Goal: Task Accomplishment & Management: Manage account settings

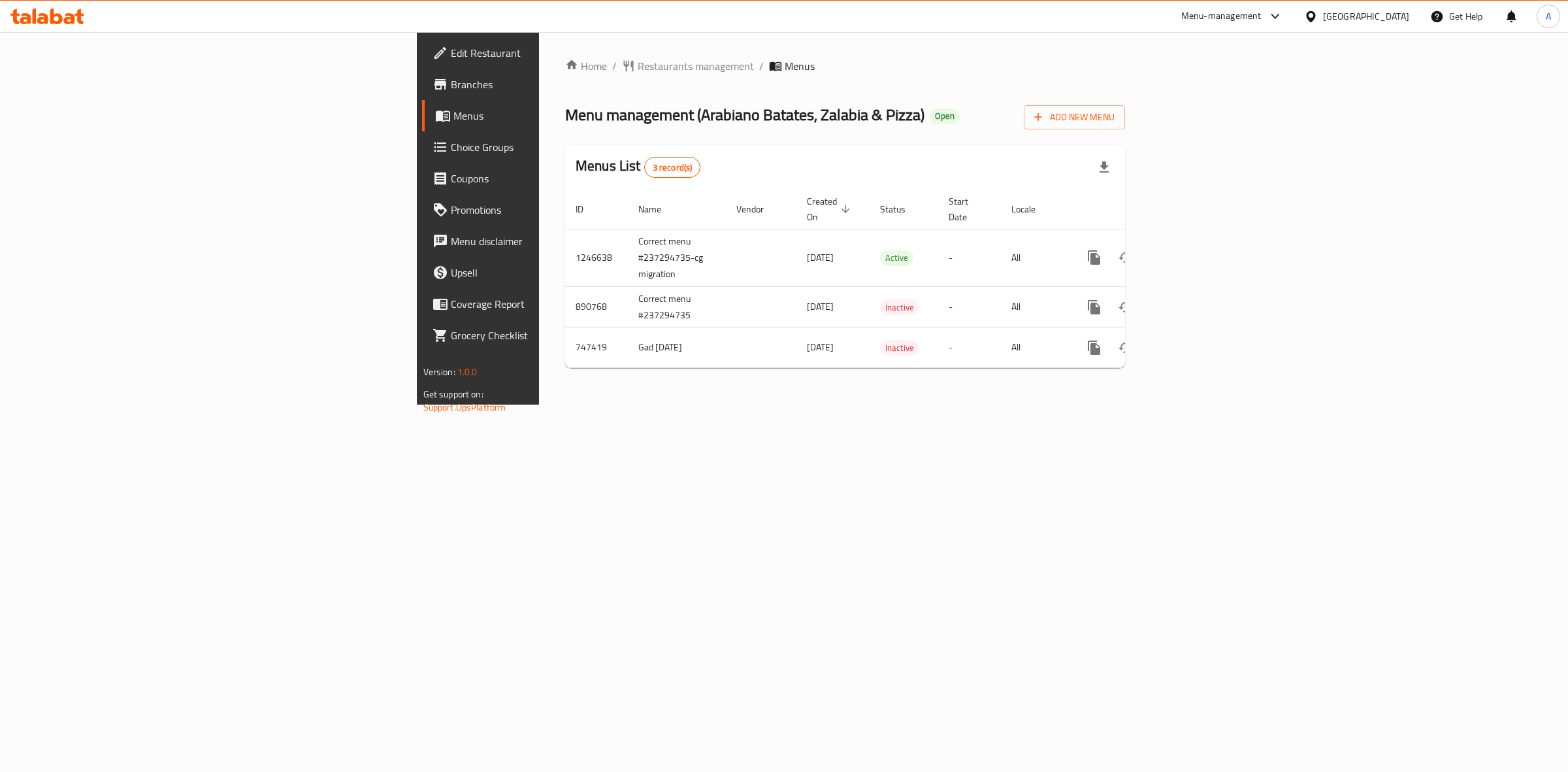
click at [565, 237] on td "1246638" at bounding box center [596, 257] width 62 height 58
copy td "1246638"
click at [908, 404] on div "Home / Restaurants management / Menus Menu management ( Arabiano Batates, Zalab…" at bounding box center [846, 219] width 612 height 373
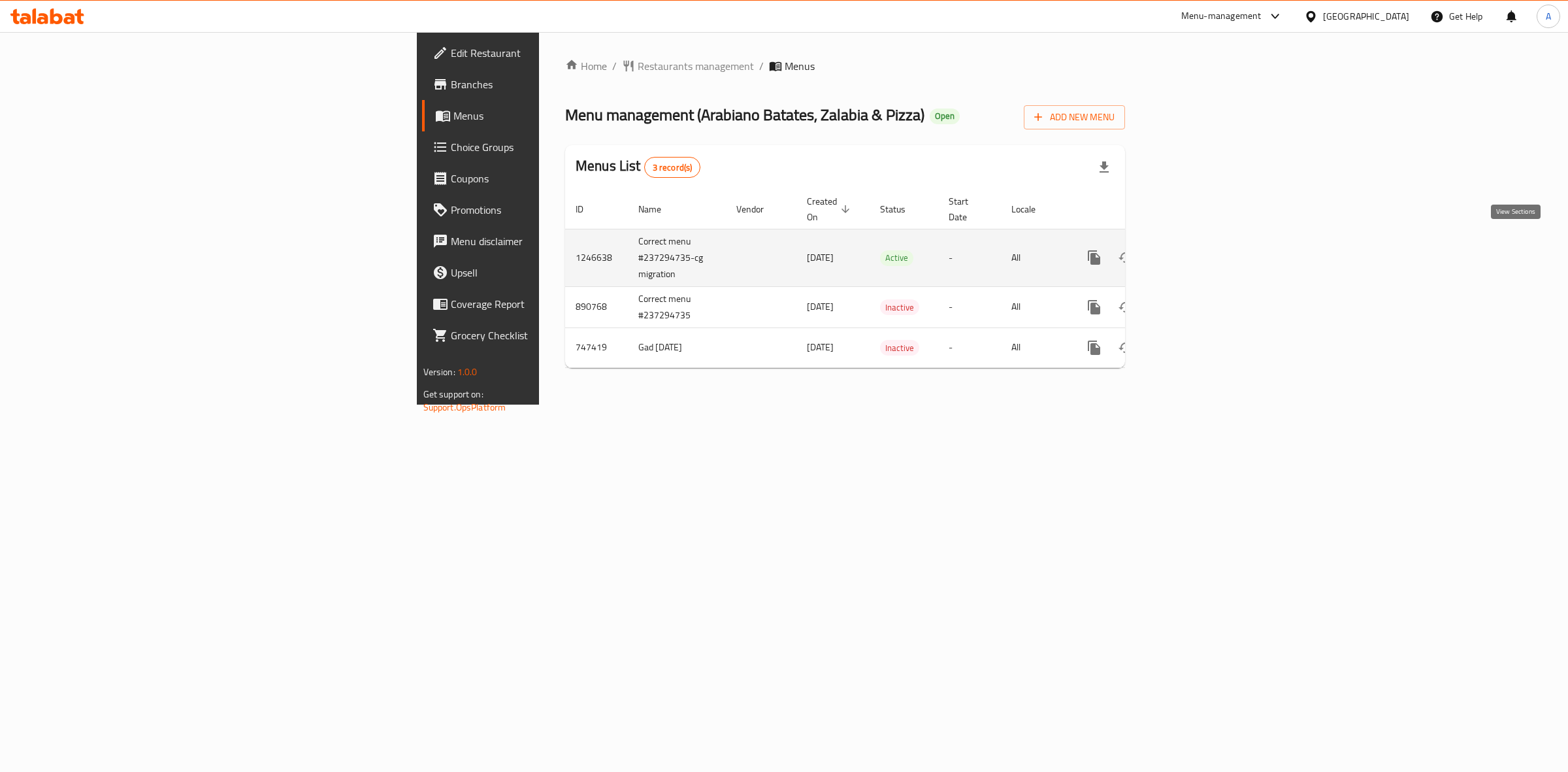
click at [1196, 250] on icon "enhanced table" at bounding box center [1188, 257] width 15 height 15
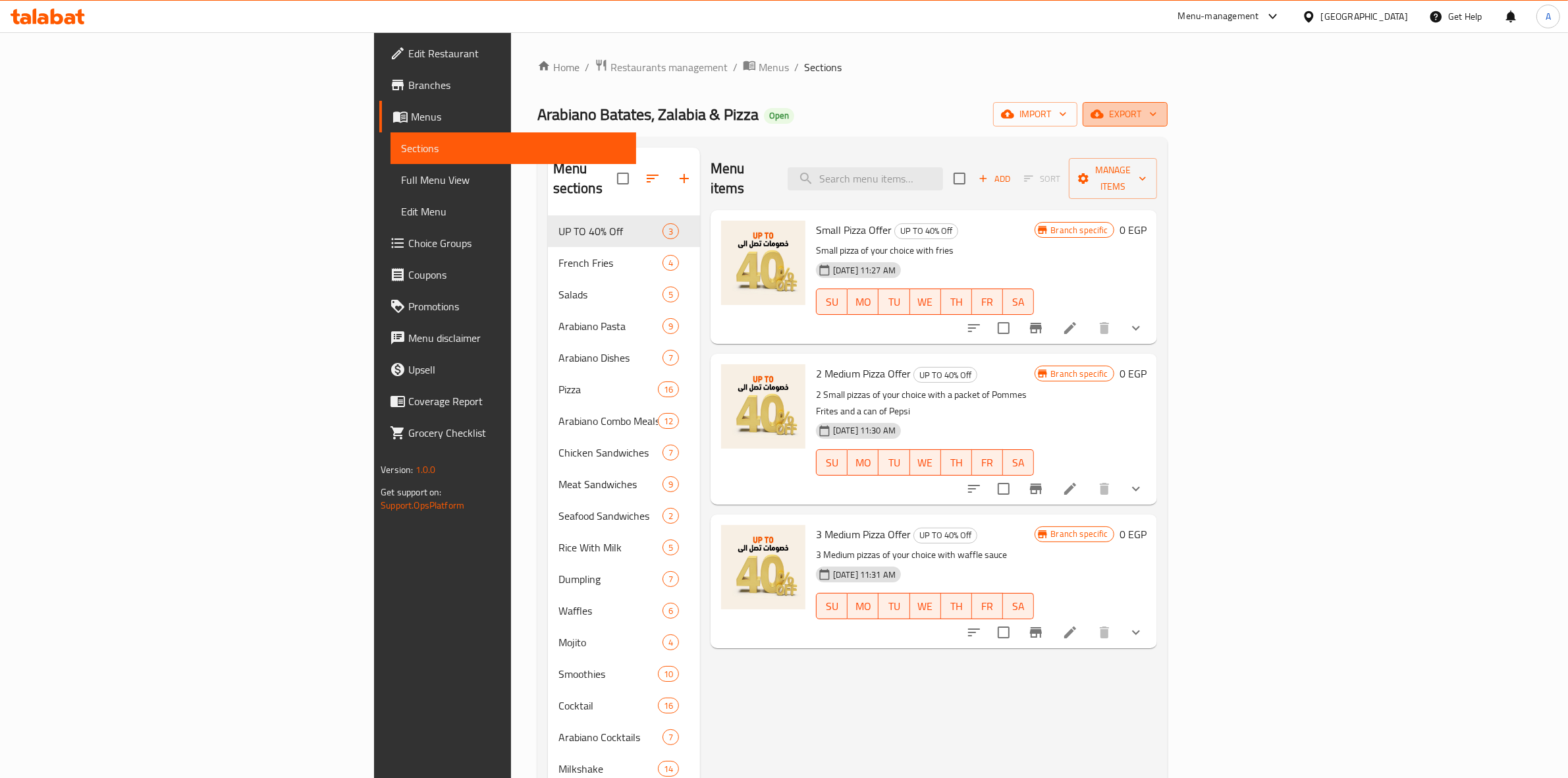
click at [1157, 110] on span "export" at bounding box center [1125, 114] width 64 height 16
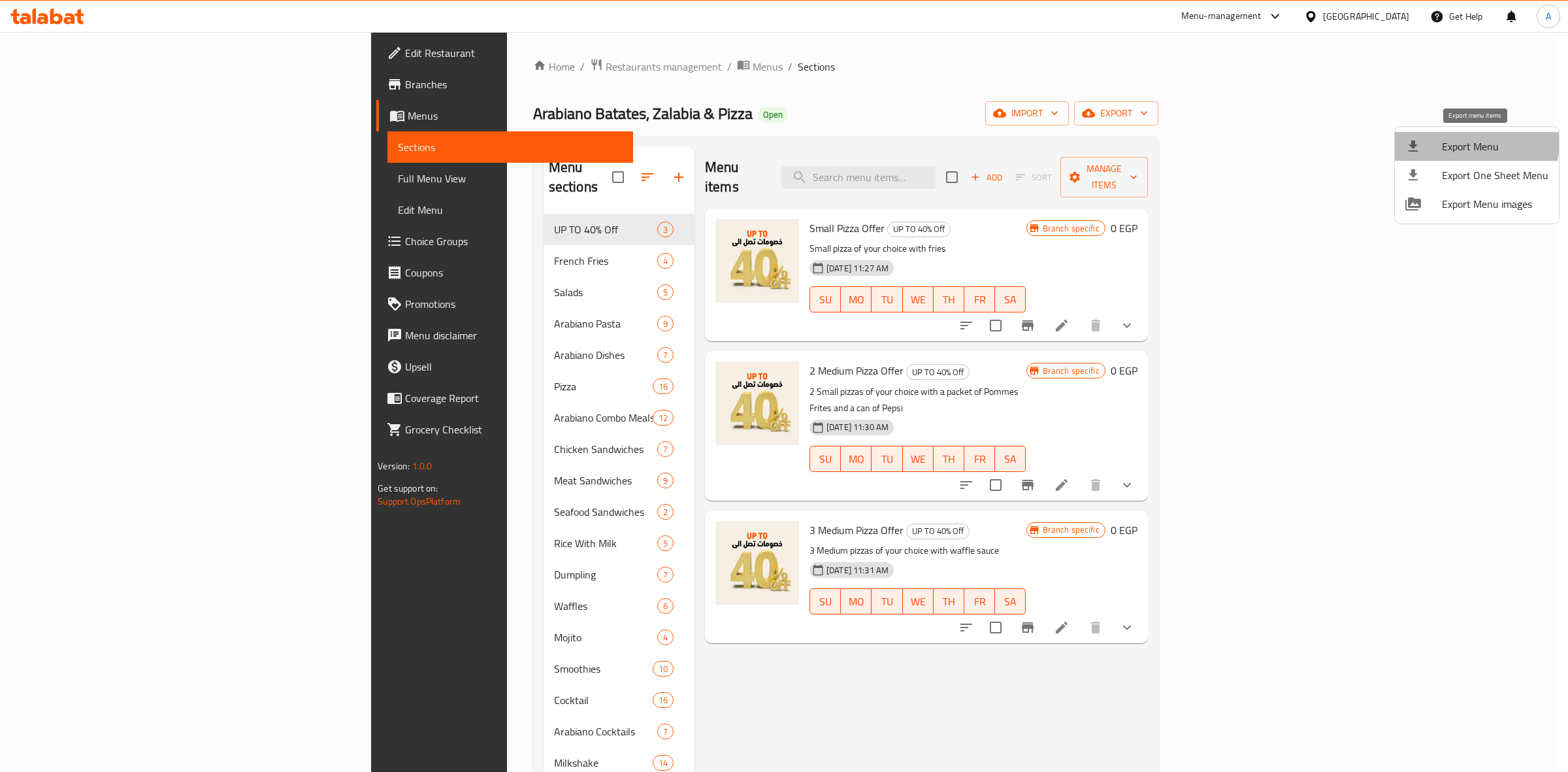
click at [1469, 139] on span "Export Menu" at bounding box center [1494, 146] width 106 height 15
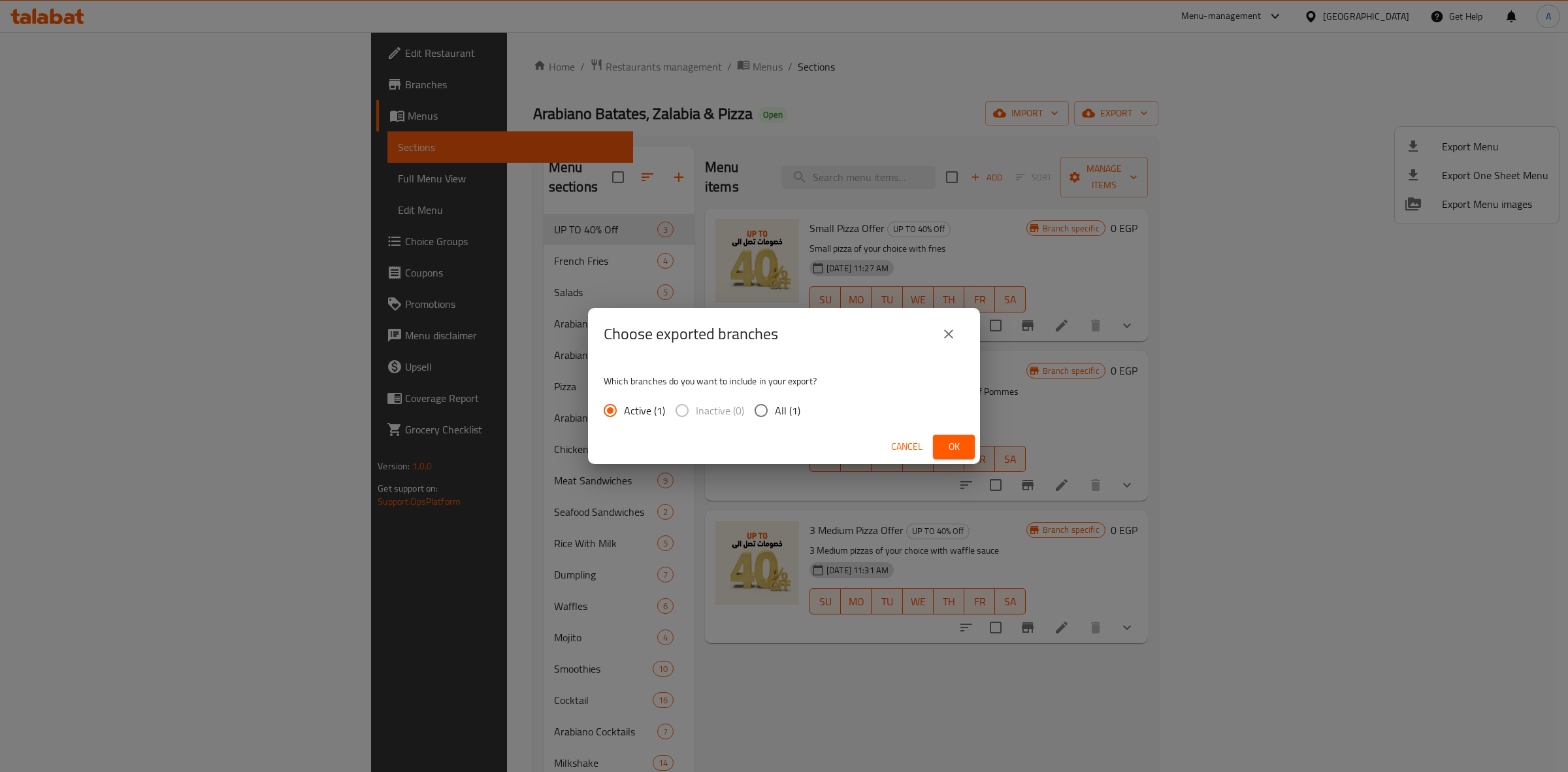
click at [759, 412] on input "All (1)" at bounding box center [761, 411] width 28 height 28
radio input "true"
click at [954, 441] on span "Ok" at bounding box center [954, 446] width 21 height 16
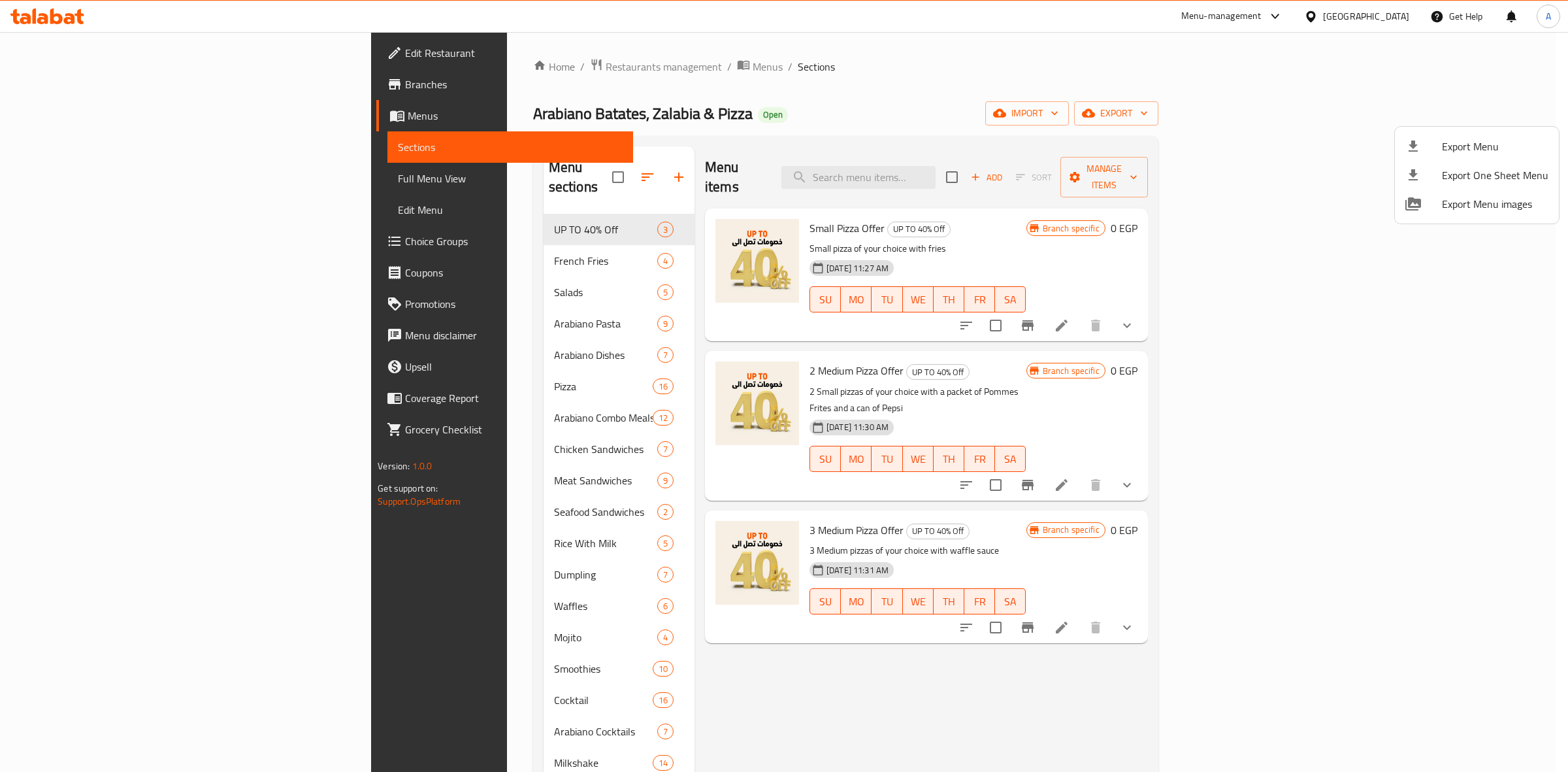
click at [1033, 73] on div at bounding box center [784, 386] width 1568 height 772
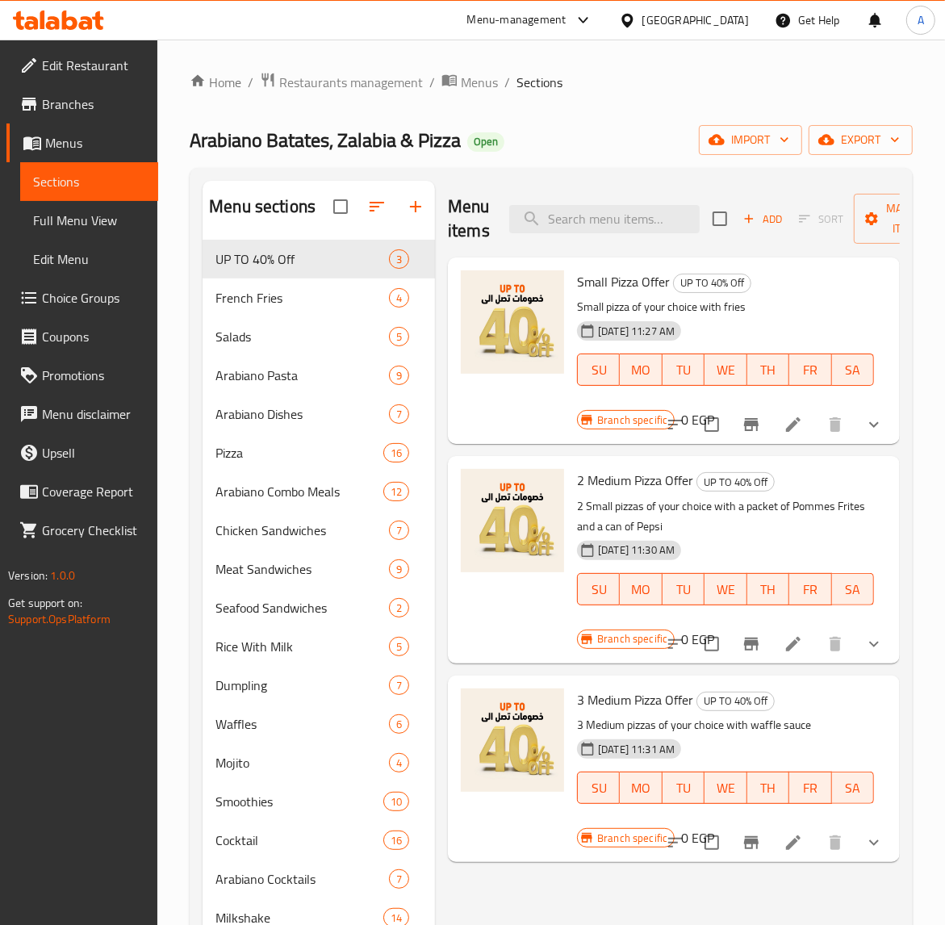
click at [74, 98] on span "Branches" at bounding box center [93, 103] width 103 height 19
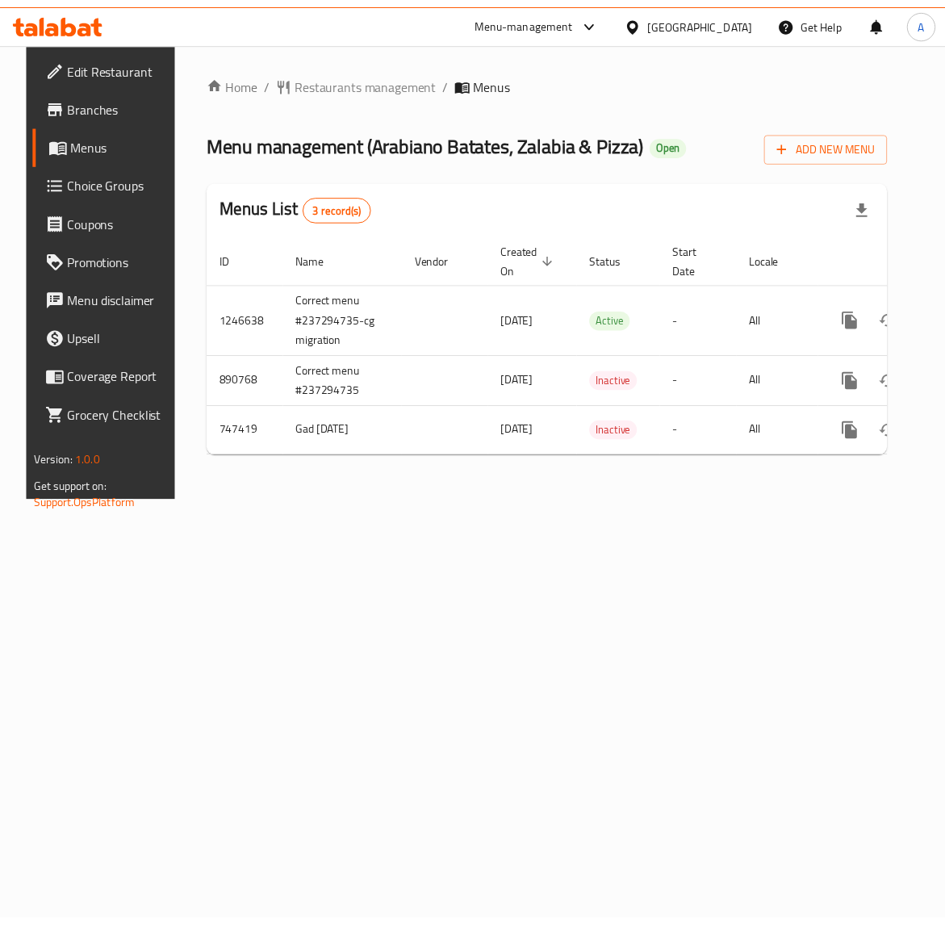
scroll to position [0, 65]
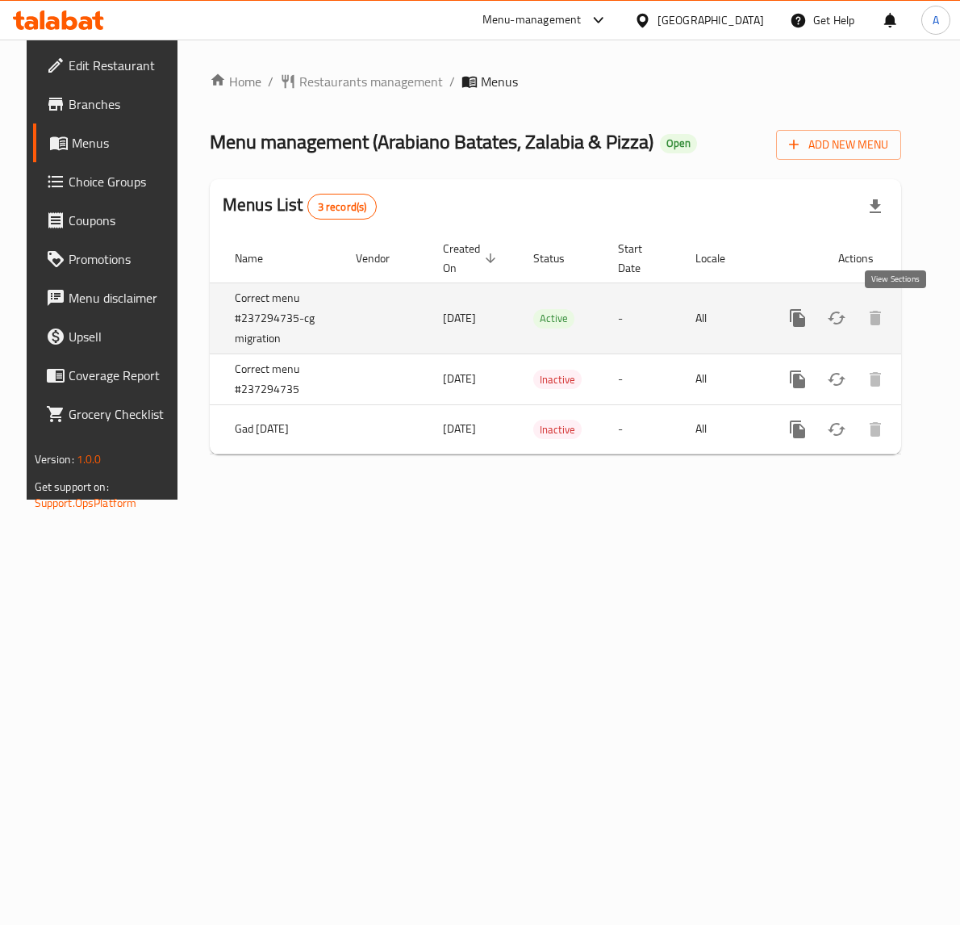
click at [908, 317] on link "enhanced table" at bounding box center [914, 317] width 39 height 39
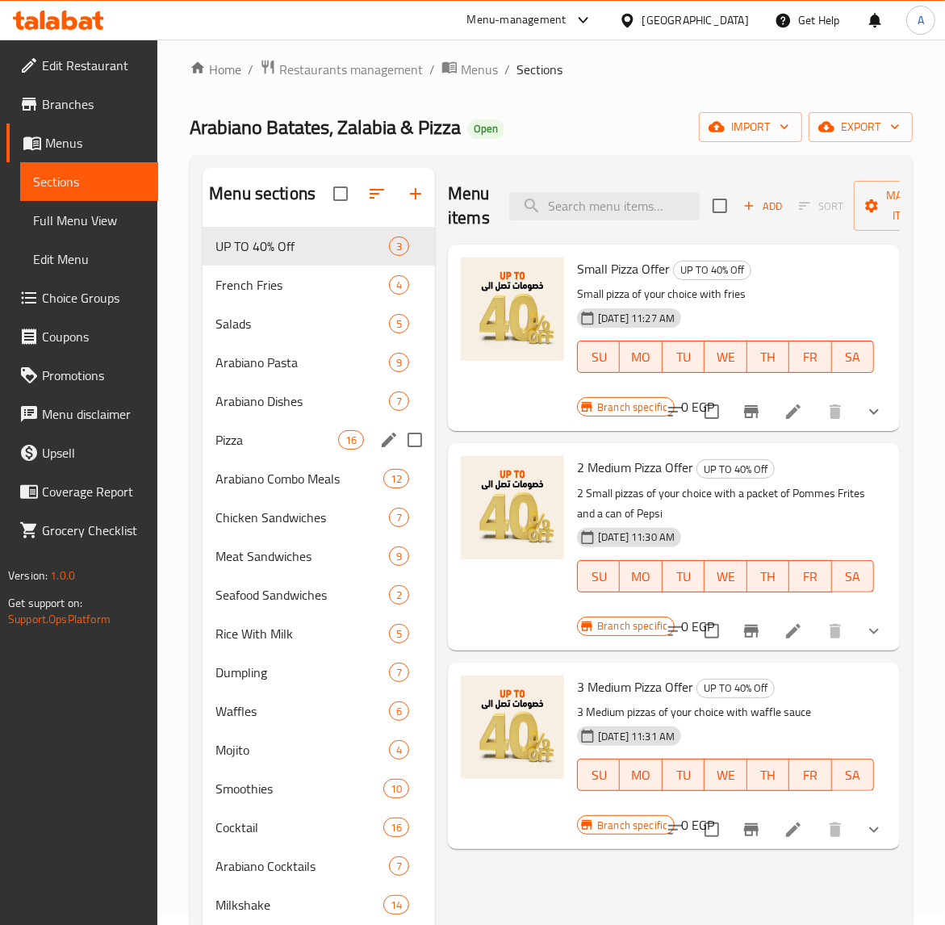
scroll to position [101, 0]
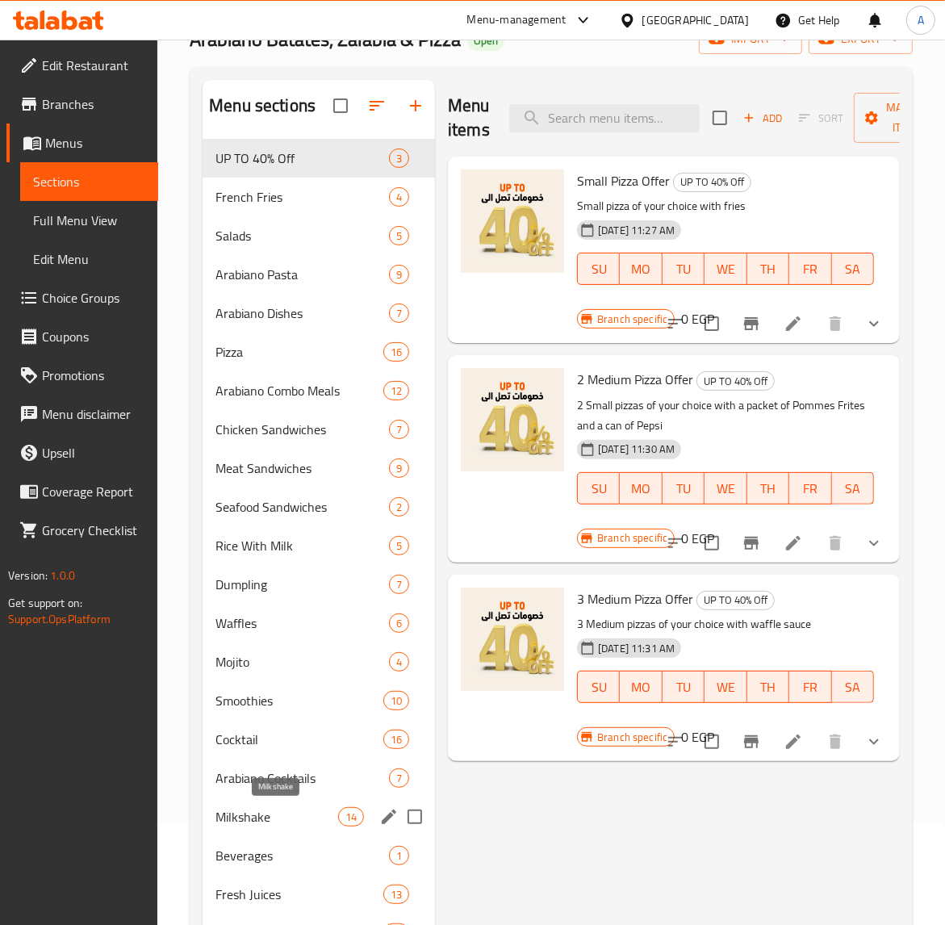
click at [244, 812] on span "Milkshake" at bounding box center [276, 816] width 123 height 19
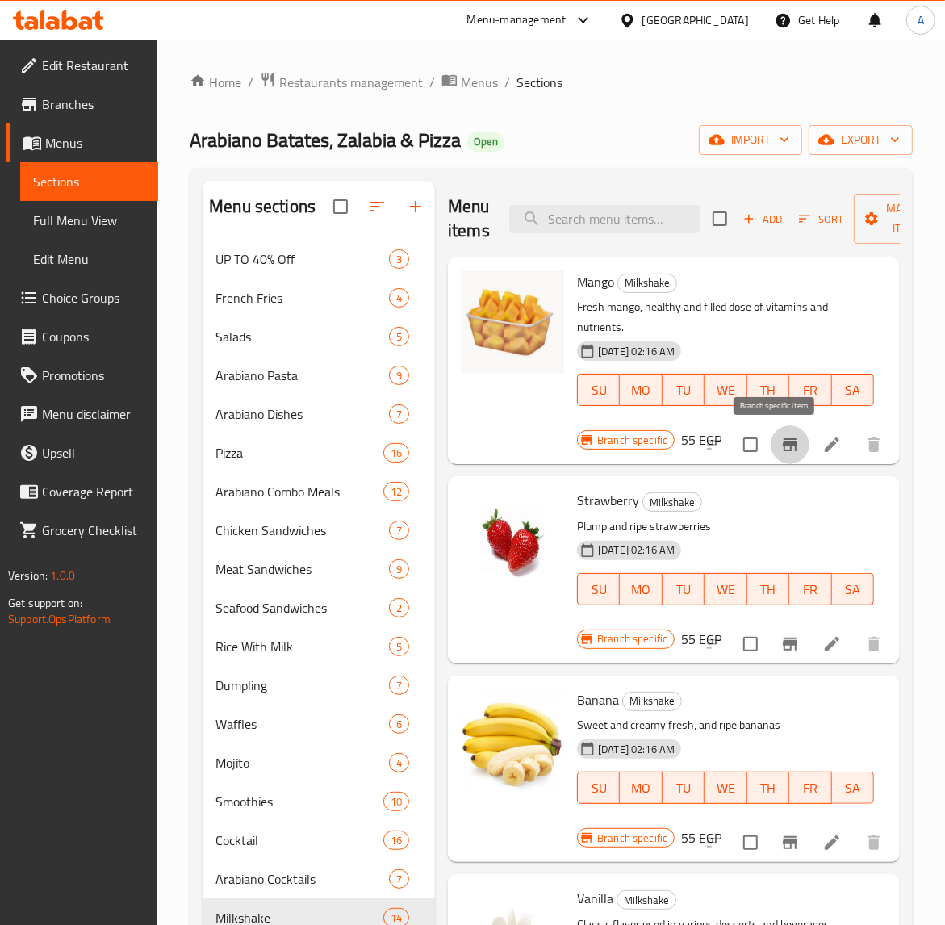
click at [783, 445] on icon "Branch-specific-item" at bounding box center [790, 444] width 15 height 13
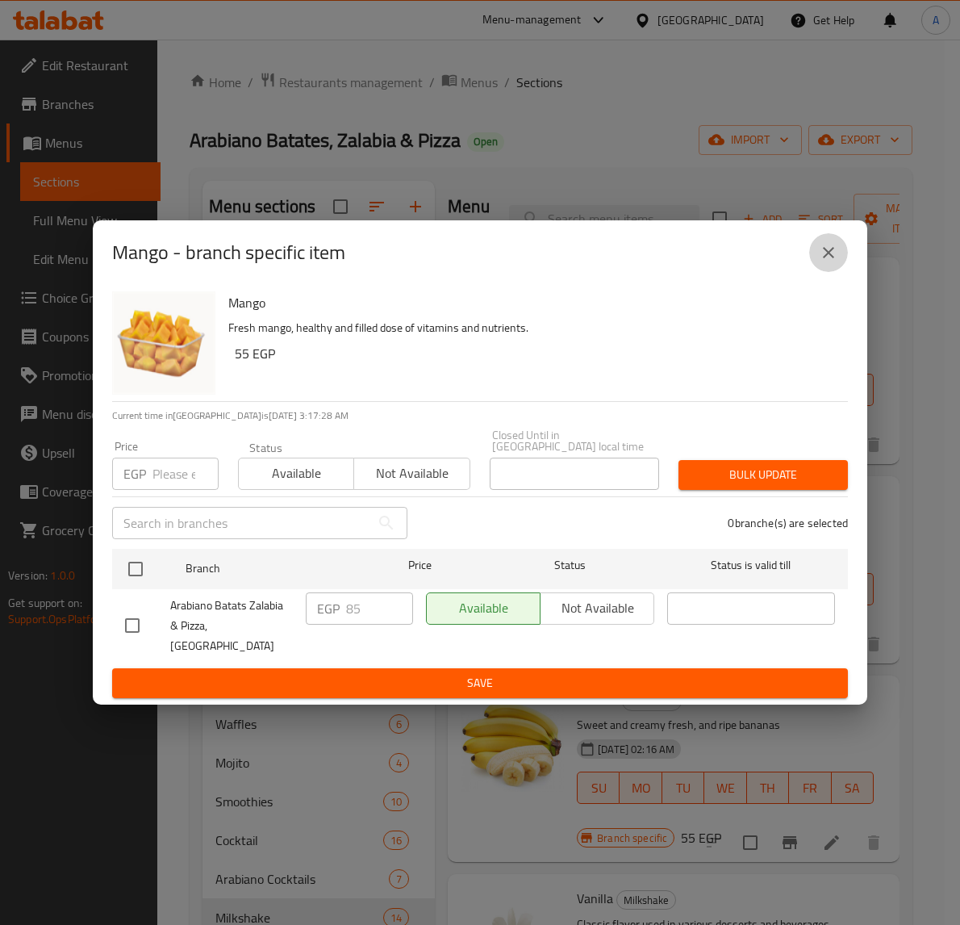
click at [832, 258] on icon "close" at bounding box center [828, 252] width 11 height 11
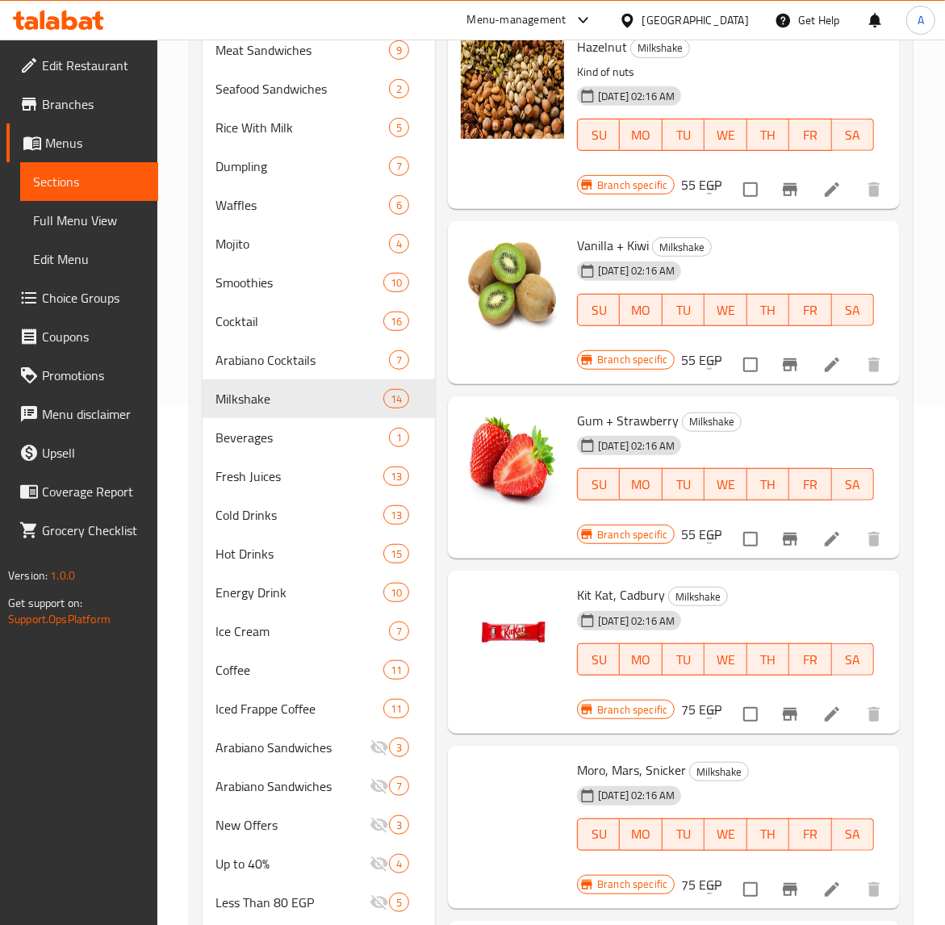
scroll to position [720, 0]
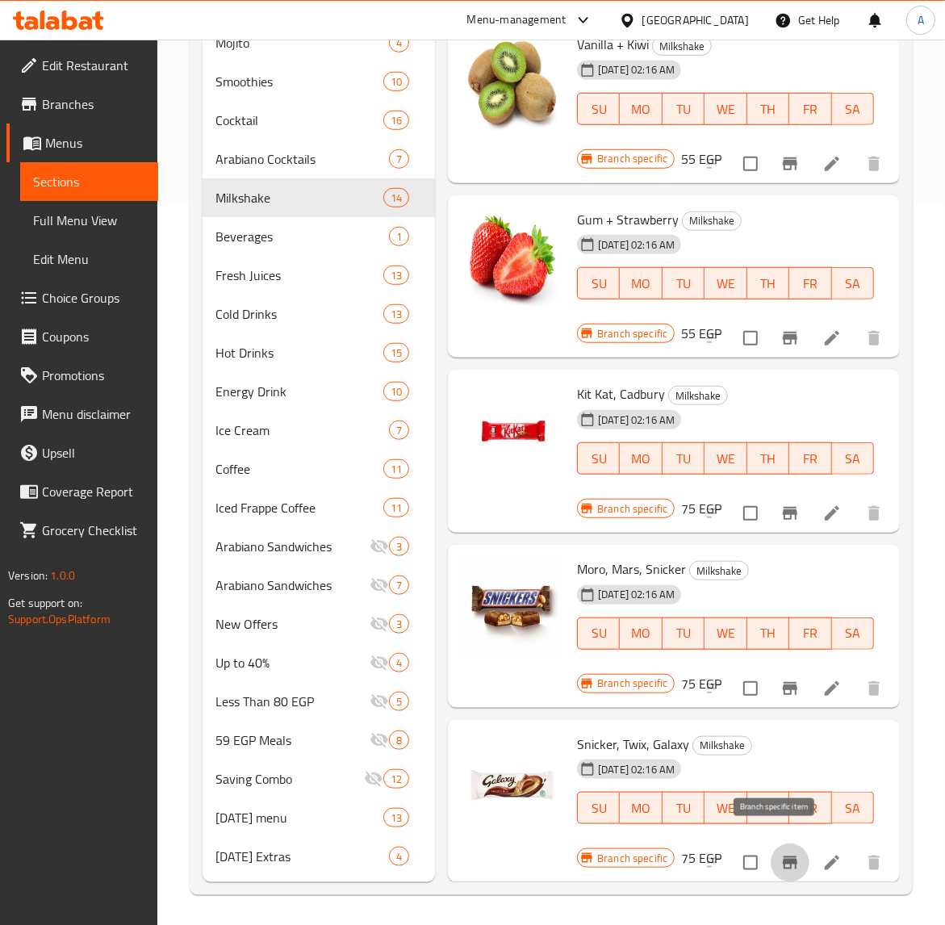
click at [780, 853] on icon "Branch-specific-item" at bounding box center [789, 862] width 19 height 19
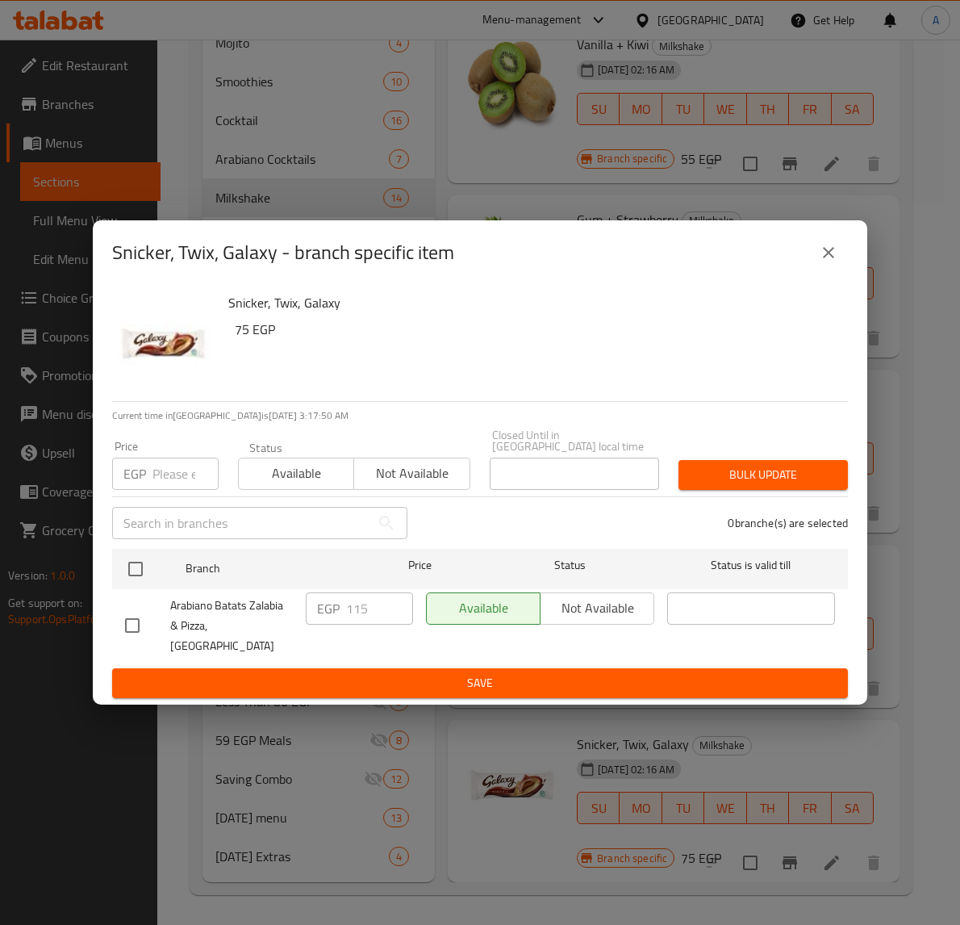
click at [828, 262] on icon "close" at bounding box center [828, 252] width 19 height 19
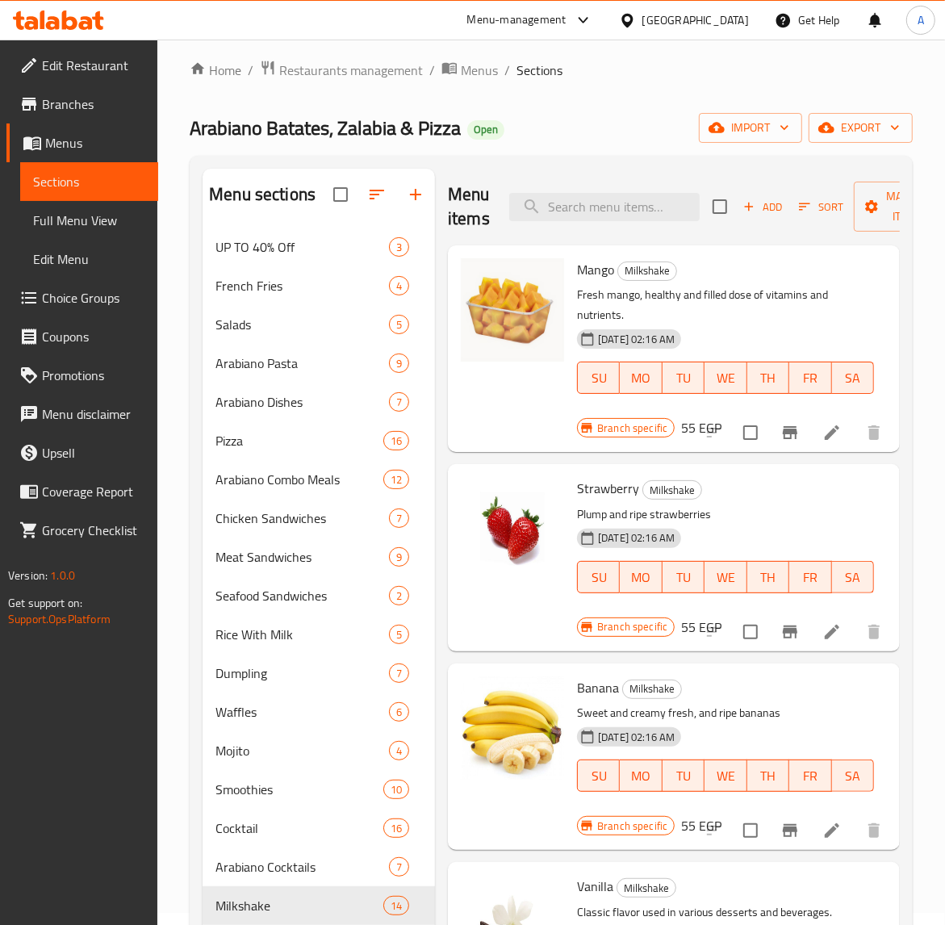
scroll to position [0, 0]
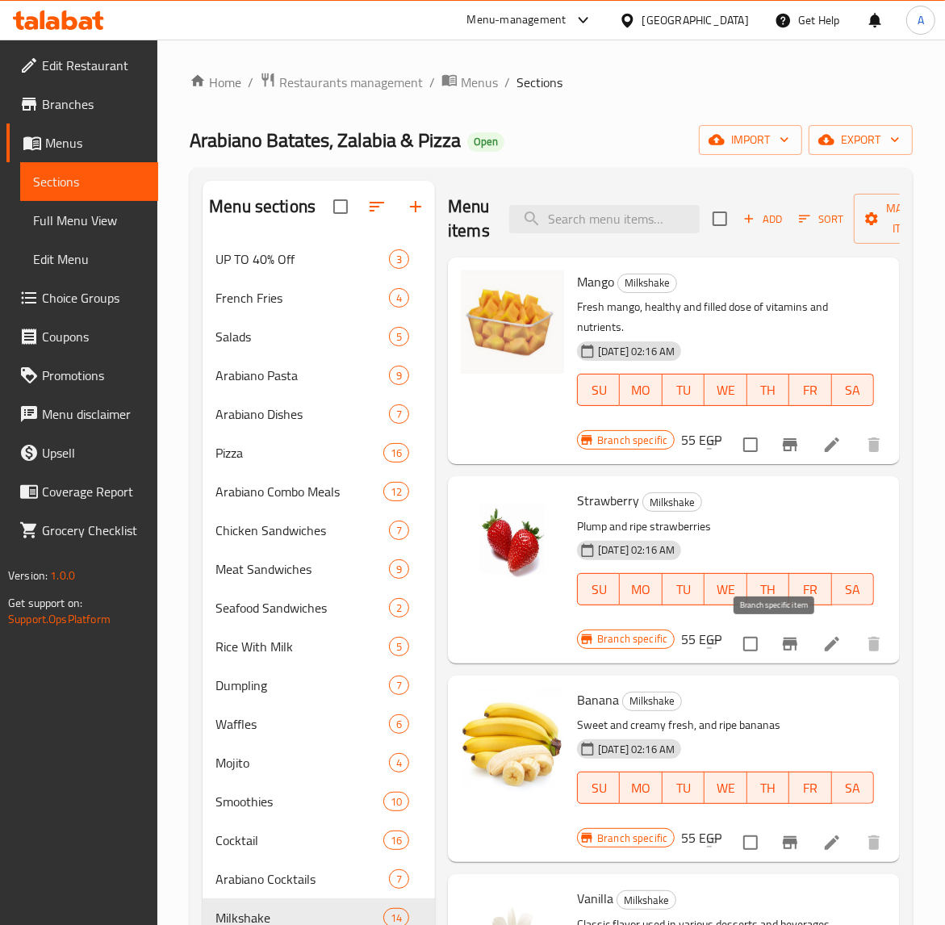
click at [783, 645] on icon "Branch-specific-item" at bounding box center [790, 643] width 15 height 13
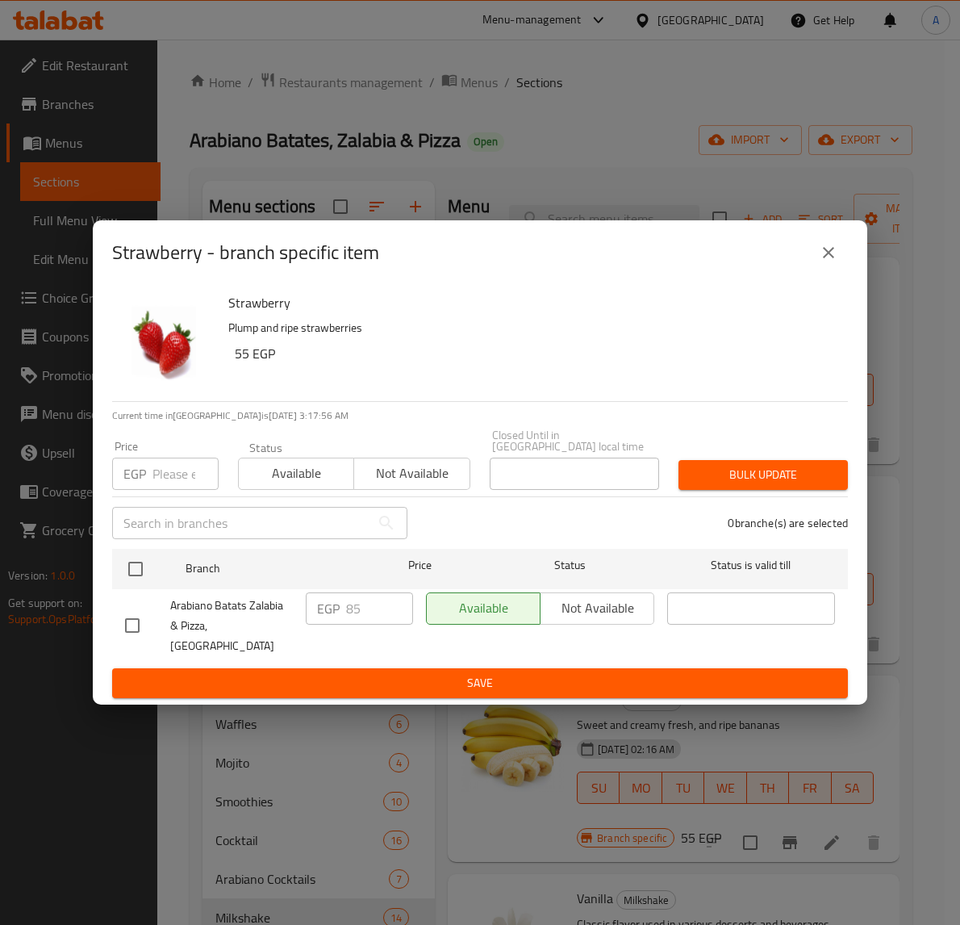
click at [824, 262] on icon "close" at bounding box center [828, 252] width 19 height 19
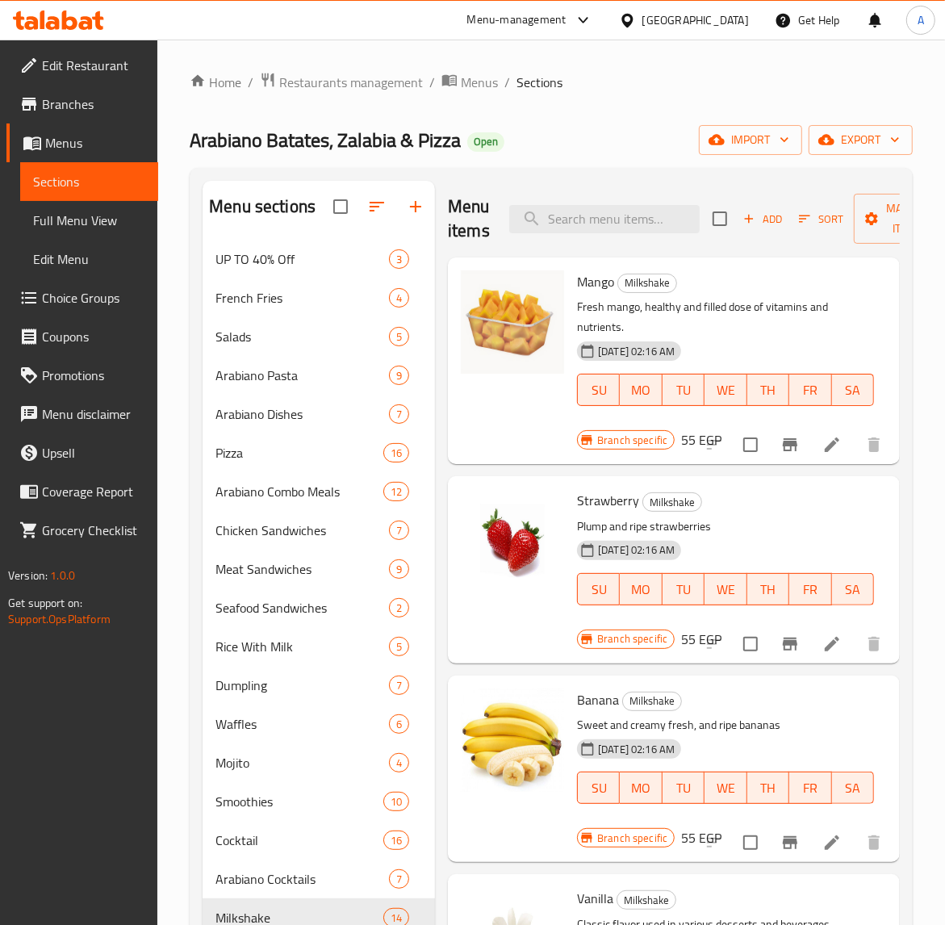
scroll to position [202, 0]
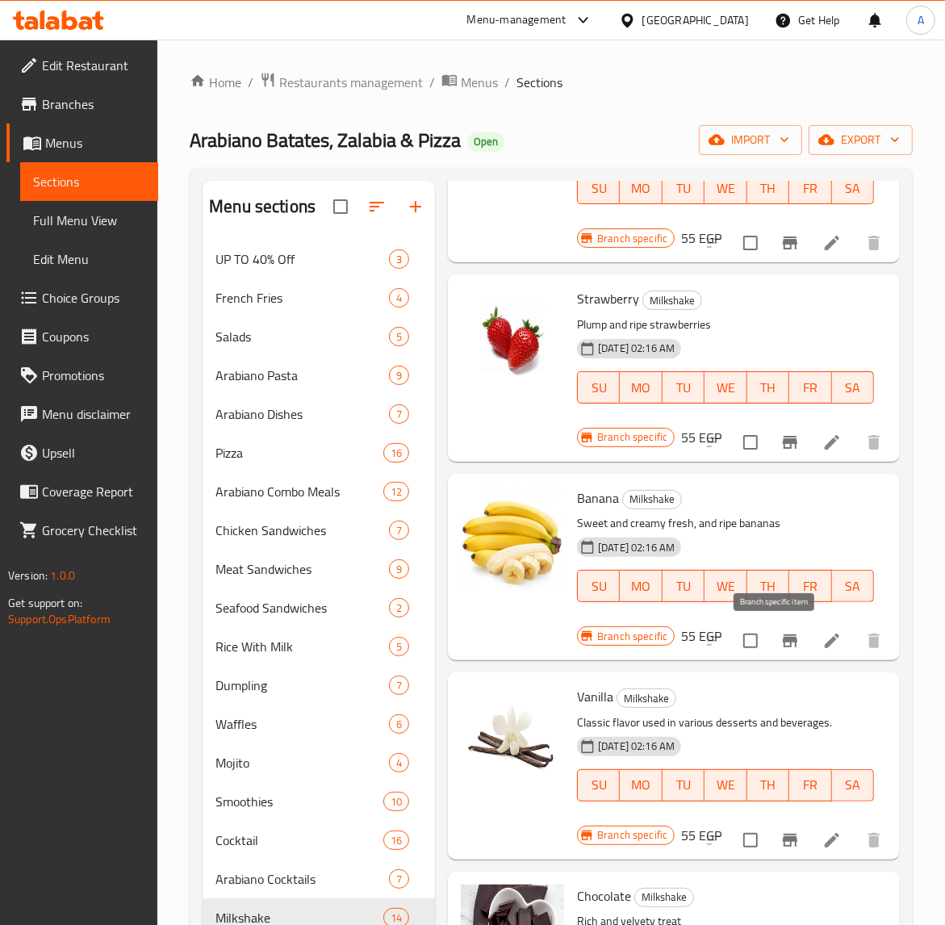
click at [783, 639] on icon "Branch-specific-item" at bounding box center [790, 640] width 15 height 13
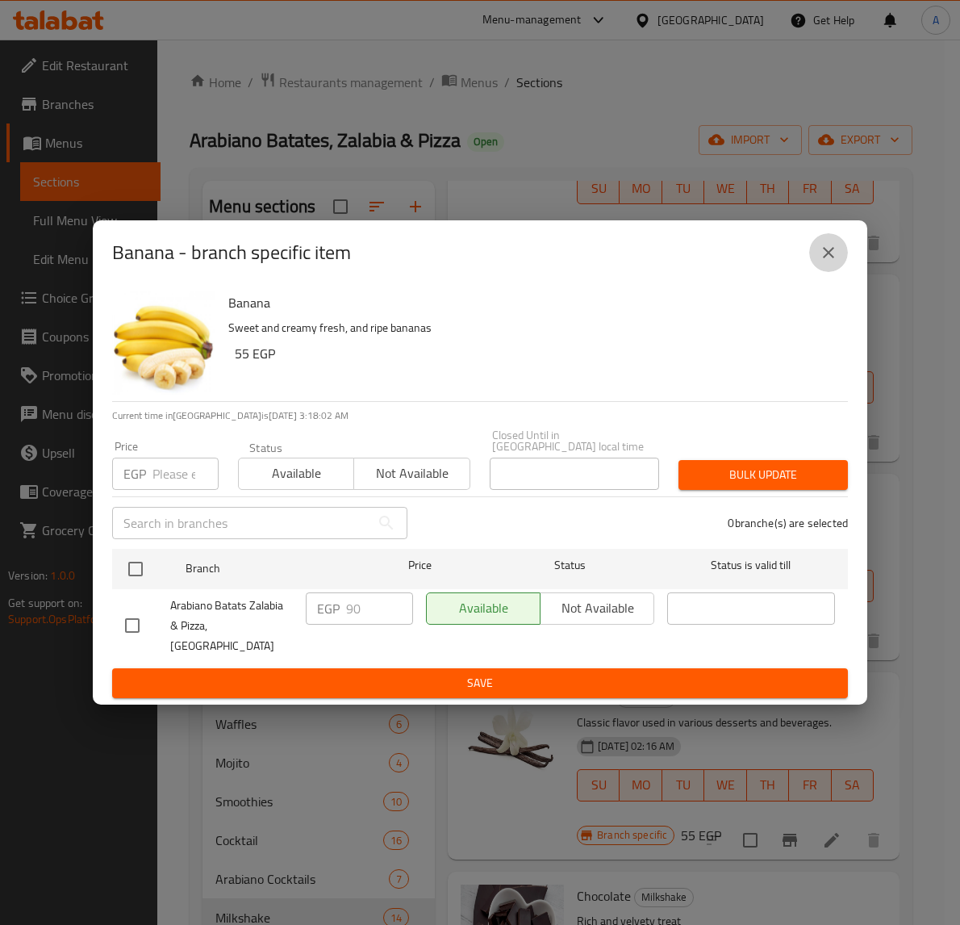
click at [820, 262] on icon "close" at bounding box center [828, 252] width 19 height 19
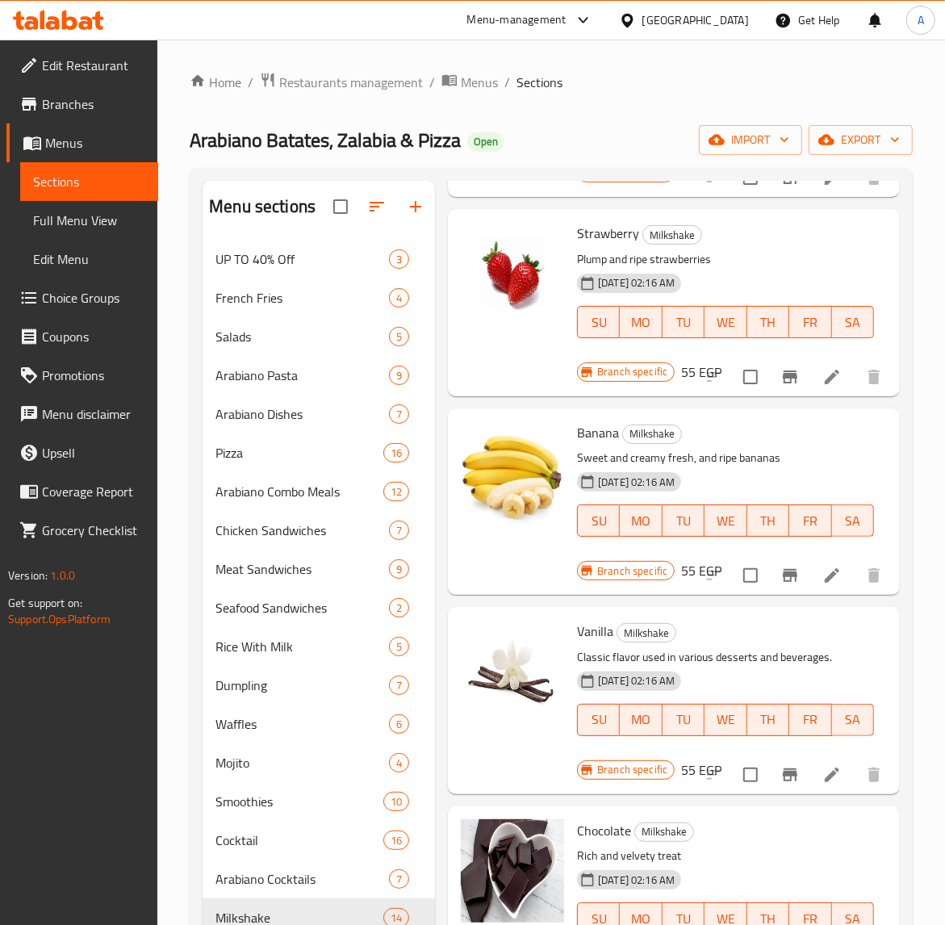
scroll to position [403, 0]
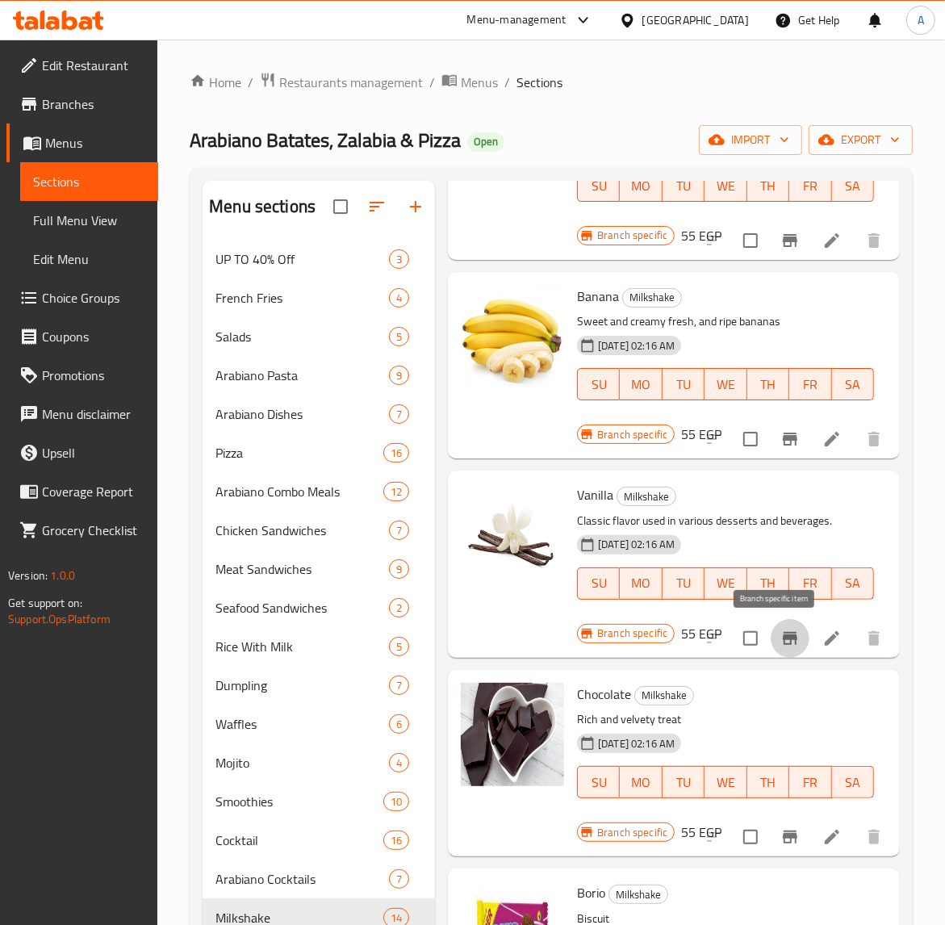
click at [783, 632] on icon "Branch-specific-item" at bounding box center [790, 638] width 15 height 13
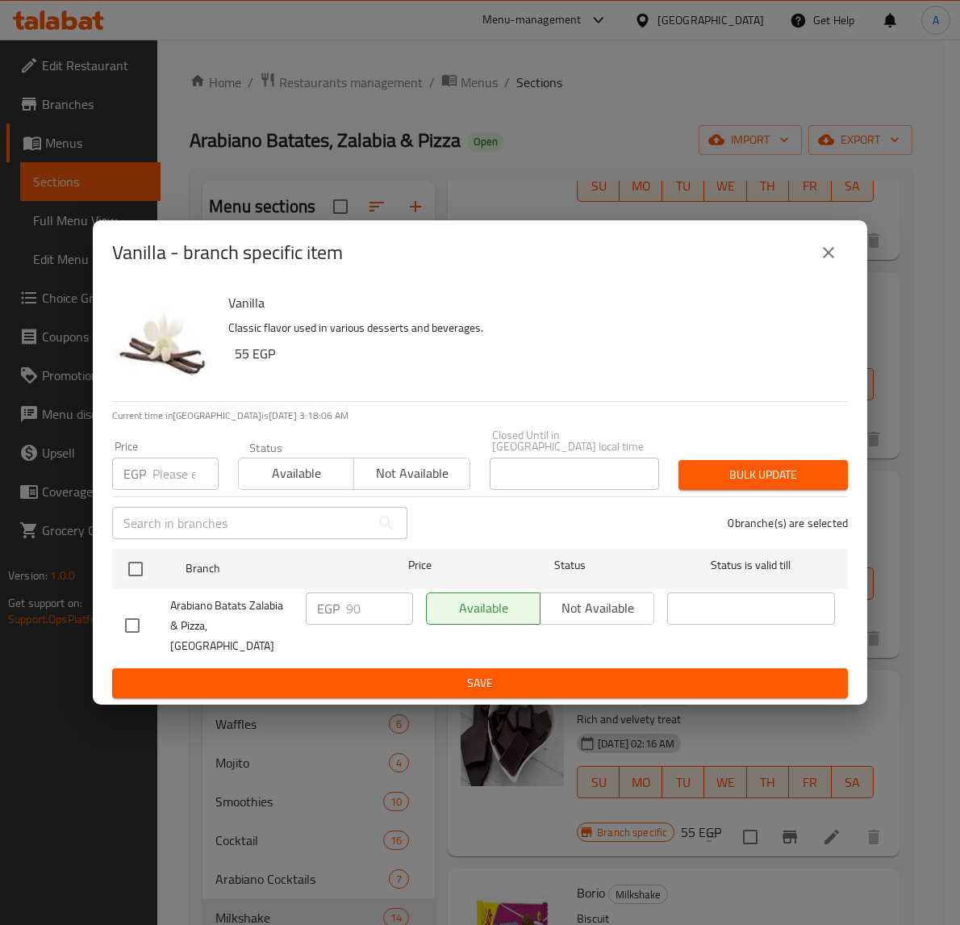
click at [816, 270] on button "close" at bounding box center [828, 252] width 39 height 39
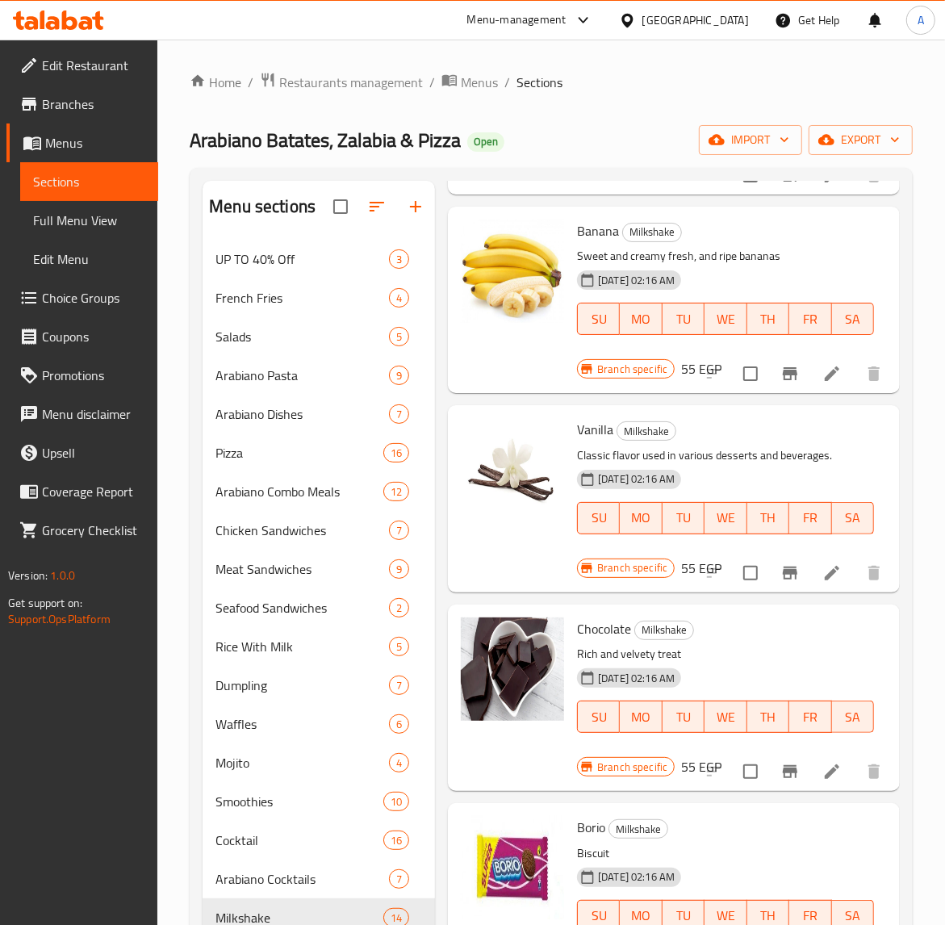
scroll to position [605, 0]
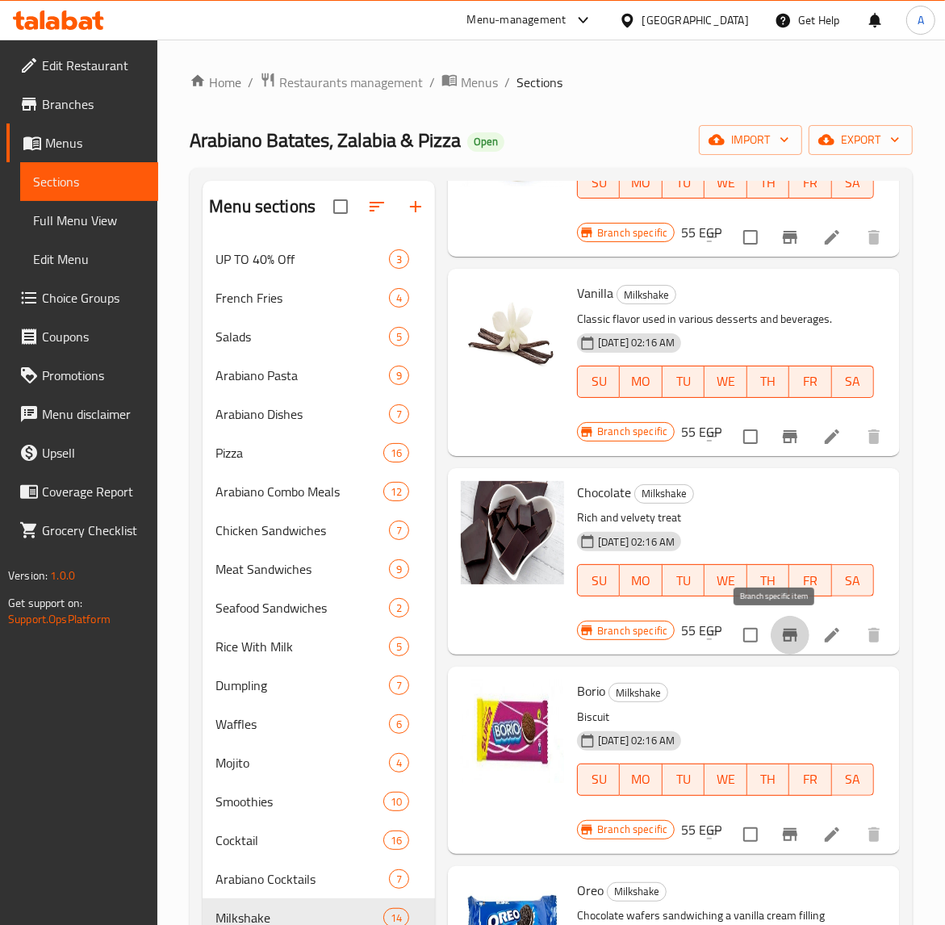
click at [783, 634] on icon "Branch-specific-item" at bounding box center [790, 634] width 15 height 13
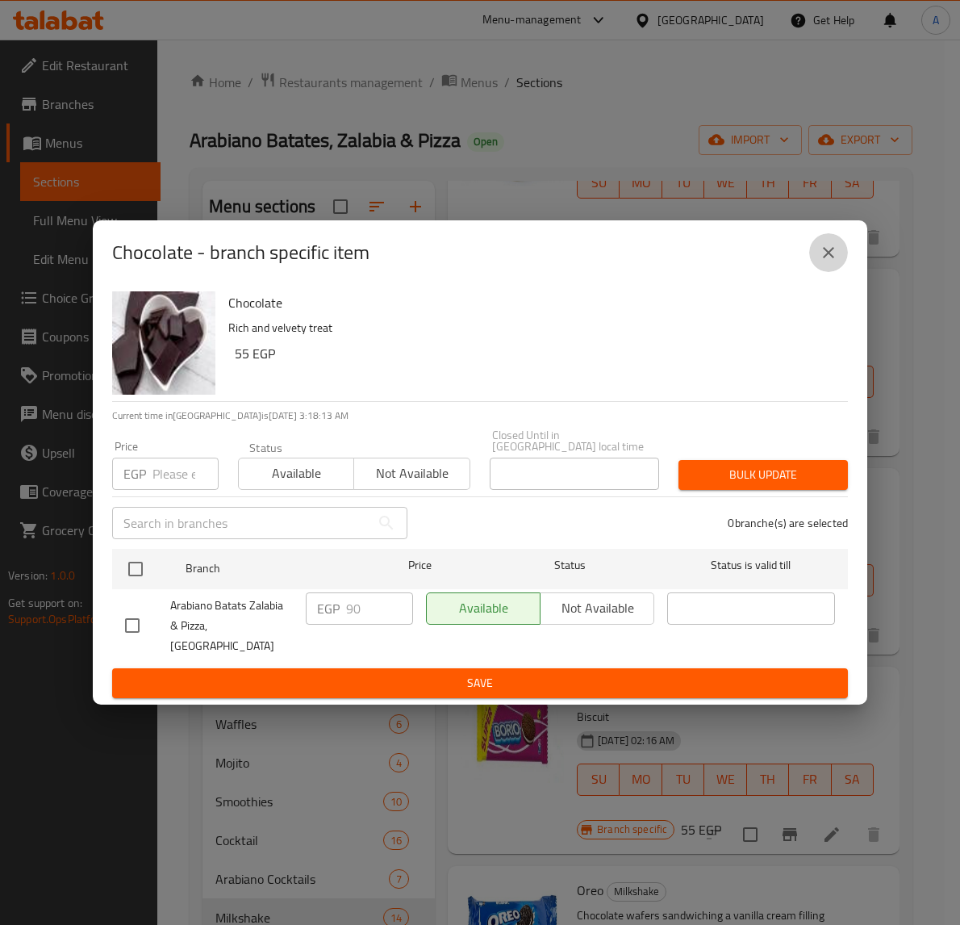
click at [828, 262] on icon "close" at bounding box center [828, 252] width 19 height 19
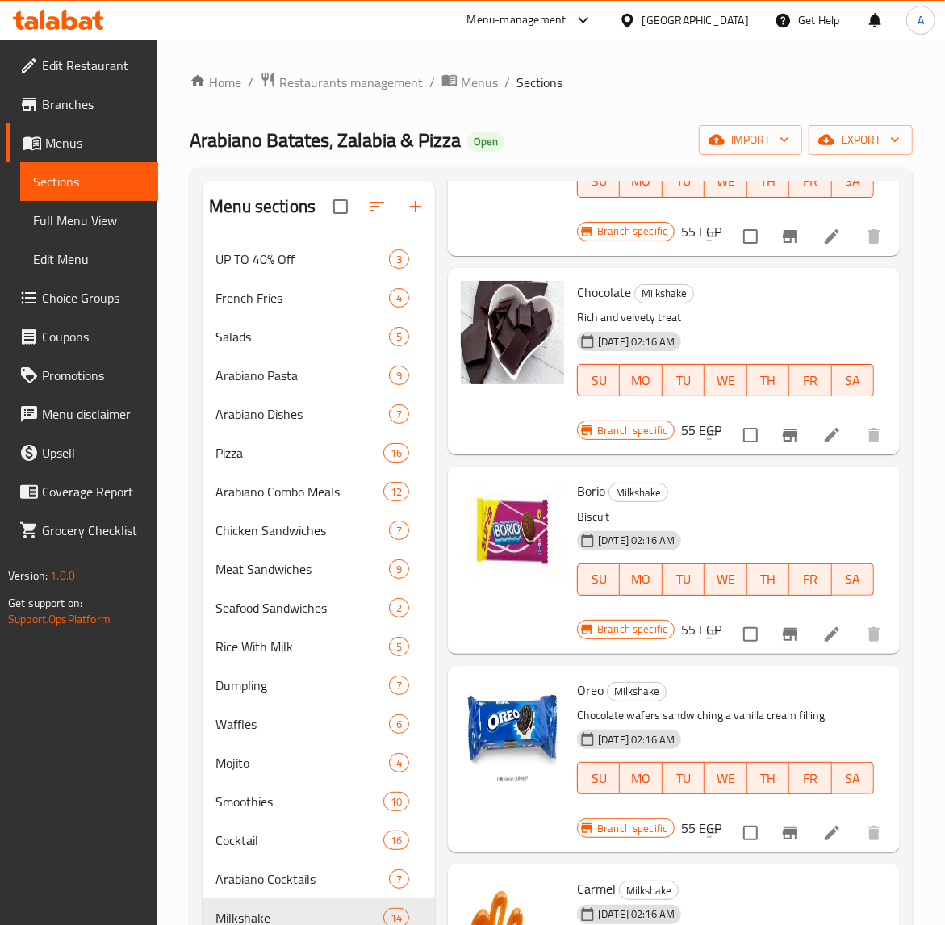
scroll to position [807, 0]
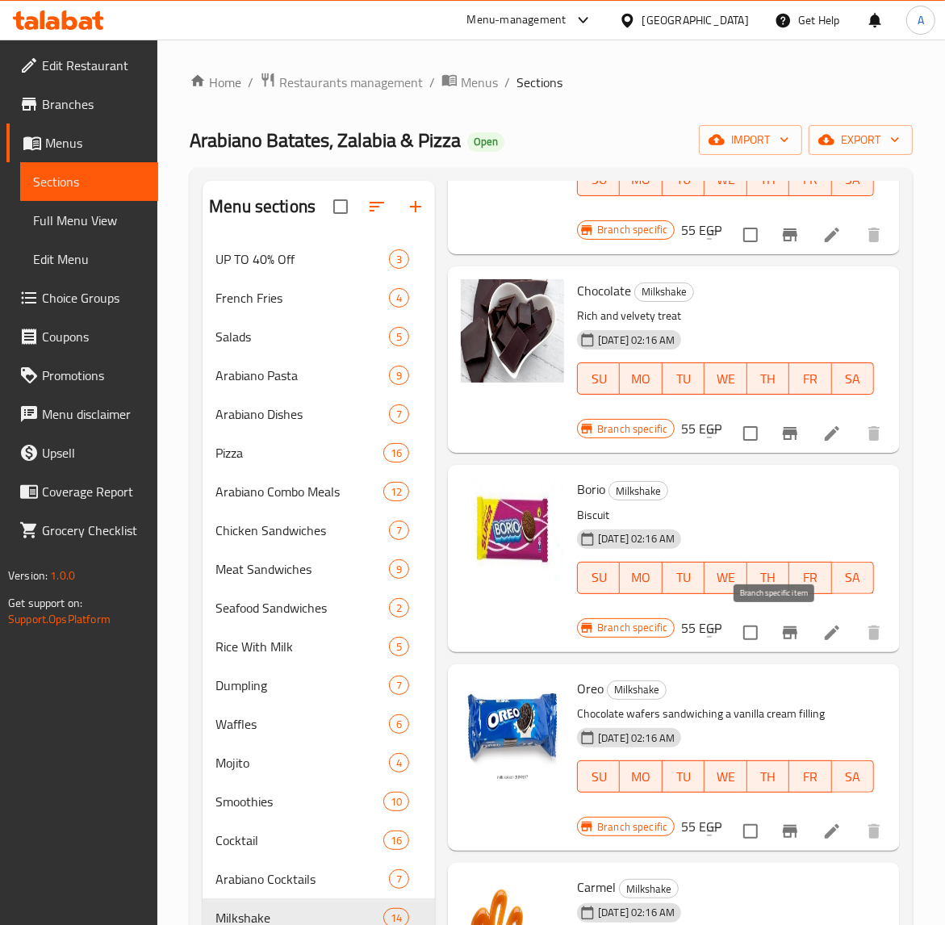
click at [783, 627] on icon "Branch-specific-item" at bounding box center [790, 632] width 15 height 13
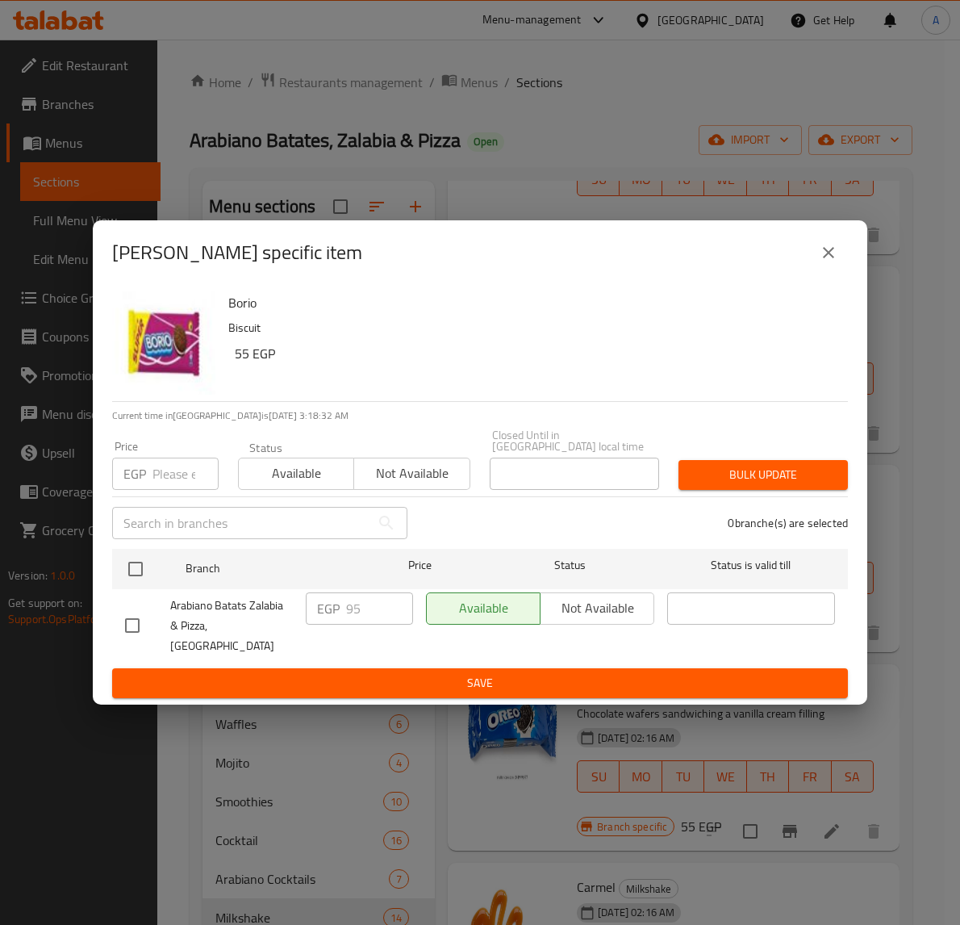
click at [125, 618] on input "checkbox" at bounding box center [132, 625] width 34 height 34
checkbox input "true"
click at [828, 258] on icon "close" at bounding box center [828, 252] width 11 height 11
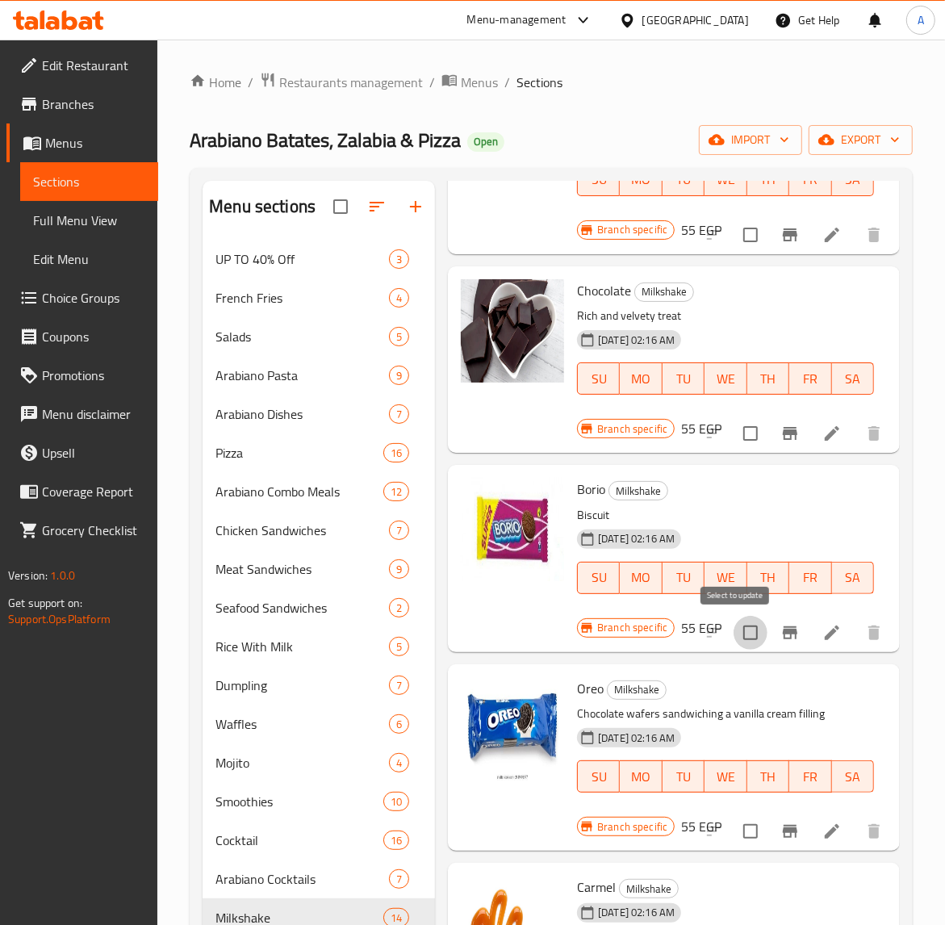
click at [733, 632] on input "checkbox" at bounding box center [750, 633] width 34 height 34
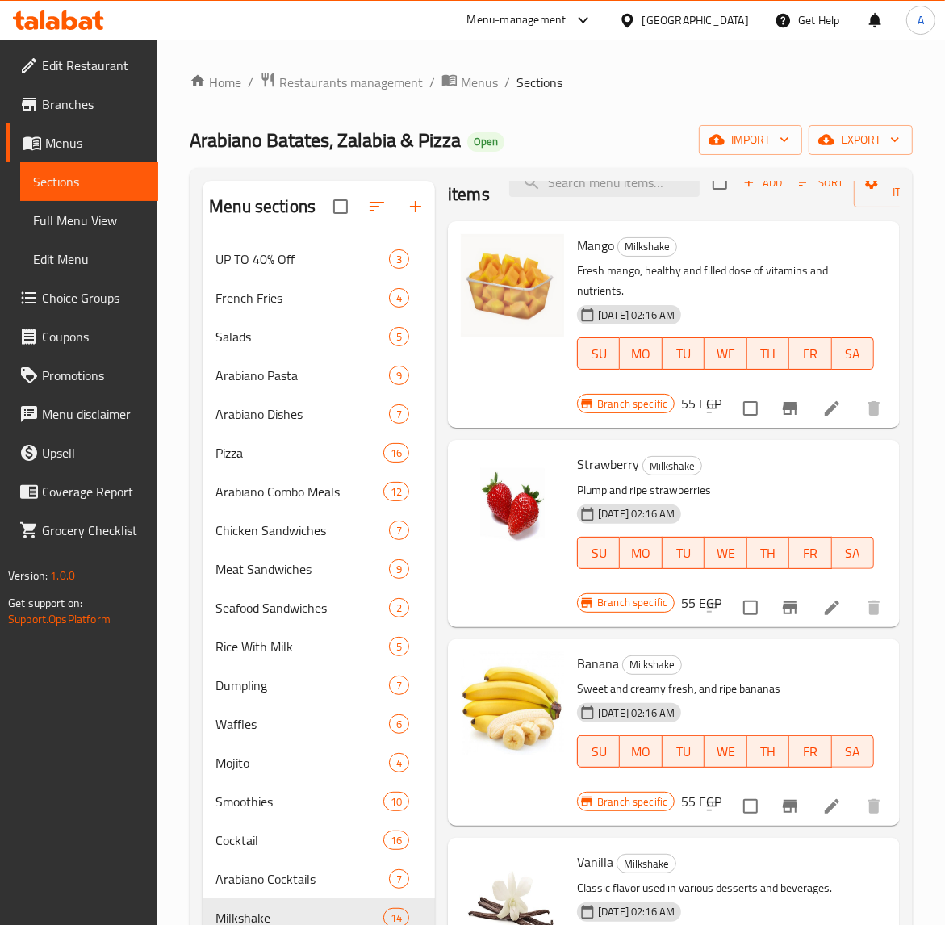
scroll to position [0, 0]
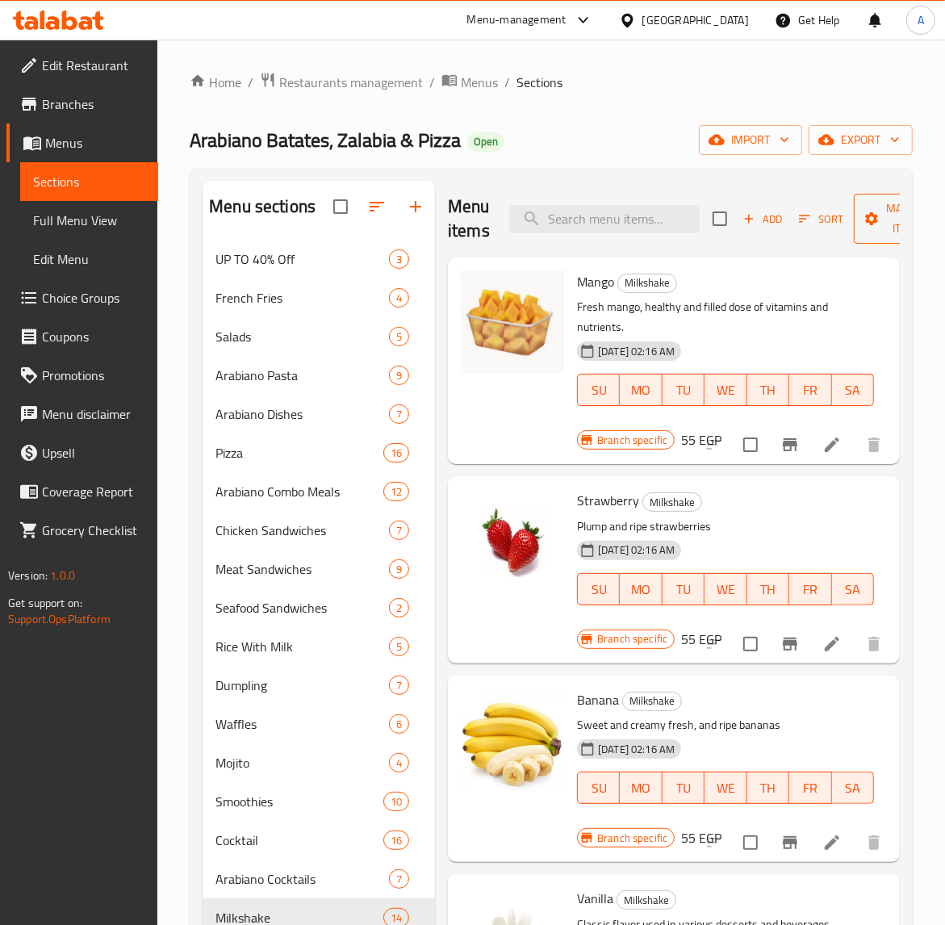
click at [870, 216] on icon "button" at bounding box center [871, 218] width 13 height 13
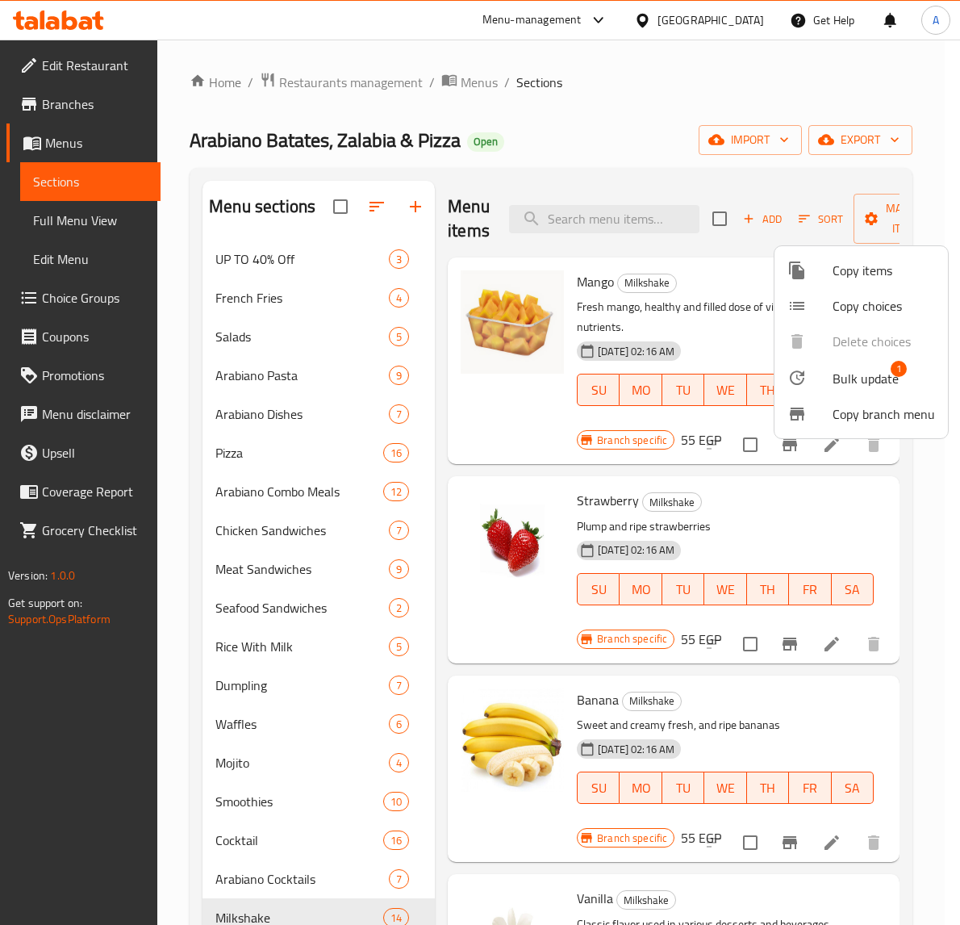
click at [865, 372] on span "Bulk update" at bounding box center [866, 378] width 66 height 19
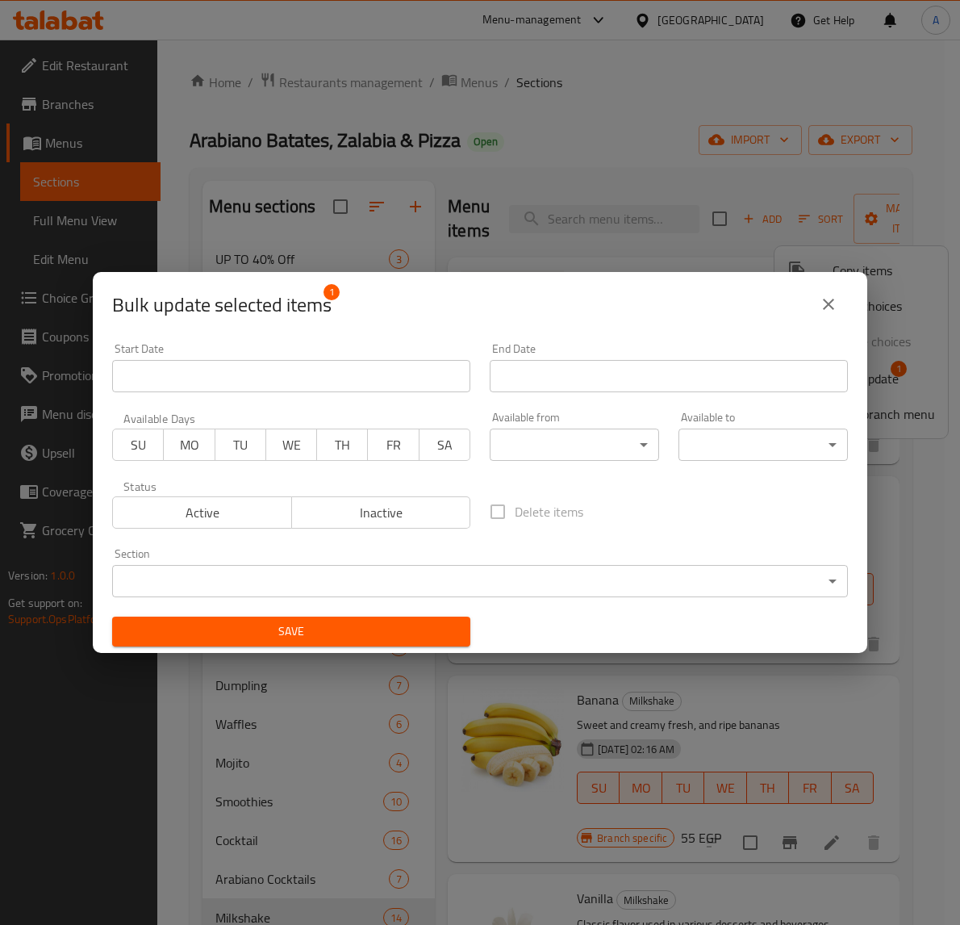
click at [415, 504] on span "Inactive" at bounding box center [381, 512] width 166 height 23
click at [273, 632] on span "Save" at bounding box center [291, 631] width 332 height 20
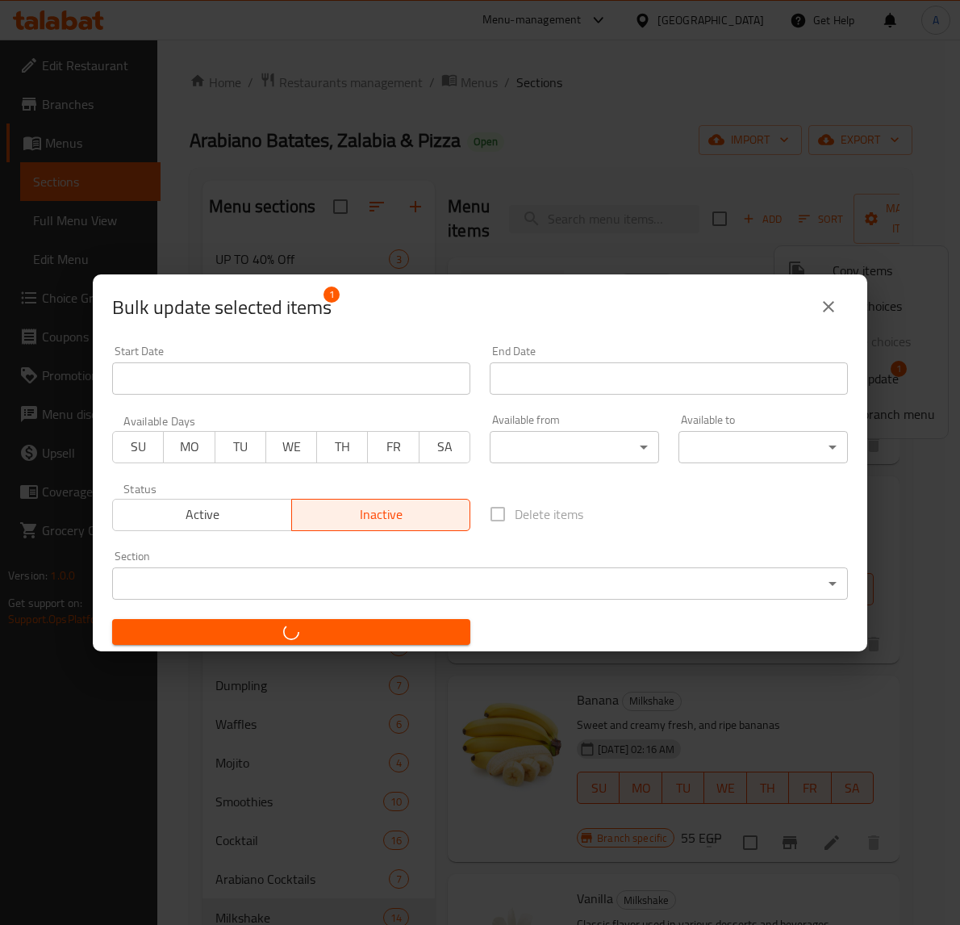
checkbox input "false"
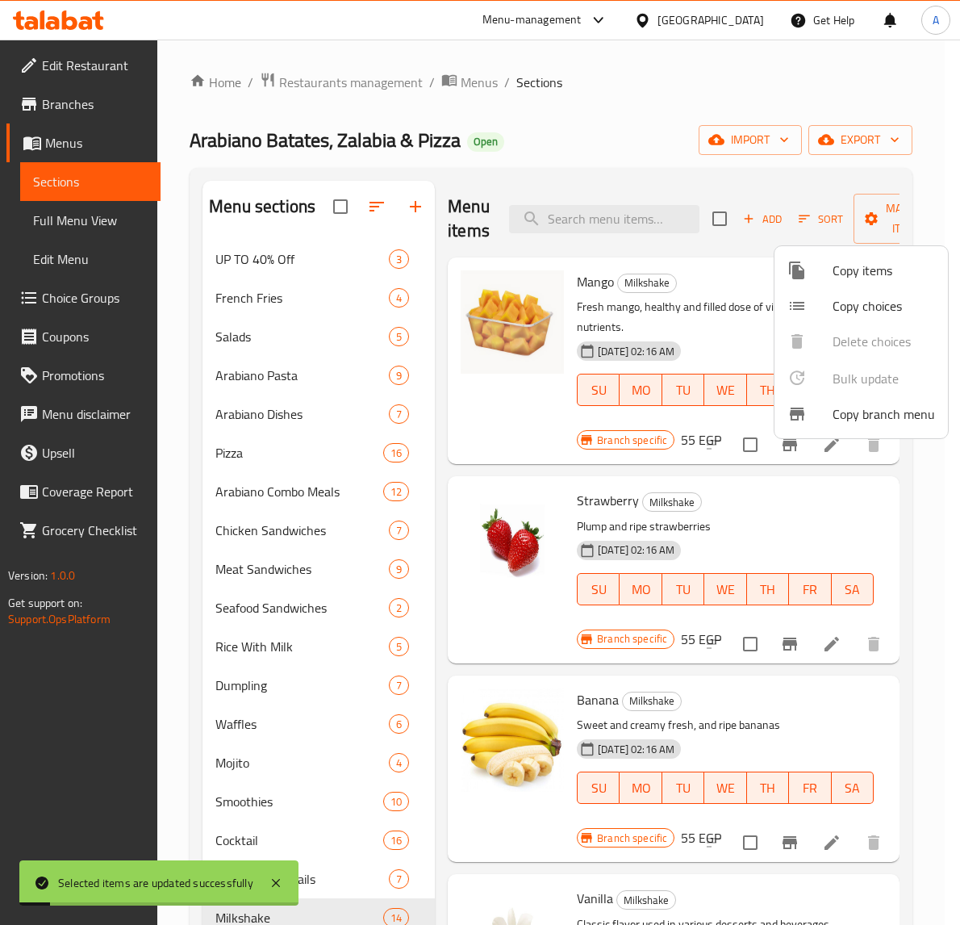
click at [824, 722] on div at bounding box center [480, 462] width 960 height 925
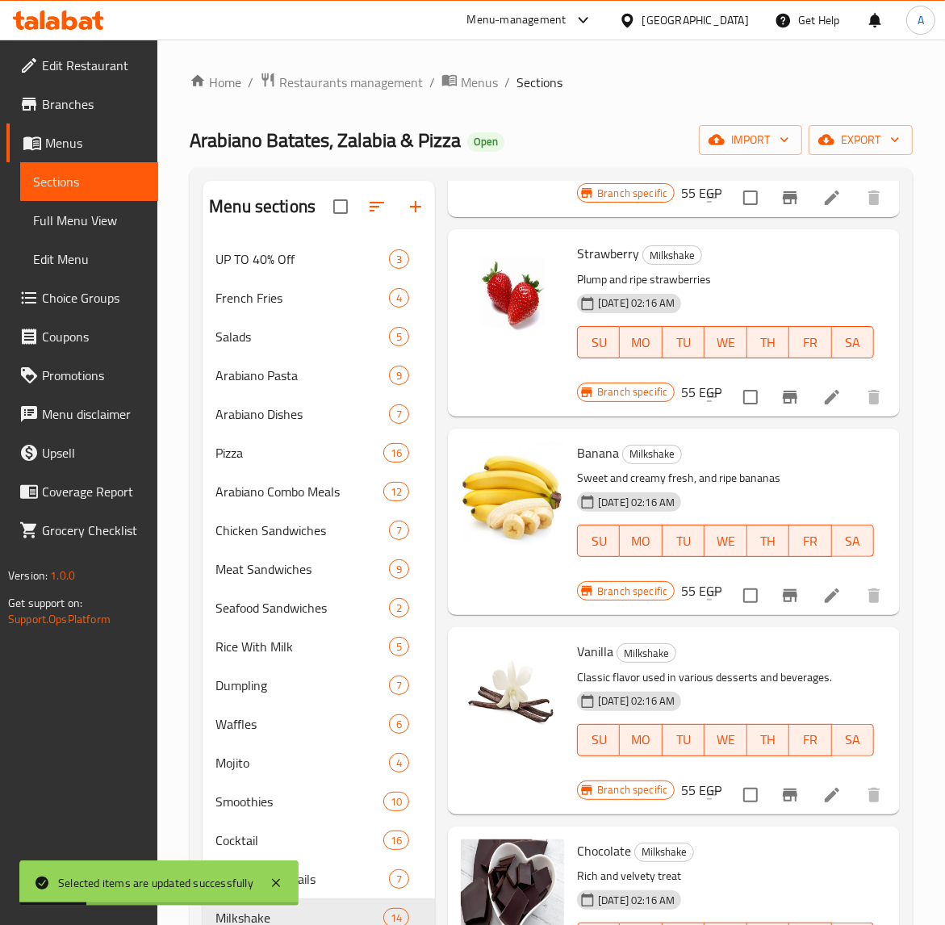
scroll to position [403, 0]
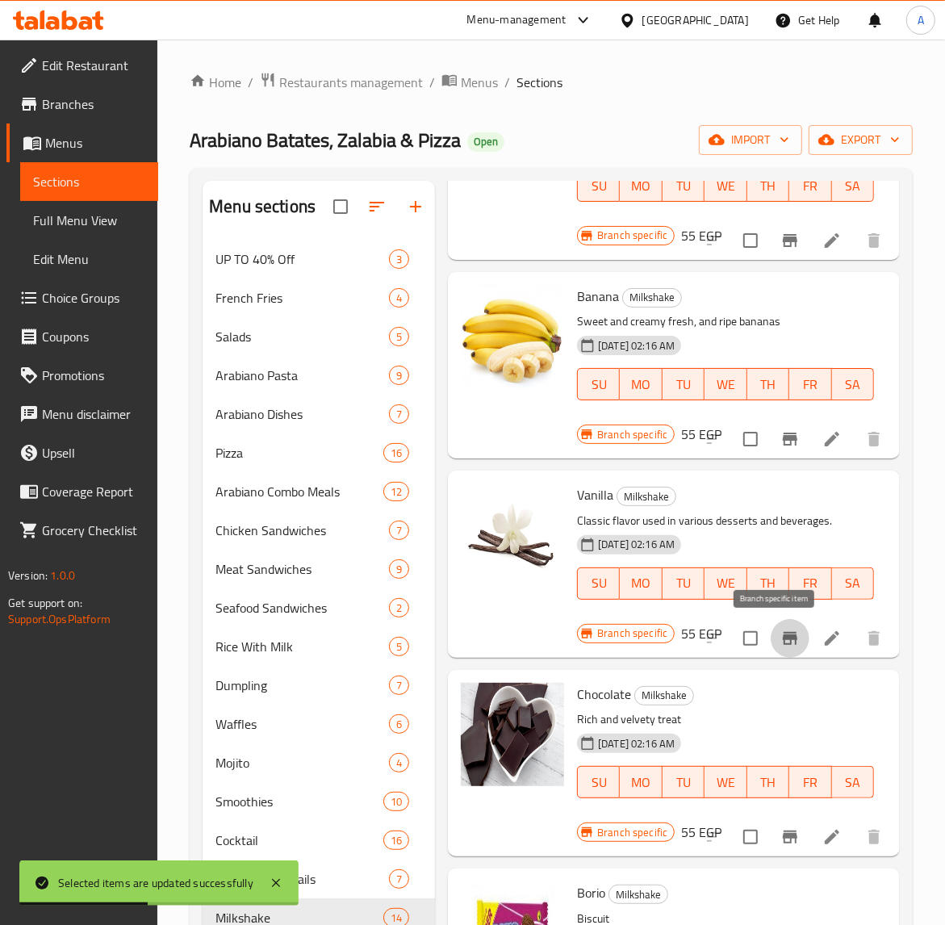
click at [780, 627] on button "Branch-specific-item" at bounding box center [789, 638] width 39 height 39
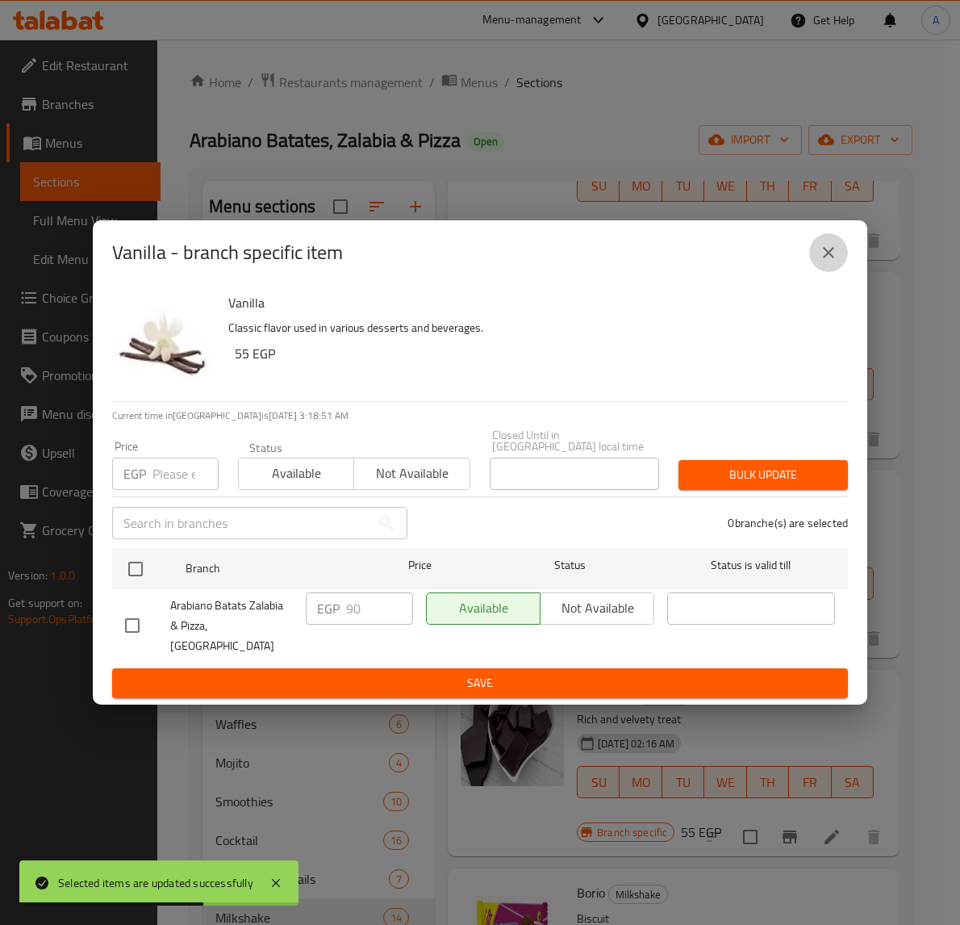
click at [833, 262] on icon "close" at bounding box center [828, 252] width 19 height 19
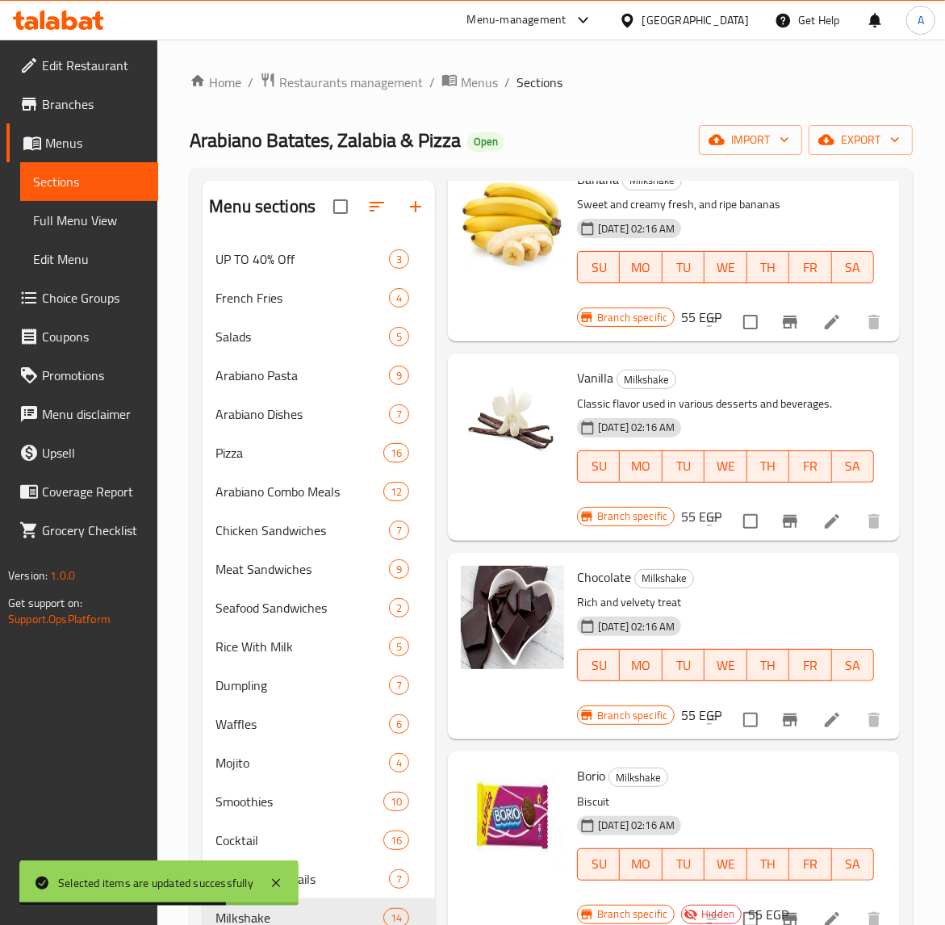
scroll to position [706, 0]
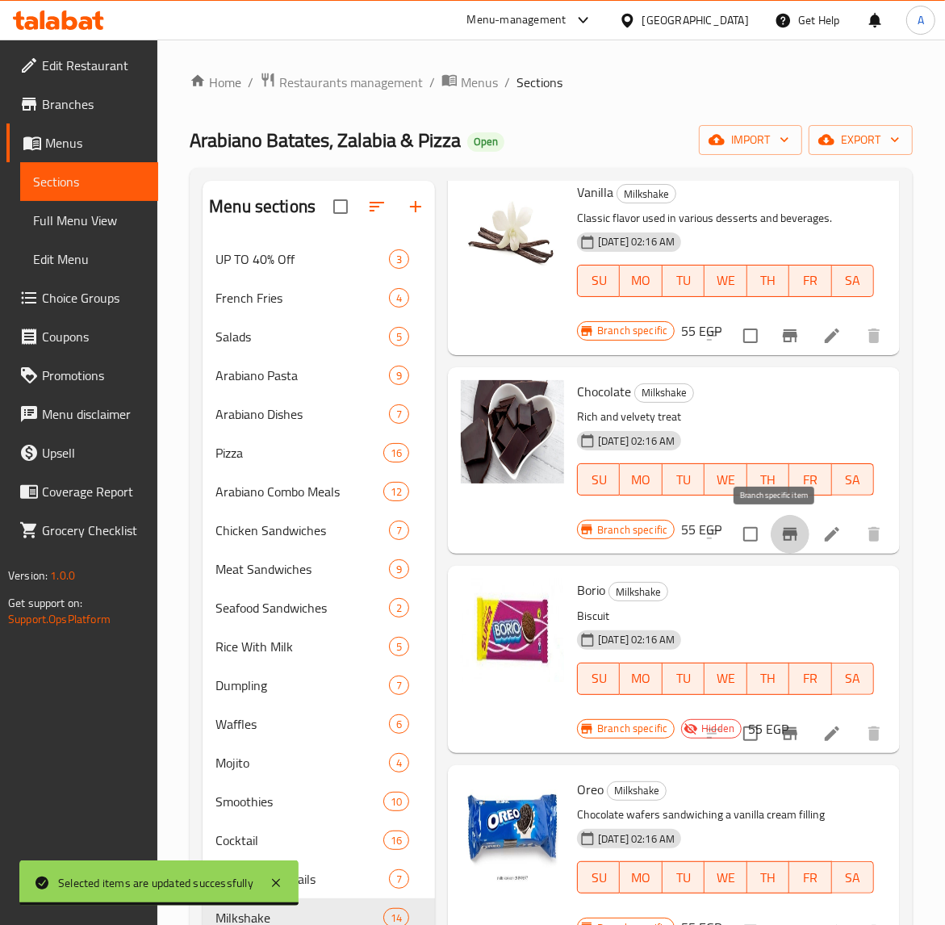
click at [780, 535] on icon "Branch-specific-item" at bounding box center [789, 533] width 19 height 19
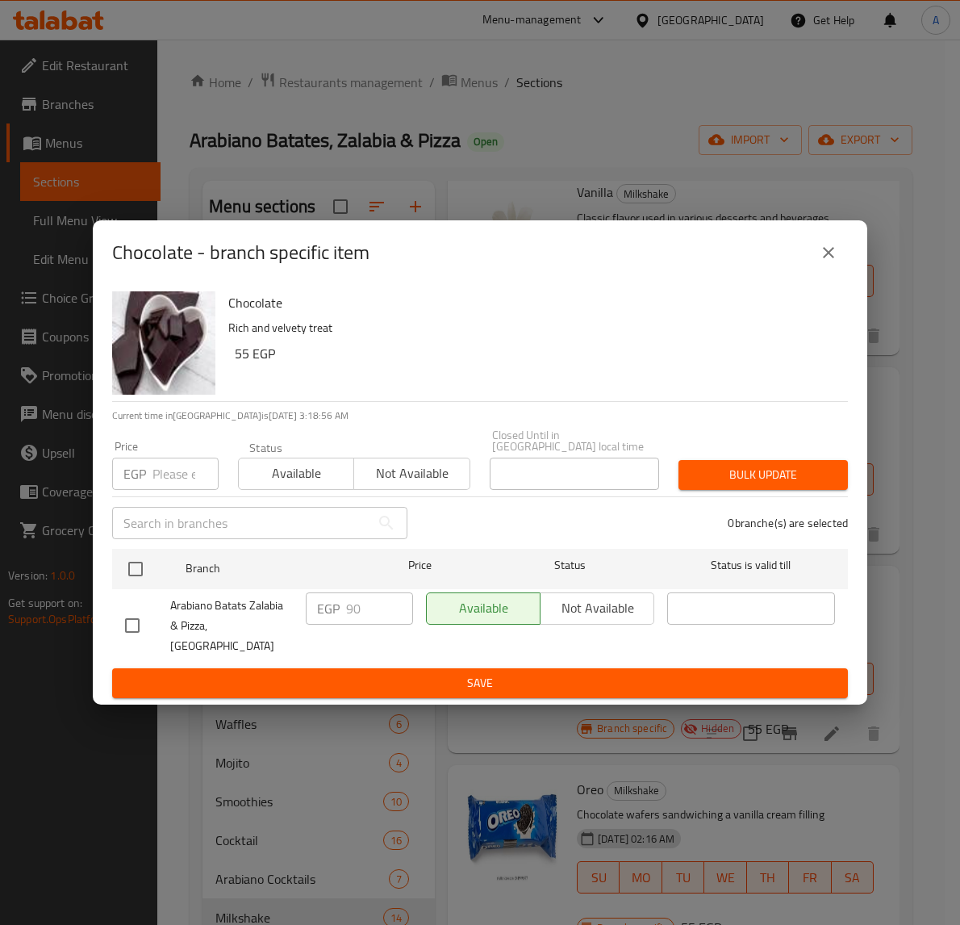
click at [828, 262] on icon "close" at bounding box center [828, 252] width 19 height 19
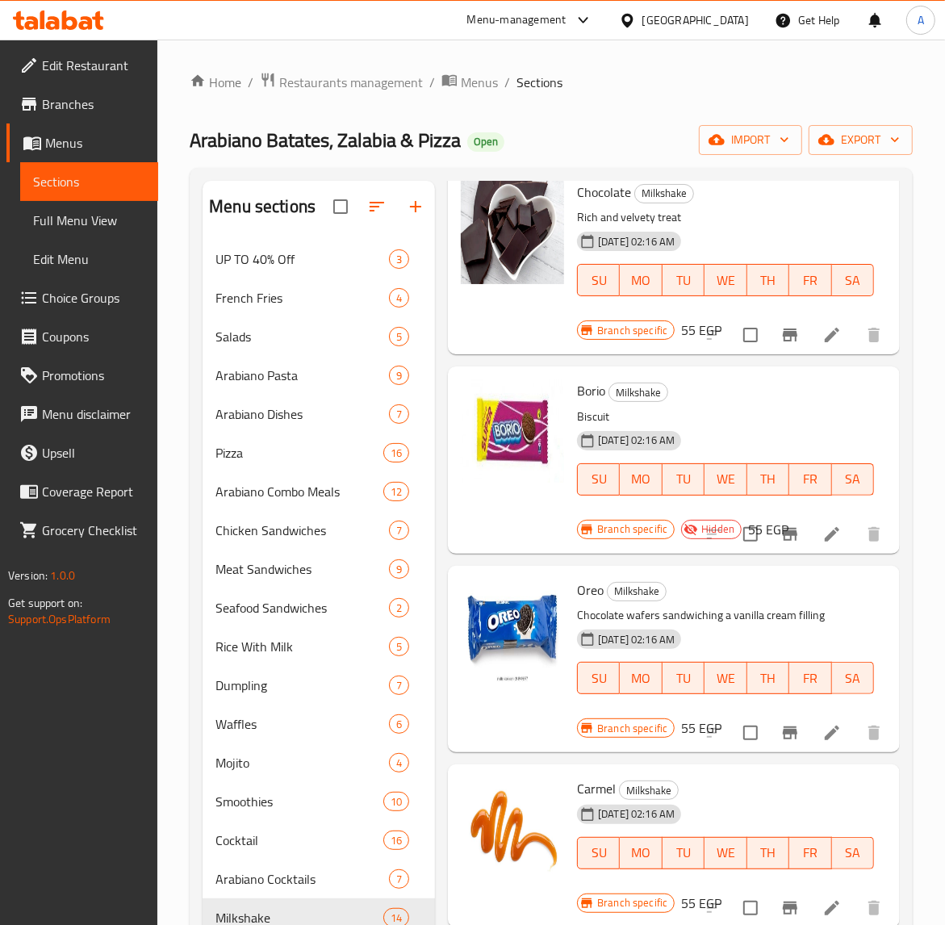
scroll to position [908, 0]
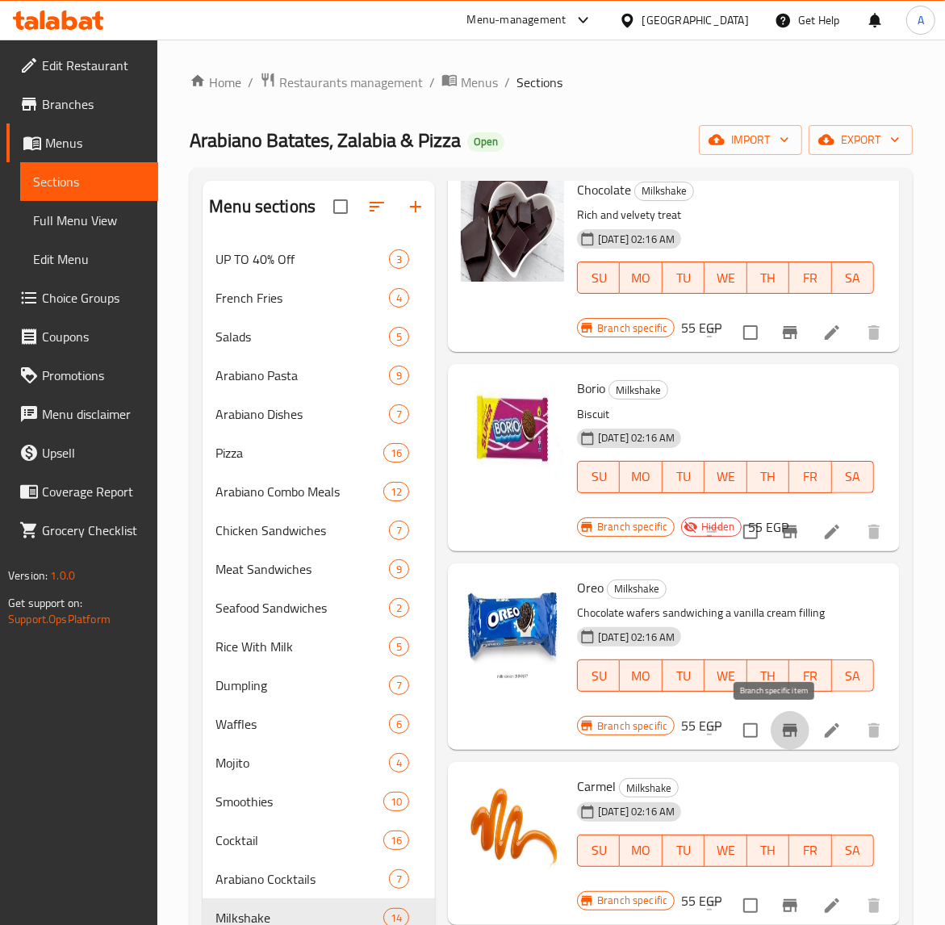
click at [780, 732] on icon "Branch-specific-item" at bounding box center [789, 729] width 19 height 19
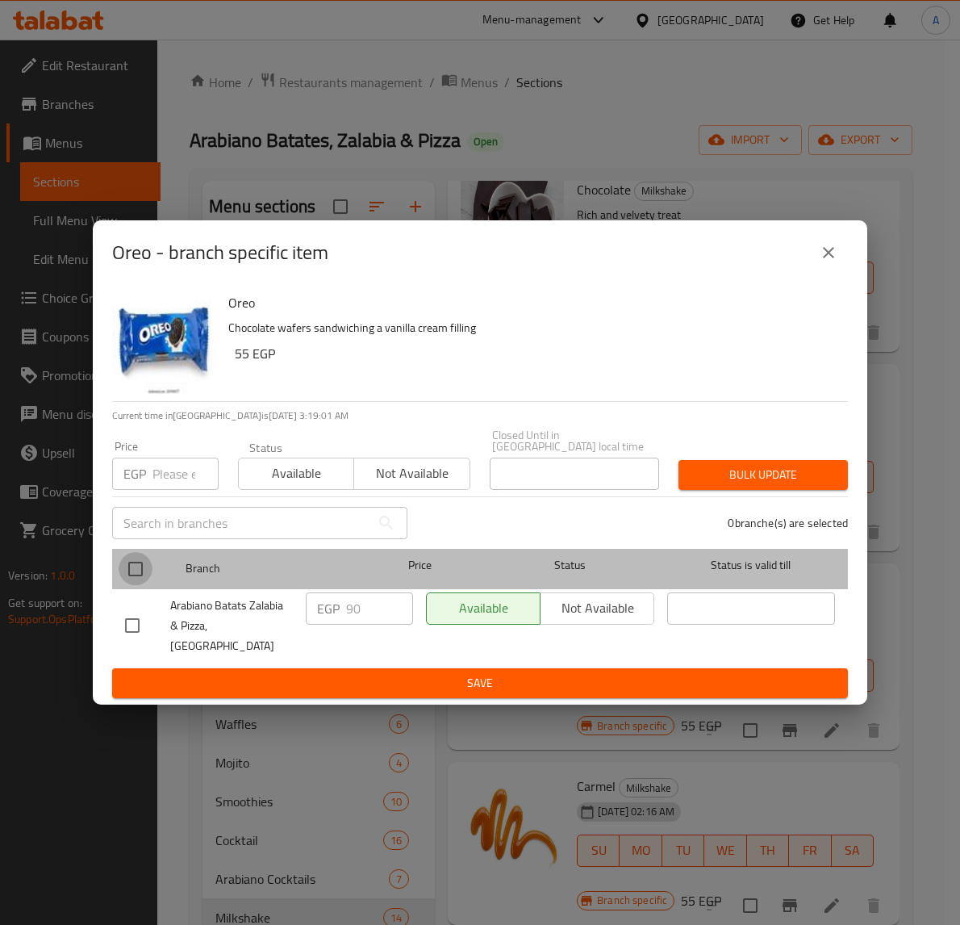
drag, startPoint x: 138, startPoint y: 570, endPoint x: 192, endPoint y: 462, distance: 120.9
click at [138, 570] on input "checkbox" at bounding box center [136, 569] width 34 height 34
checkbox input "true"
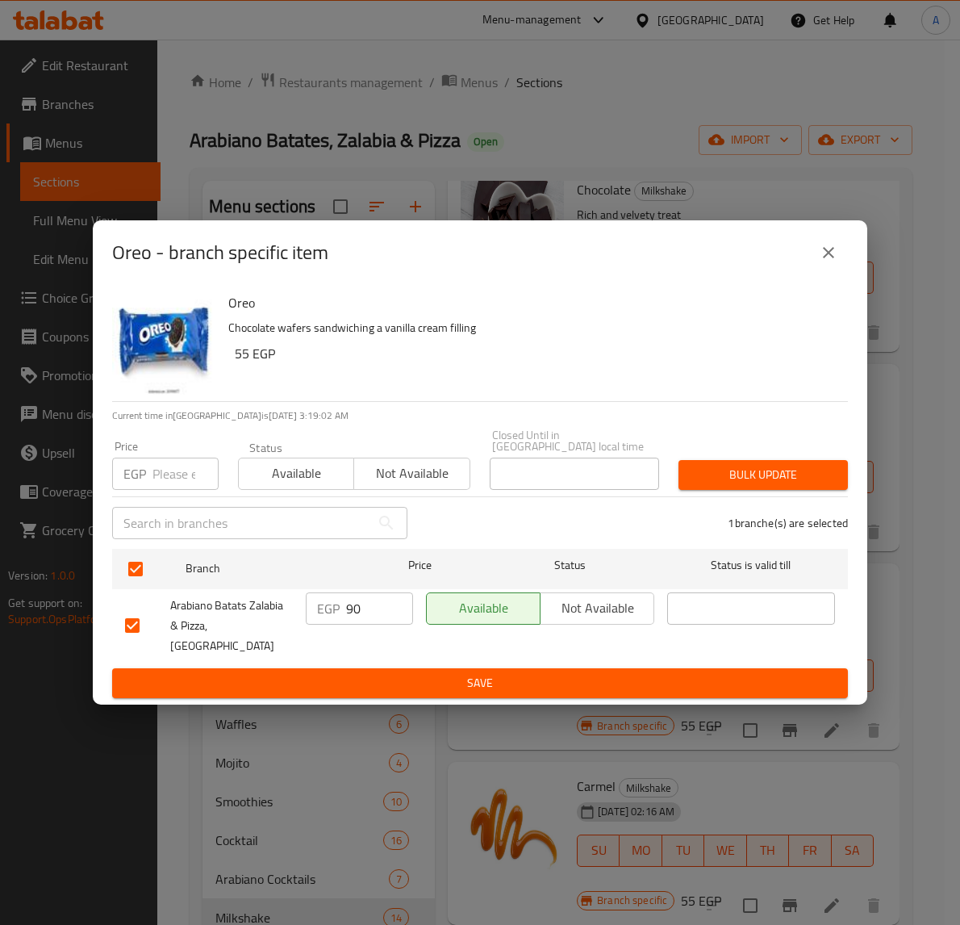
click at [173, 478] on input "number" at bounding box center [185, 473] width 66 height 32
type input "95"
click at [375, 673] on span "Save" at bounding box center [480, 683] width 710 height 20
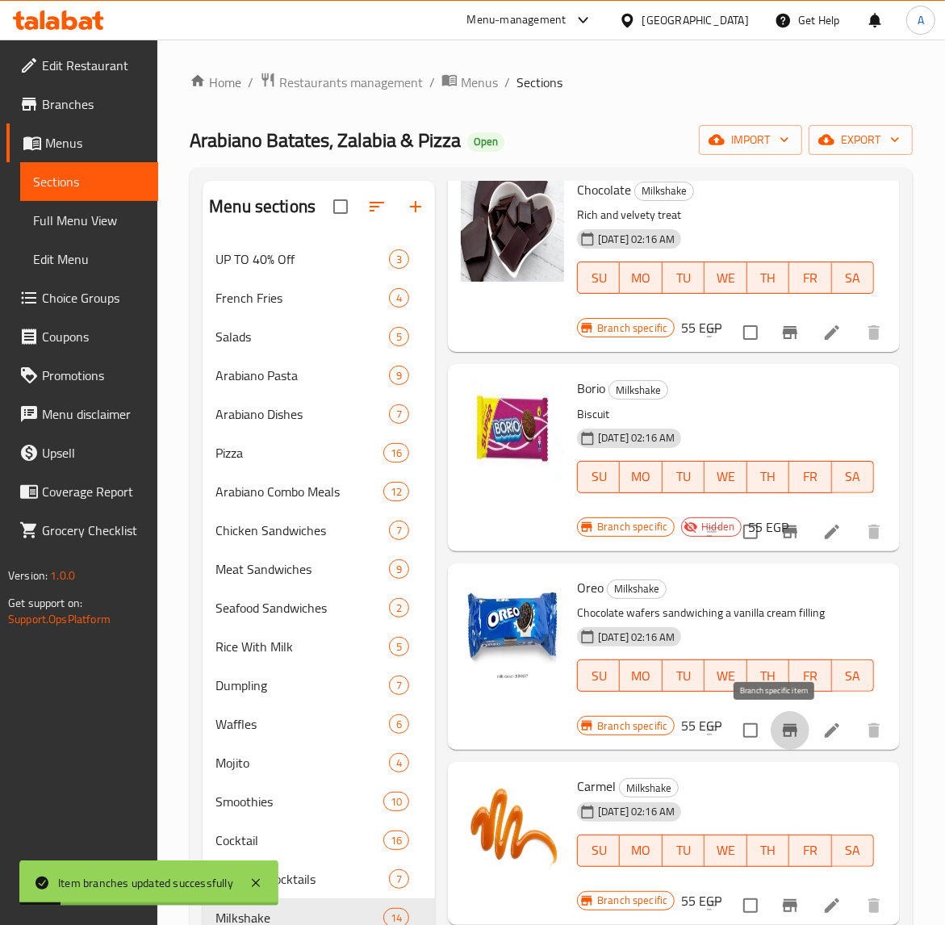
click at [783, 730] on icon "Branch-specific-item" at bounding box center [790, 730] width 15 height 13
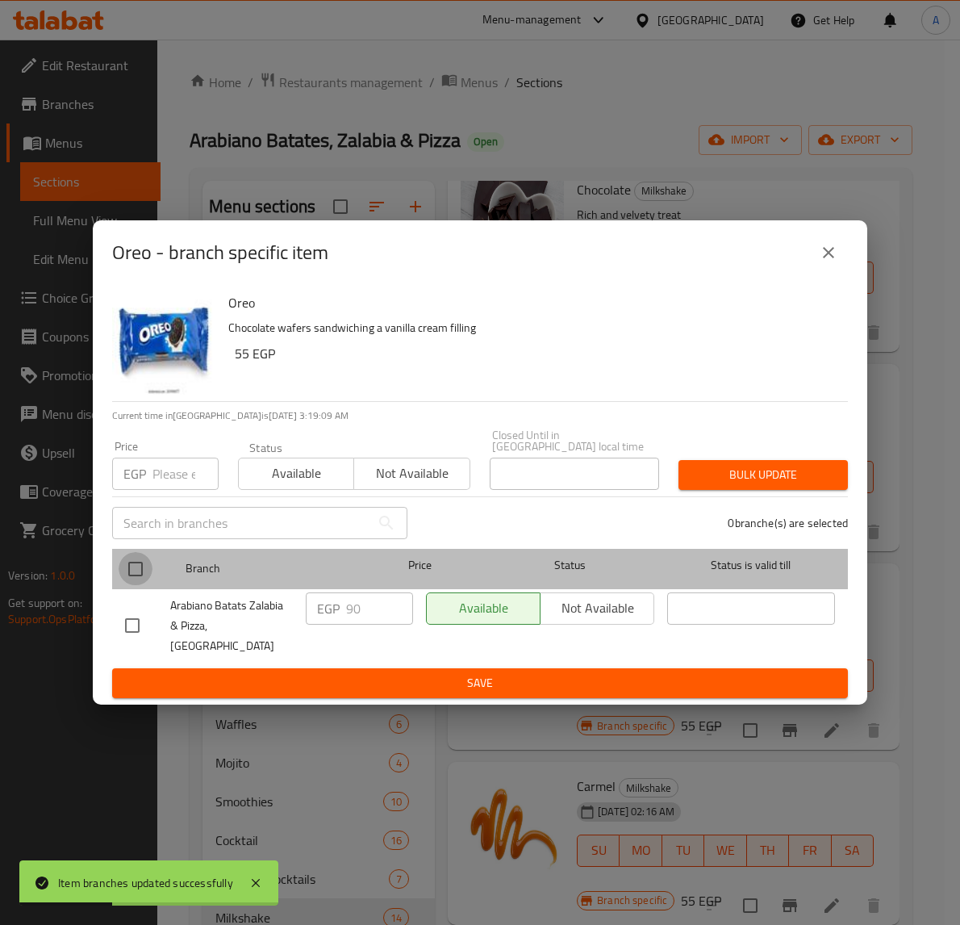
click at [137, 569] on input "checkbox" at bounding box center [136, 569] width 34 height 34
checkbox input "true"
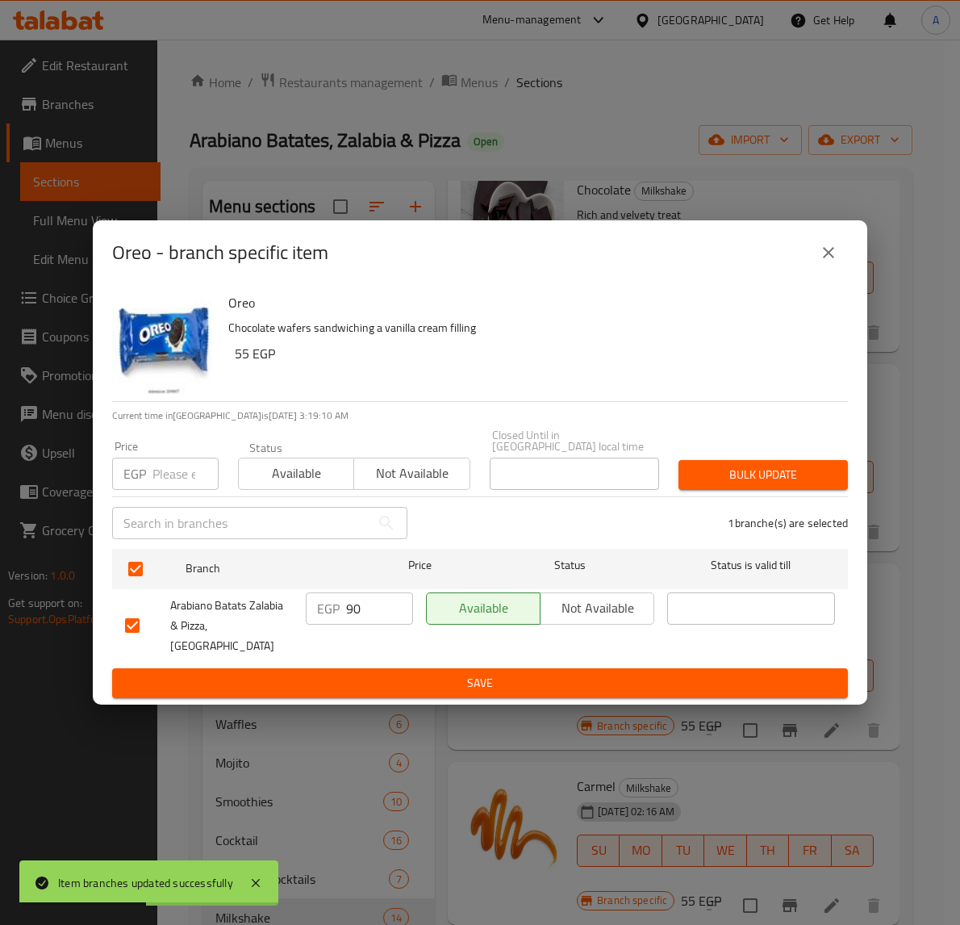
click at [349, 611] on input "90" at bounding box center [379, 608] width 67 height 32
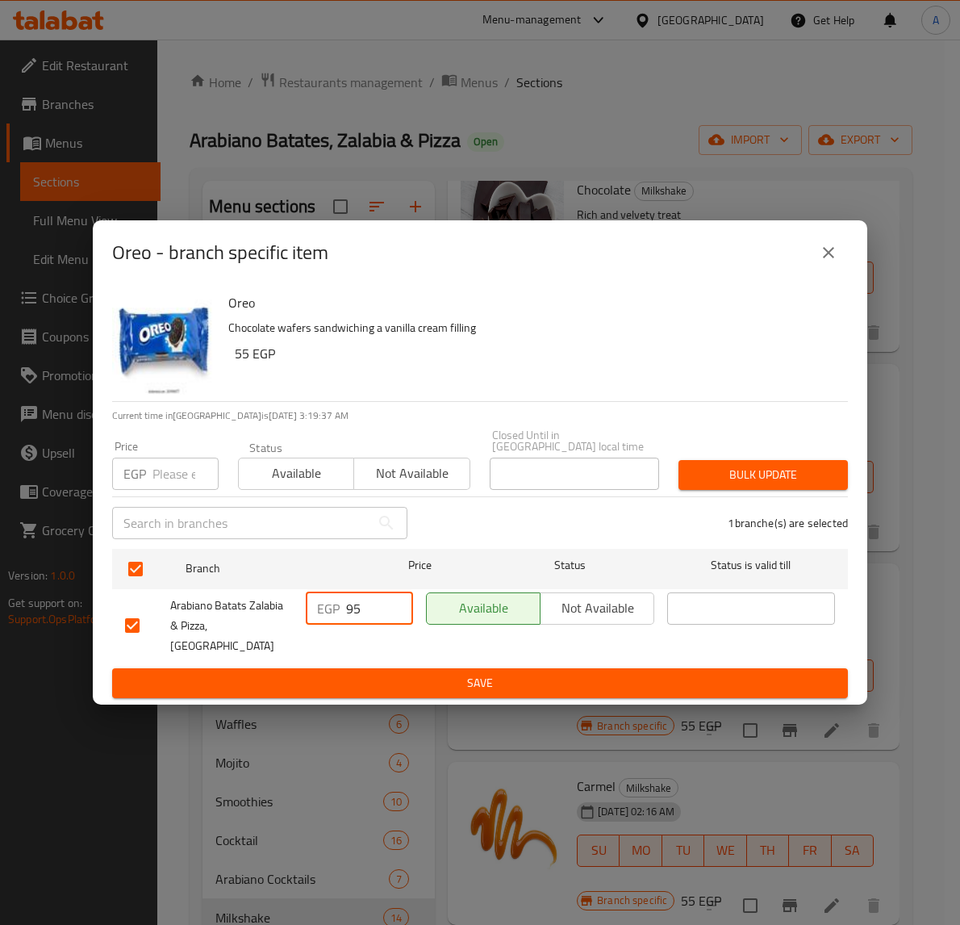
type input "95"
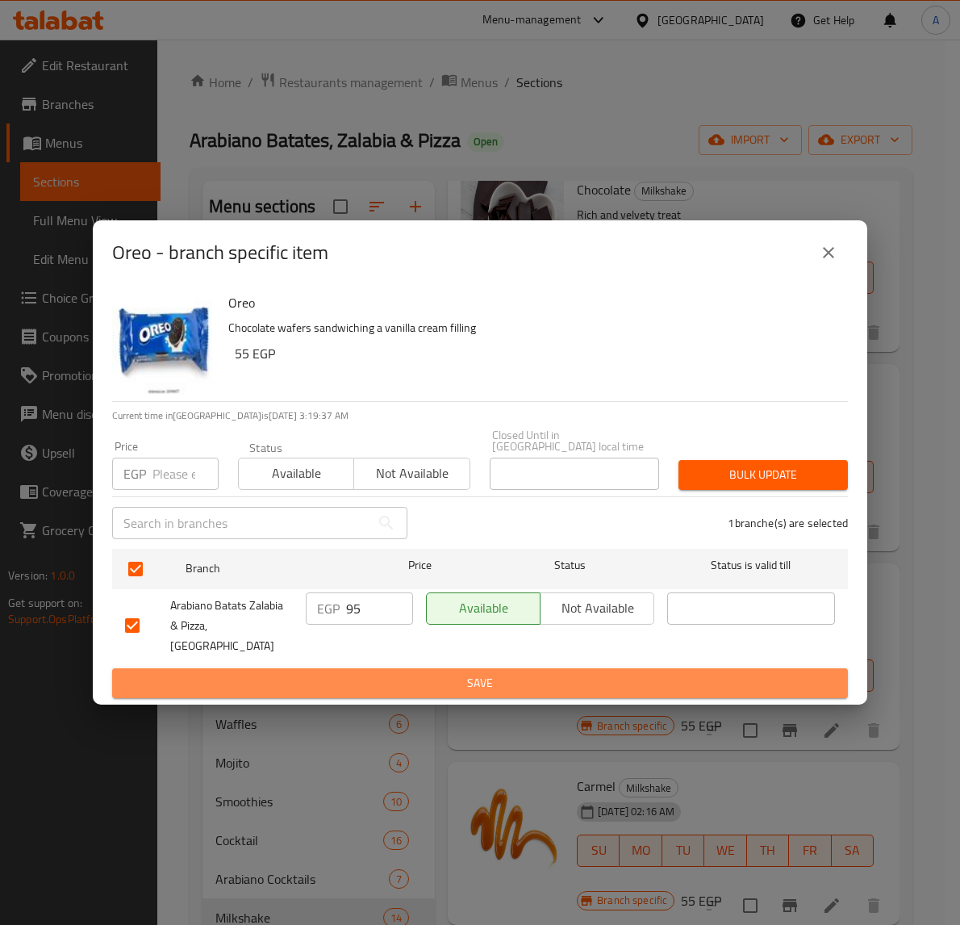
click at [298, 673] on span "Save" at bounding box center [480, 683] width 710 height 20
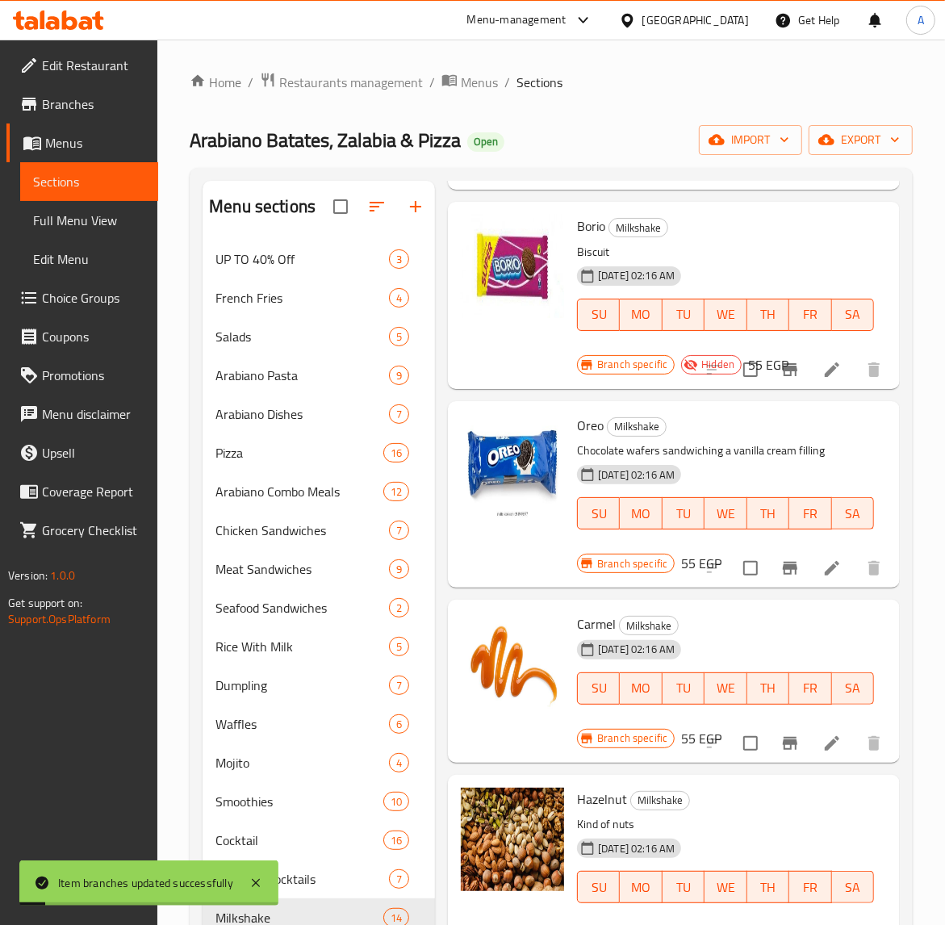
scroll to position [1311, 0]
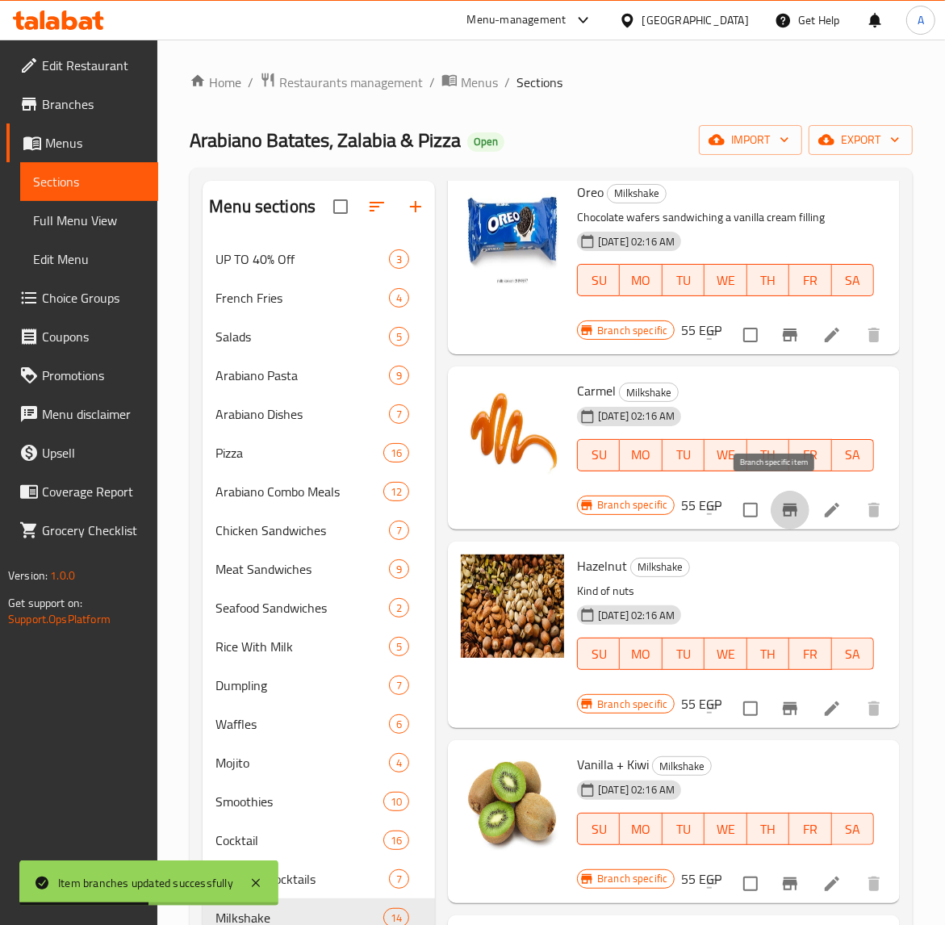
click at [780, 503] on icon "Branch-specific-item" at bounding box center [789, 509] width 19 height 19
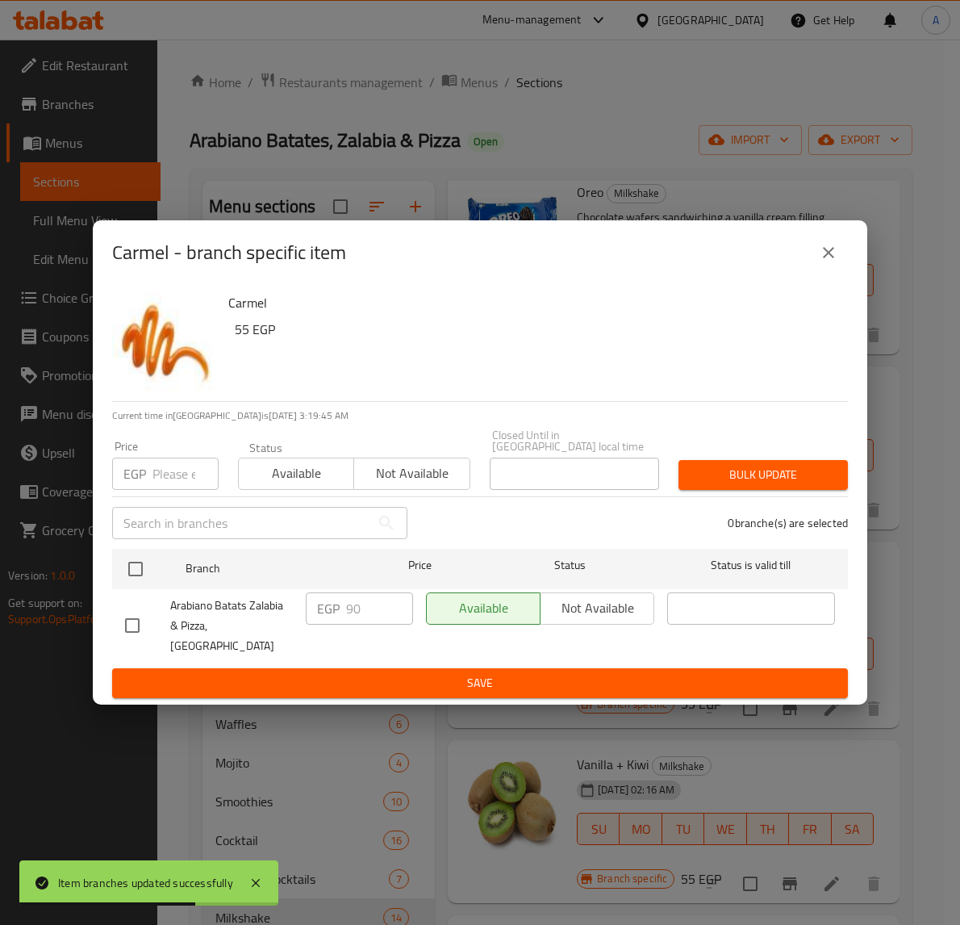
click at [820, 262] on icon "close" at bounding box center [828, 252] width 19 height 19
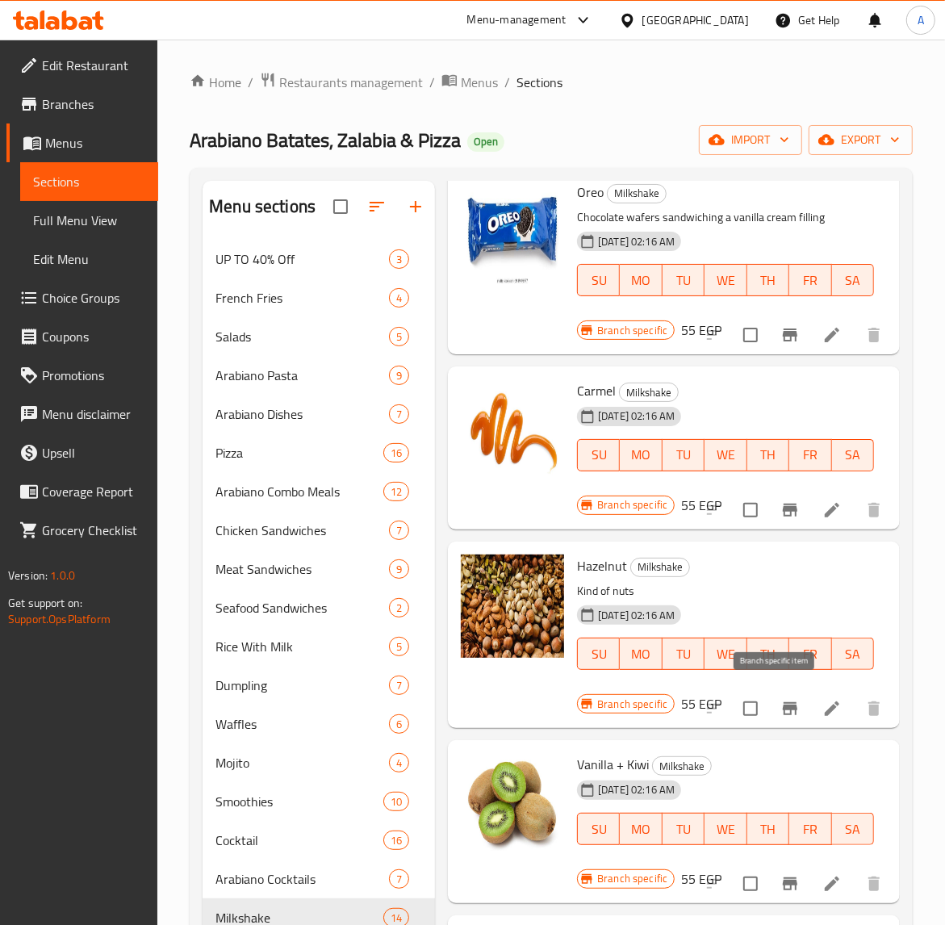
click at [780, 704] on icon "Branch-specific-item" at bounding box center [789, 708] width 19 height 19
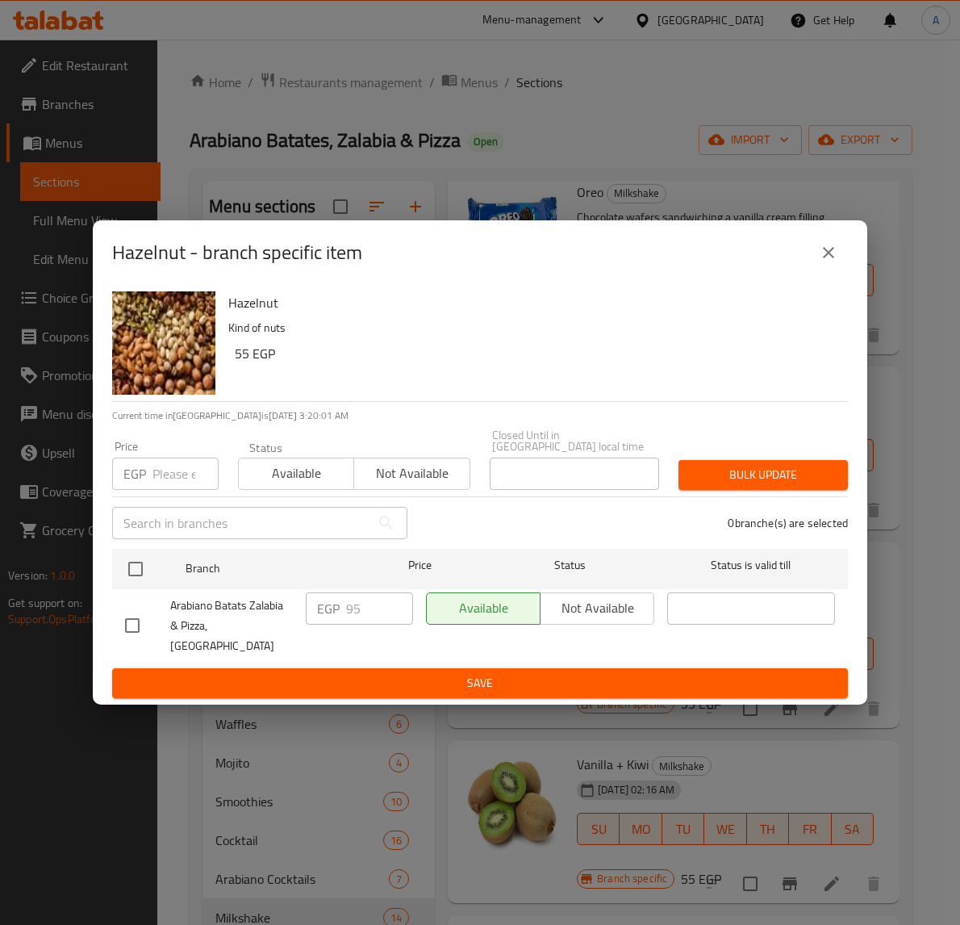
click at [821, 262] on icon "close" at bounding box center [828, 252] width 19 height 19
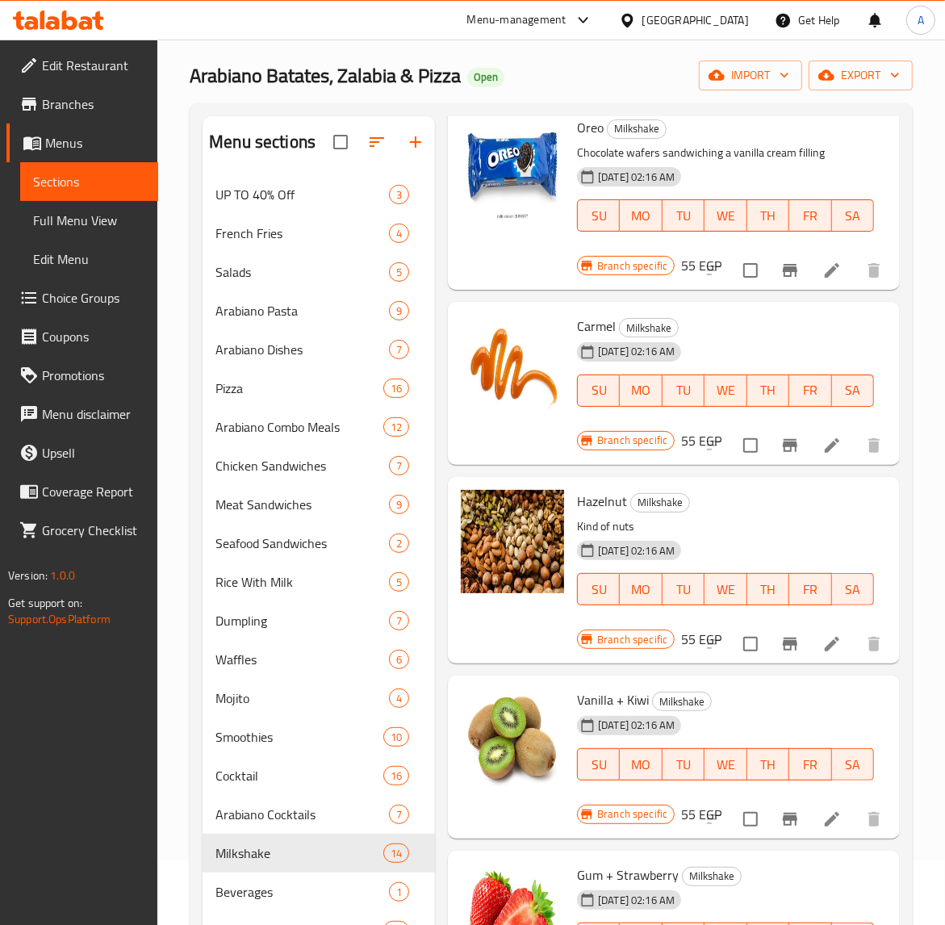
scroll to position [101, 0]
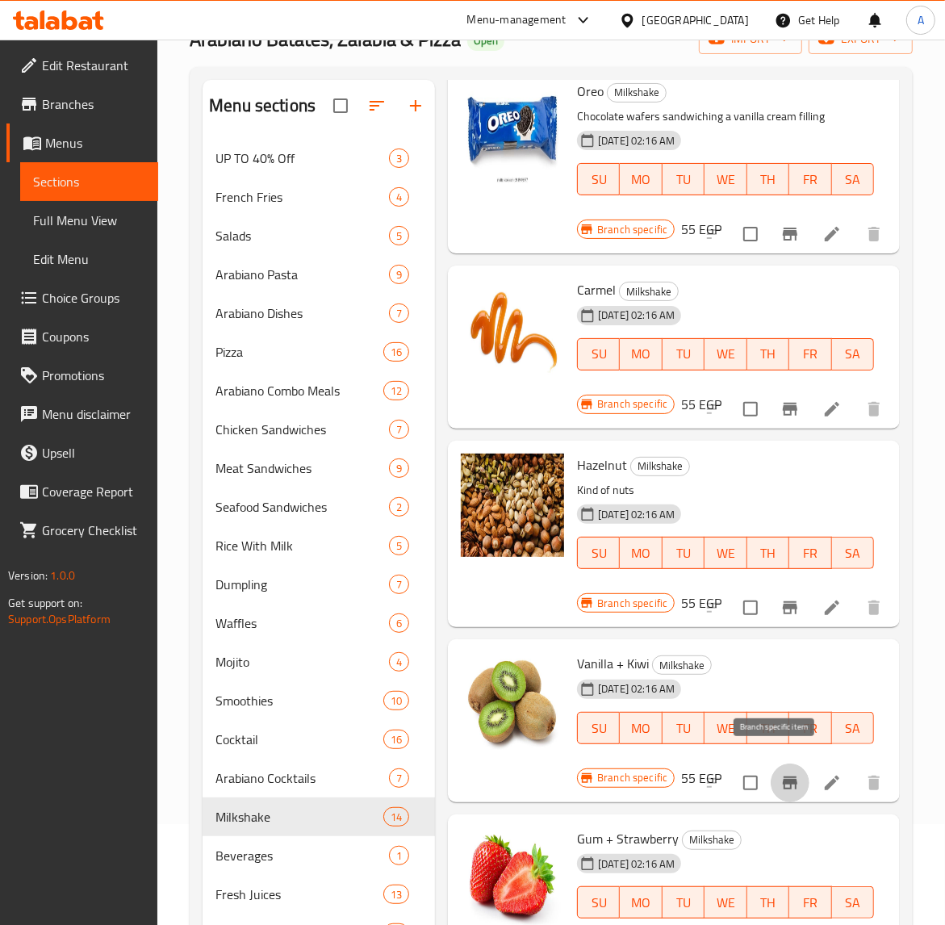
click at [780, 774] on icon "Branch-specific-item" at bounding box center [789, 782] width 19 height 19
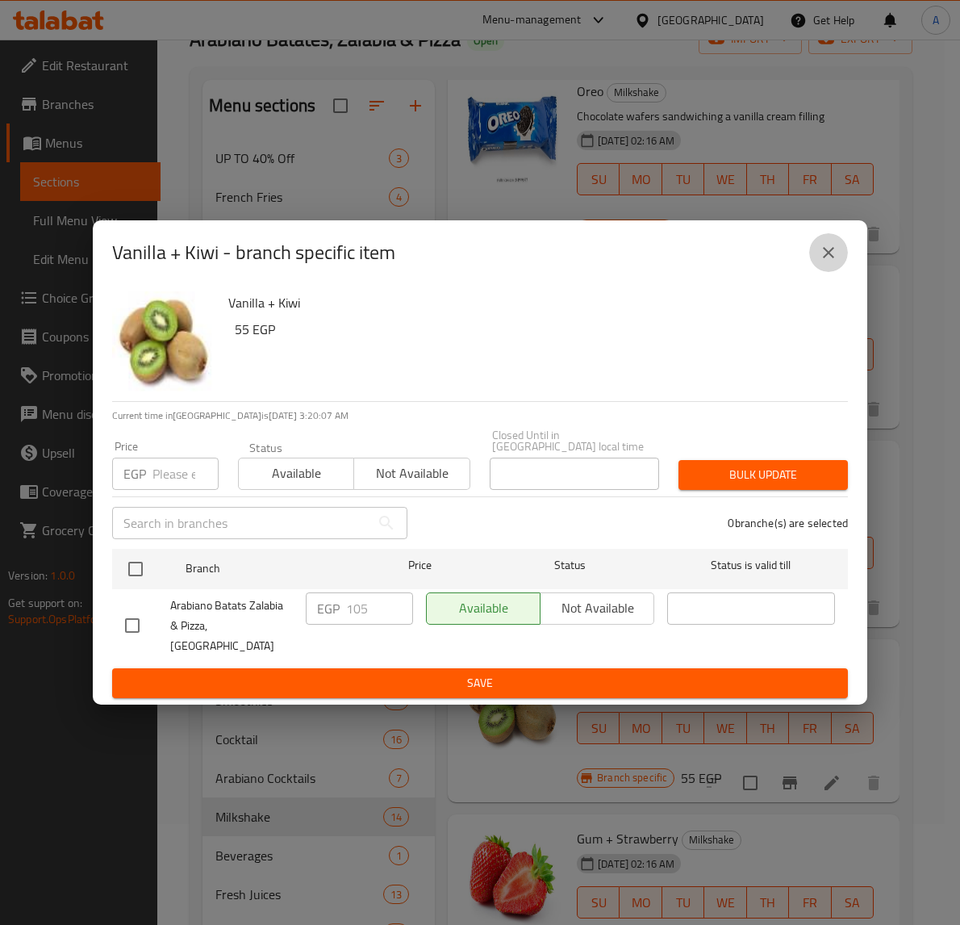
click at [835, 262] on icon "close" at bounding box center [828, 252] width 19 height 19
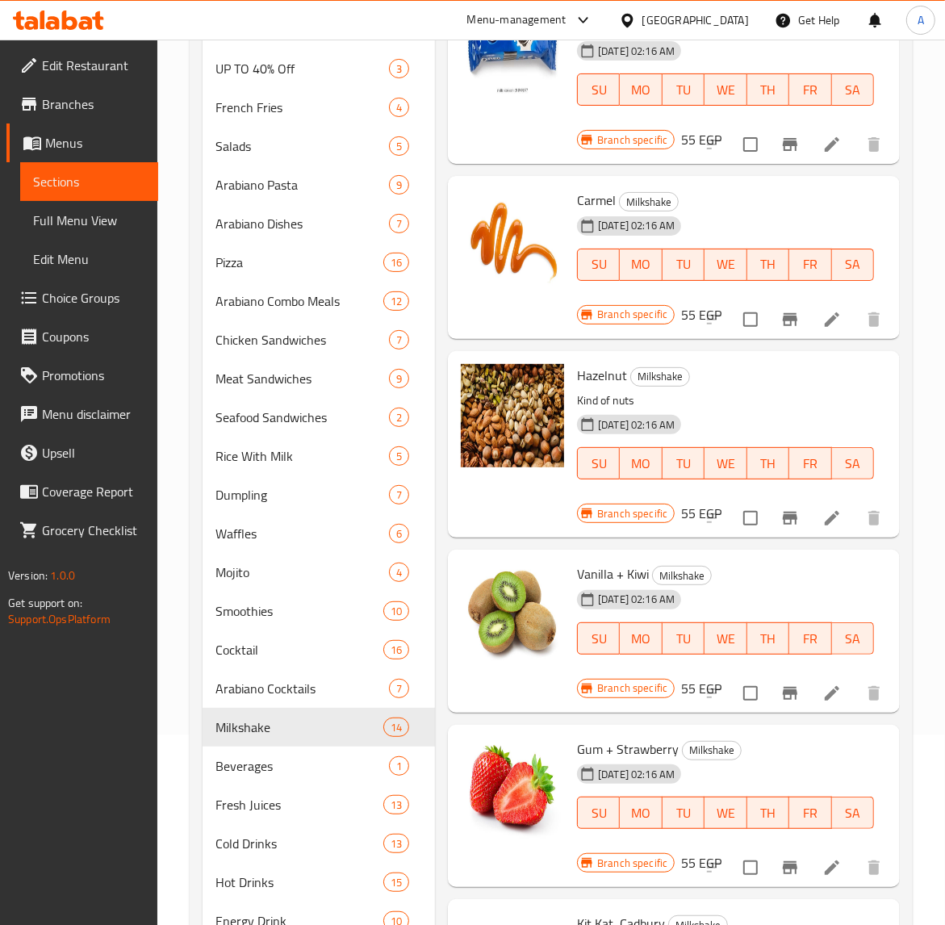
scroll to position [403, 0]
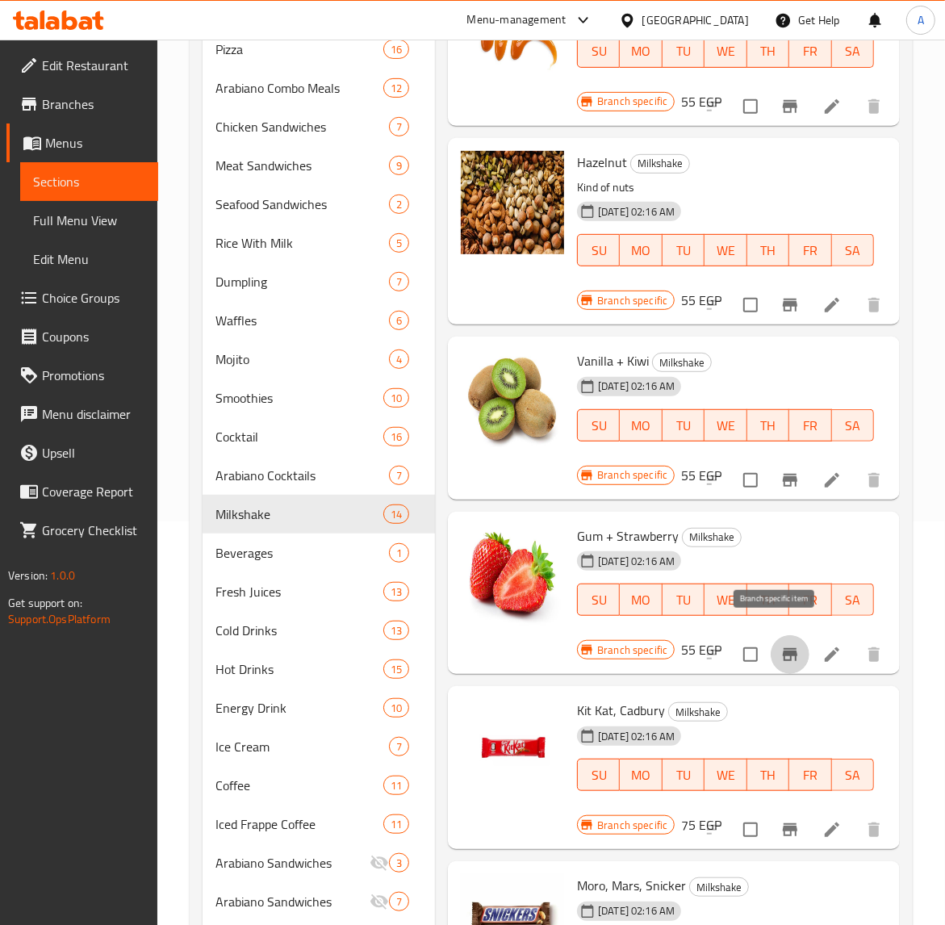
click at [780, 645] on icon "Branch-specific-item" at bounding box center [789, 654] width 19 height 19
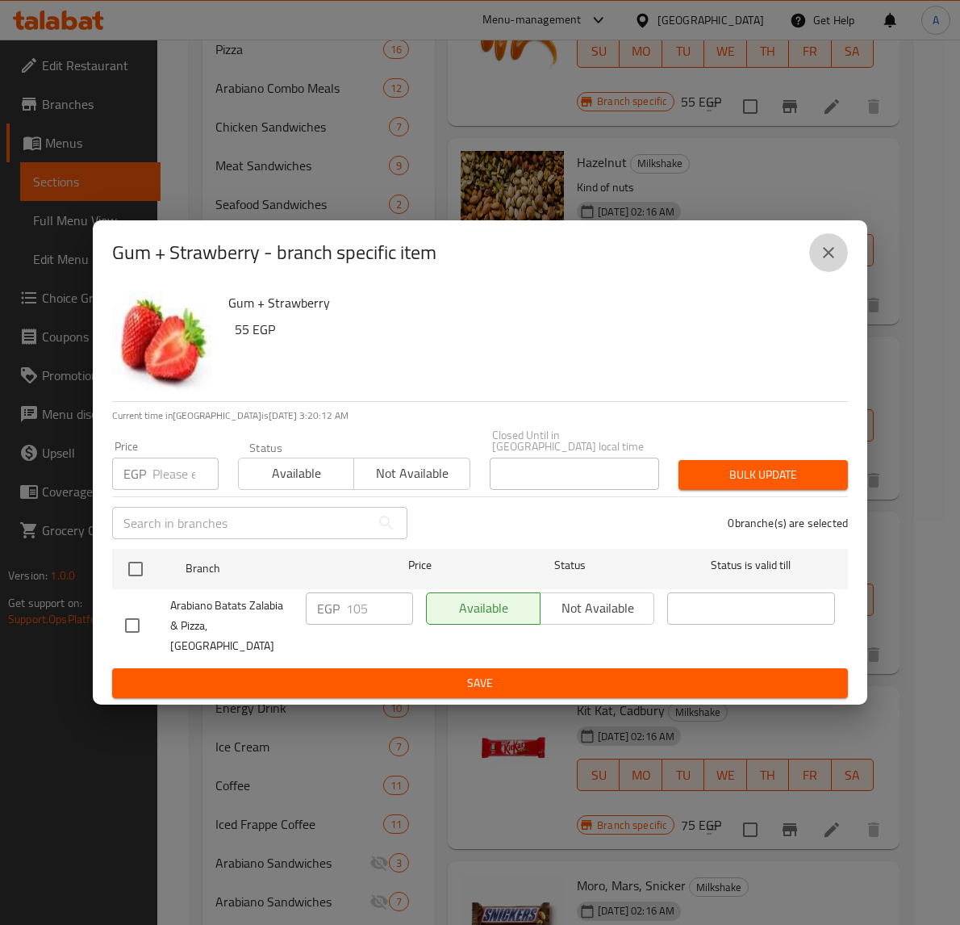
click at [829, 258] on icon "close" at bounding box center [828, 252] width 11 height 11
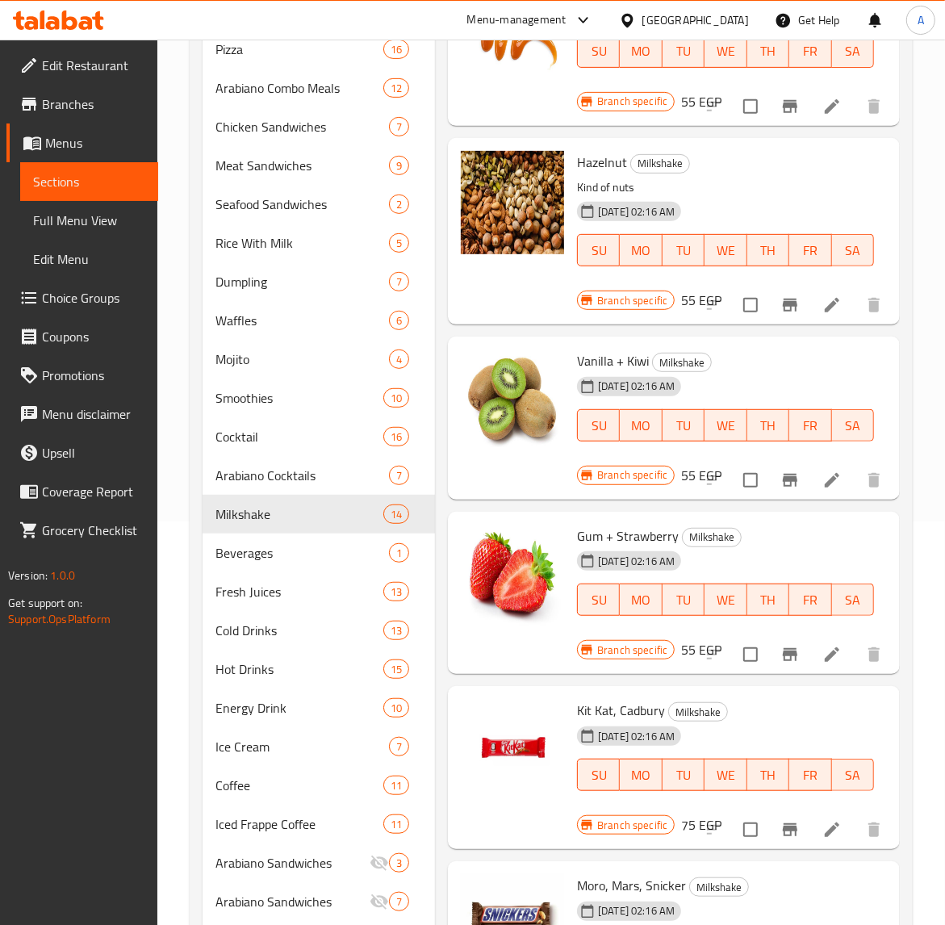
scroll to position [605, 0]
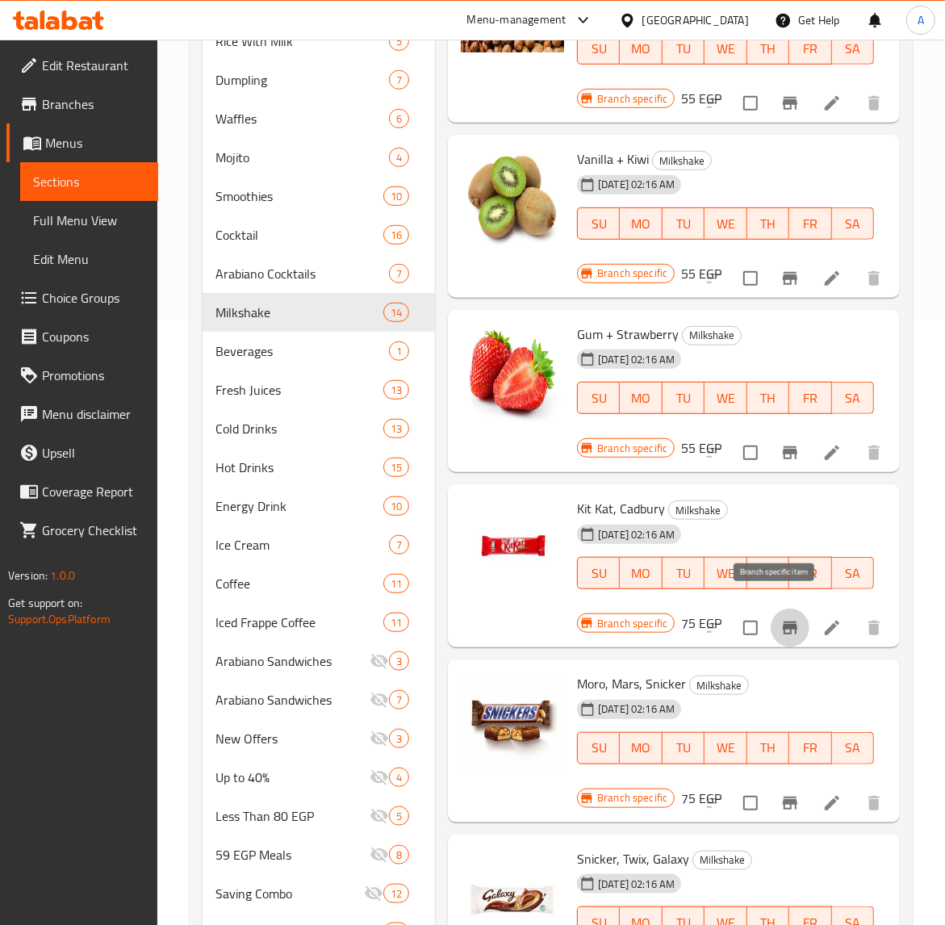
click at [780, 618] on icon "Branch-specific-item" at bounding box center [789, 627] width 19 height 19
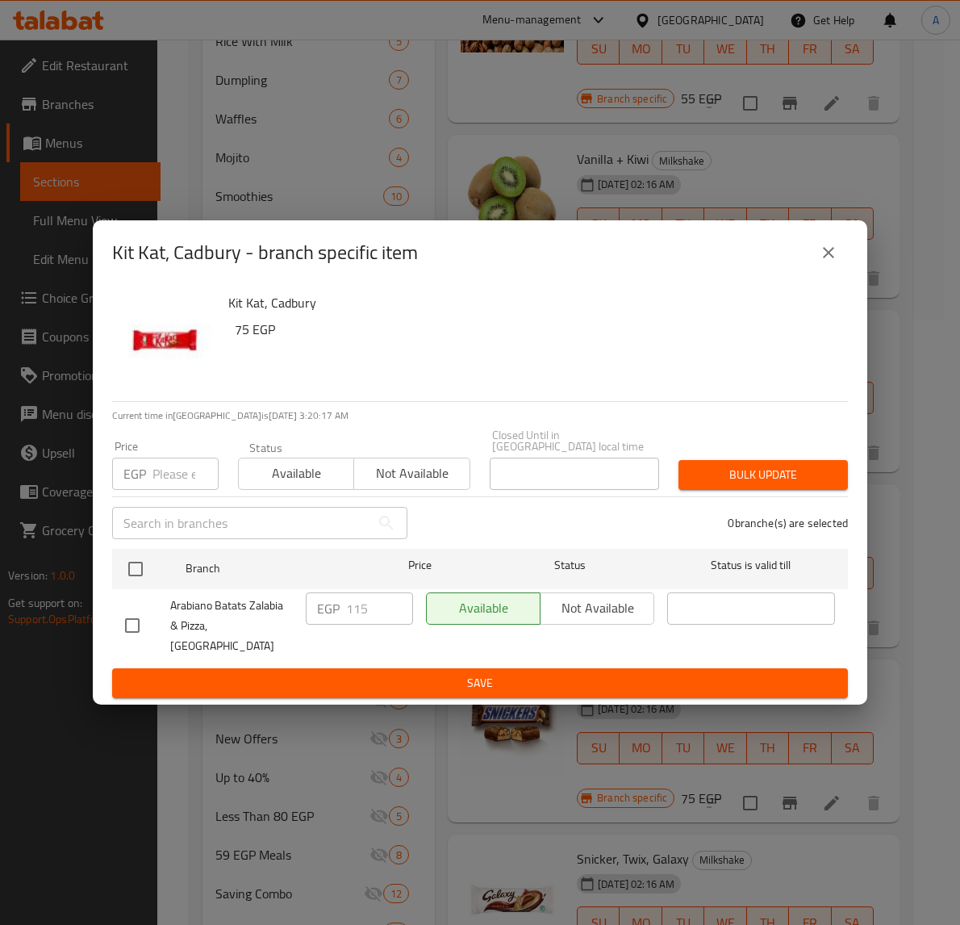
click at [835, 262] on icon "close" at bounding box center [828, 252] width 19 height 19
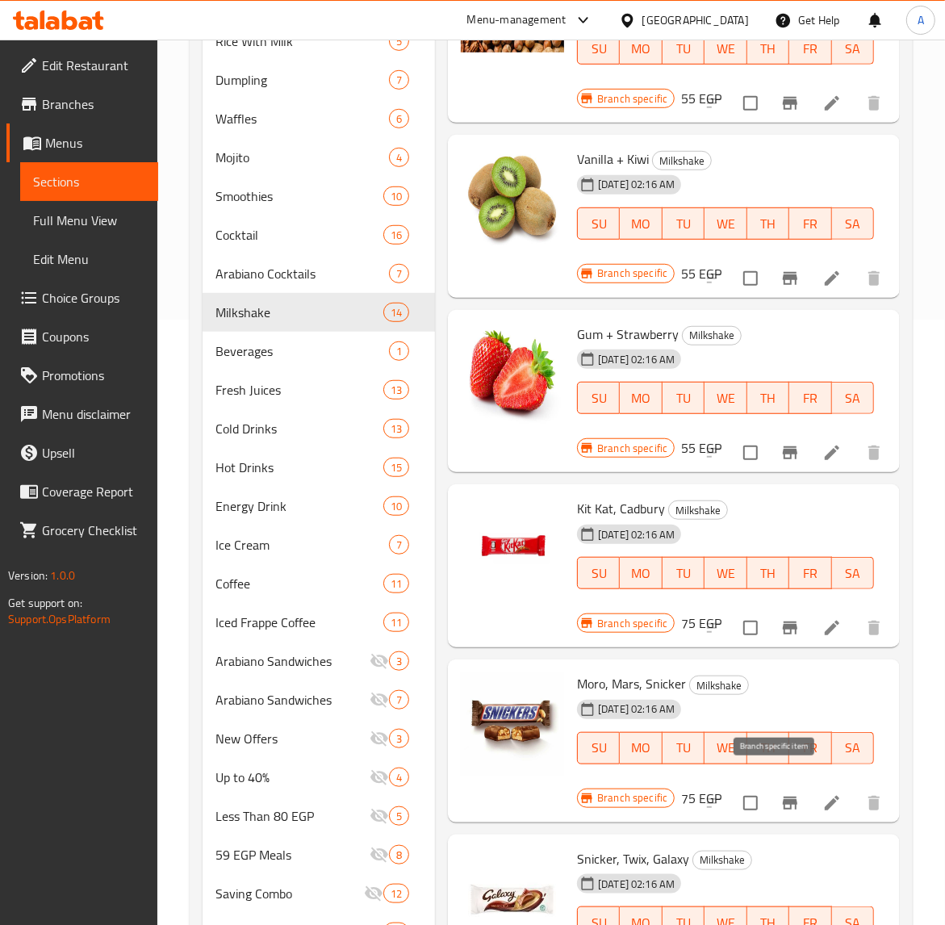
click at [780, 793] on icon "Branch-specific-item" at bounding box center [789, 802] width 19 height 19
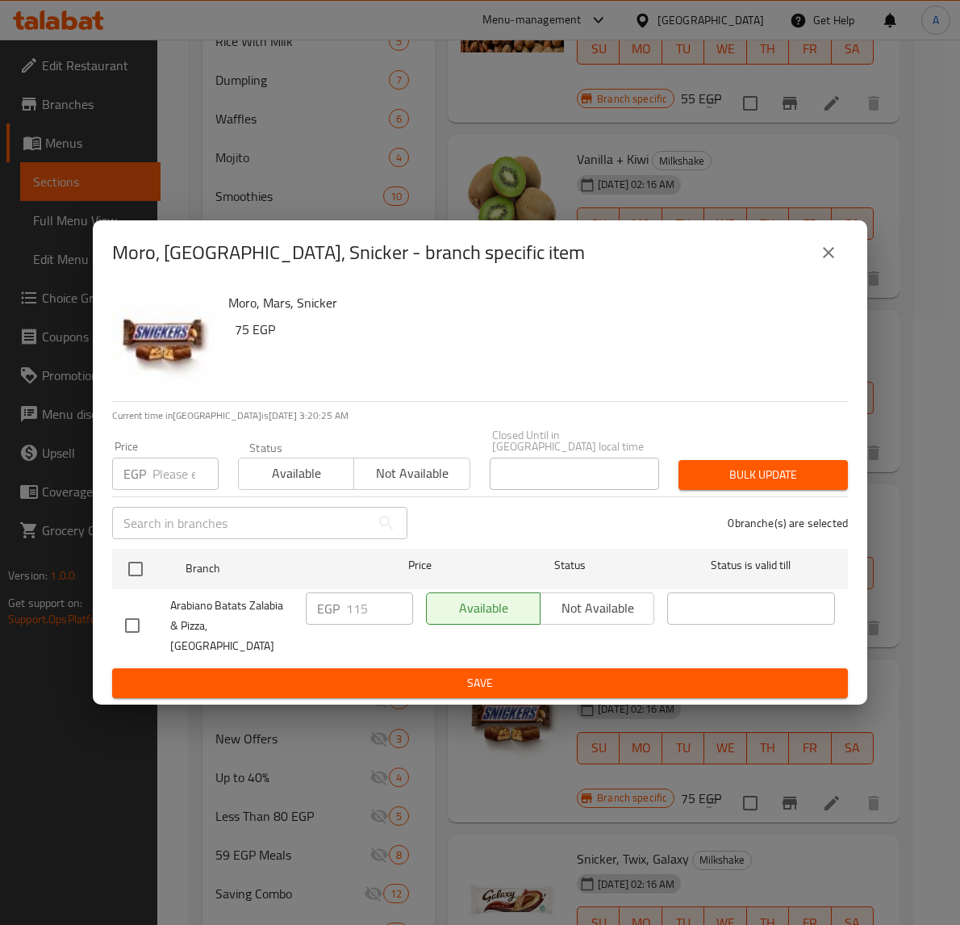
click at [824, 262] on icon "close" at bounding box center [828, 252] width 19 height 19
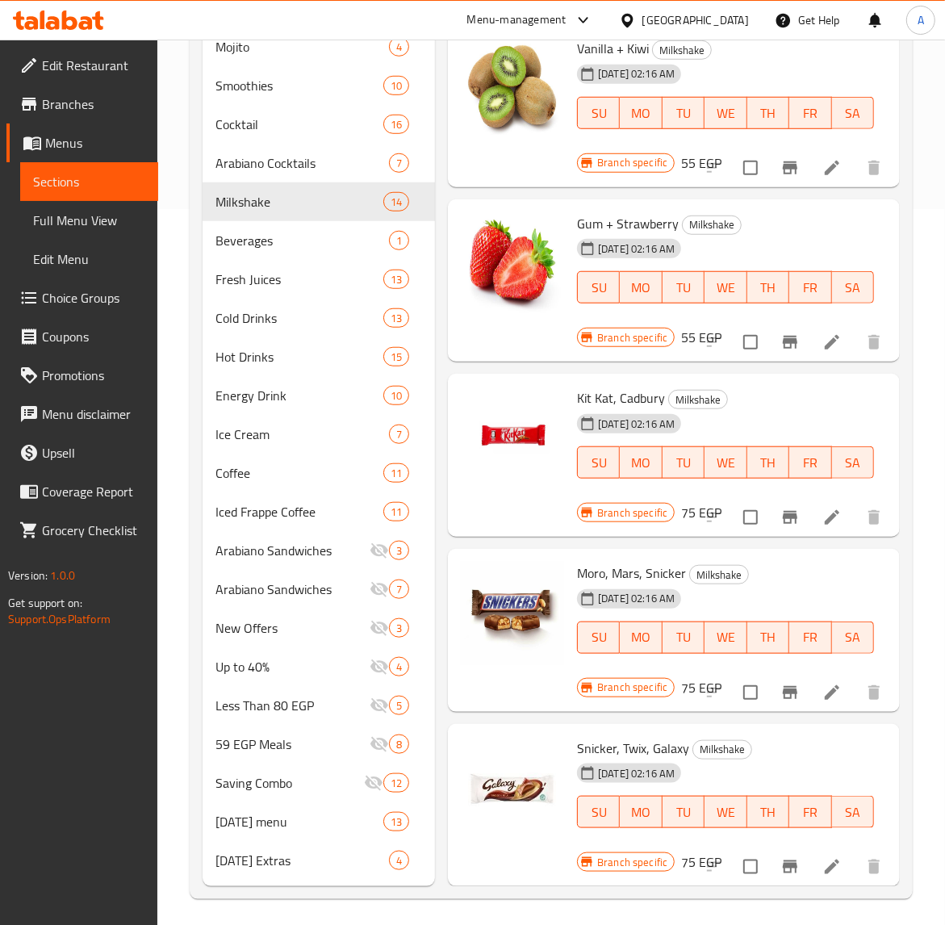
scroll to position [720, 0]
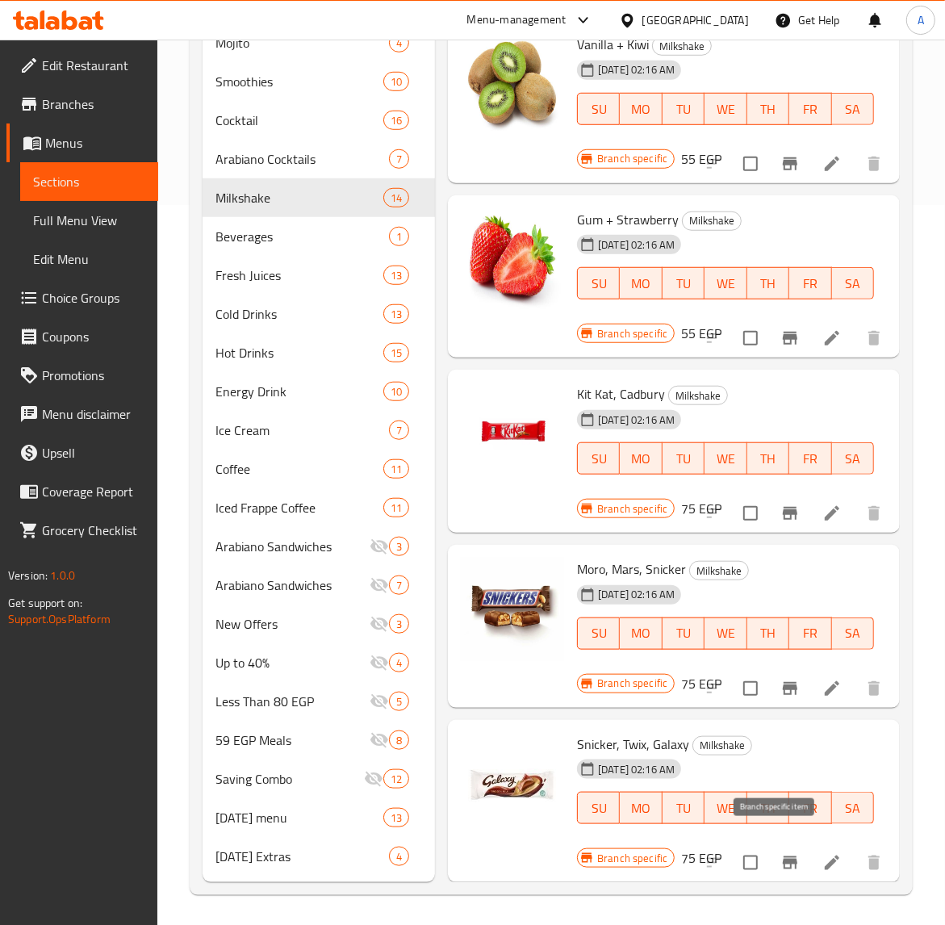
click at [780, 853] on icon "Branch-specific-item" at bounding box center [789, 862] width 19 height 19
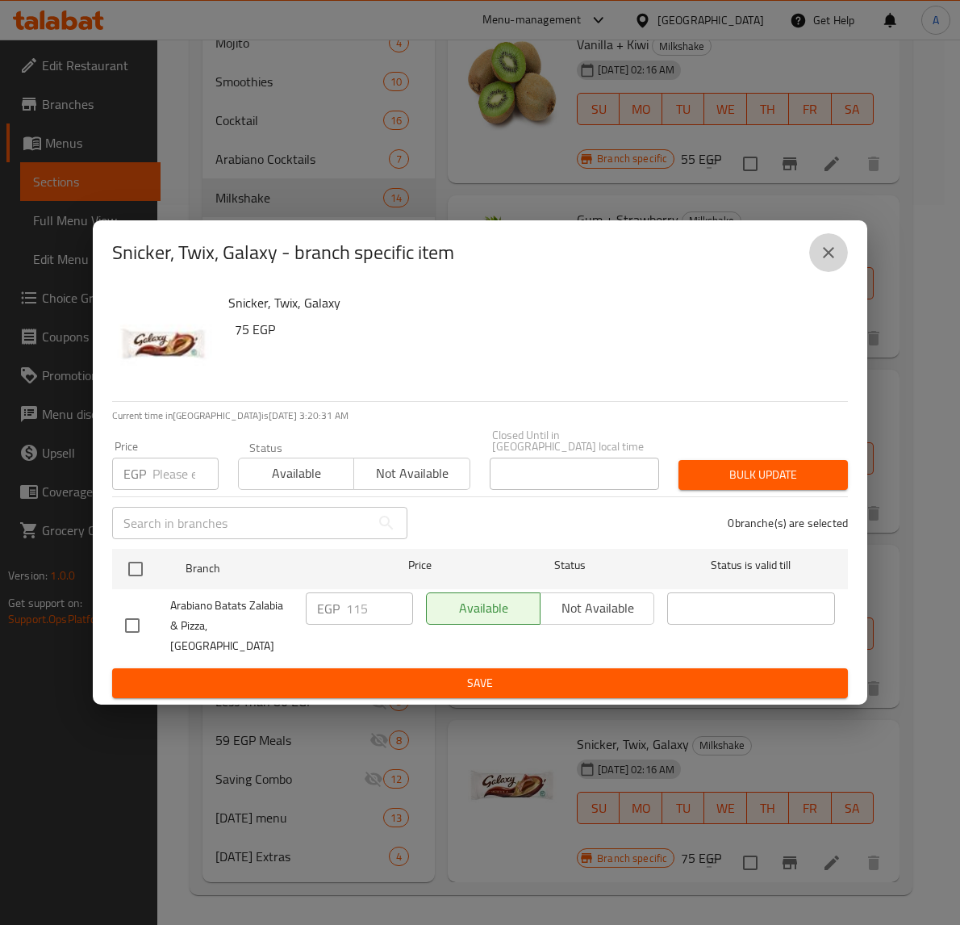
click at [821, 262] on icon "close" at bounding box center [828, 252] width 19 height 19
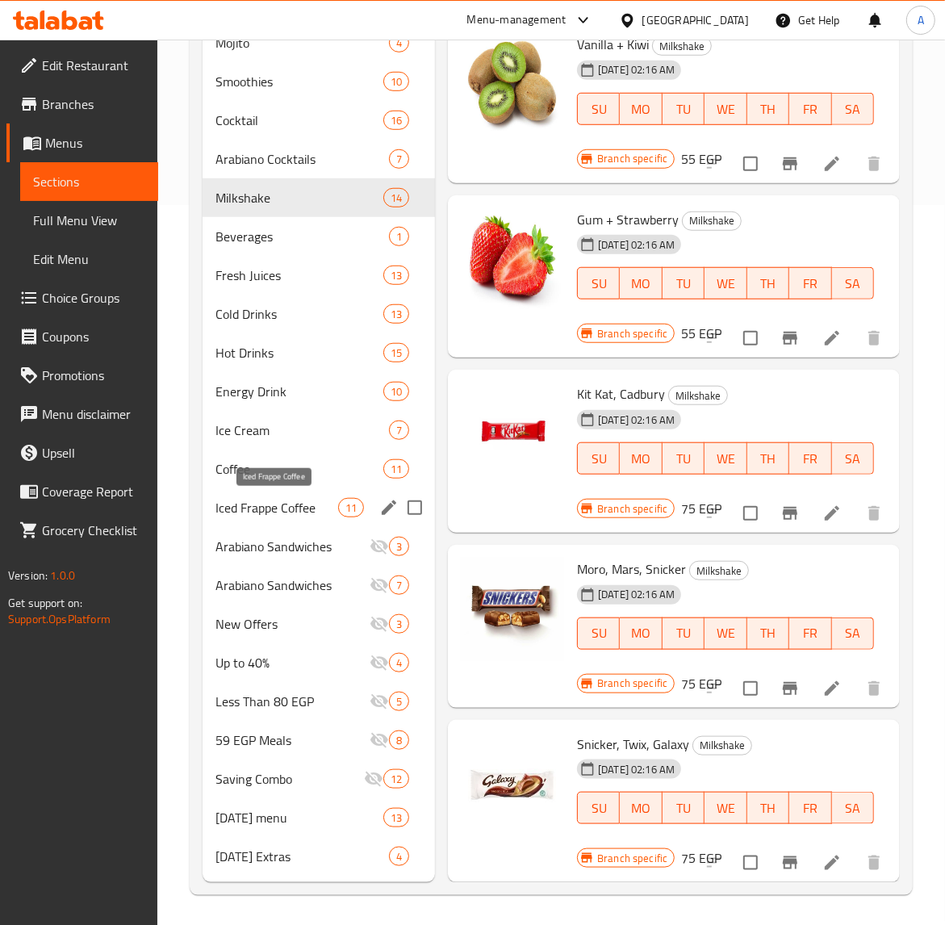
click at [281, 511] on span "Iced Frappe Coffee" at bounding box center [276, 507] width 123 height 19
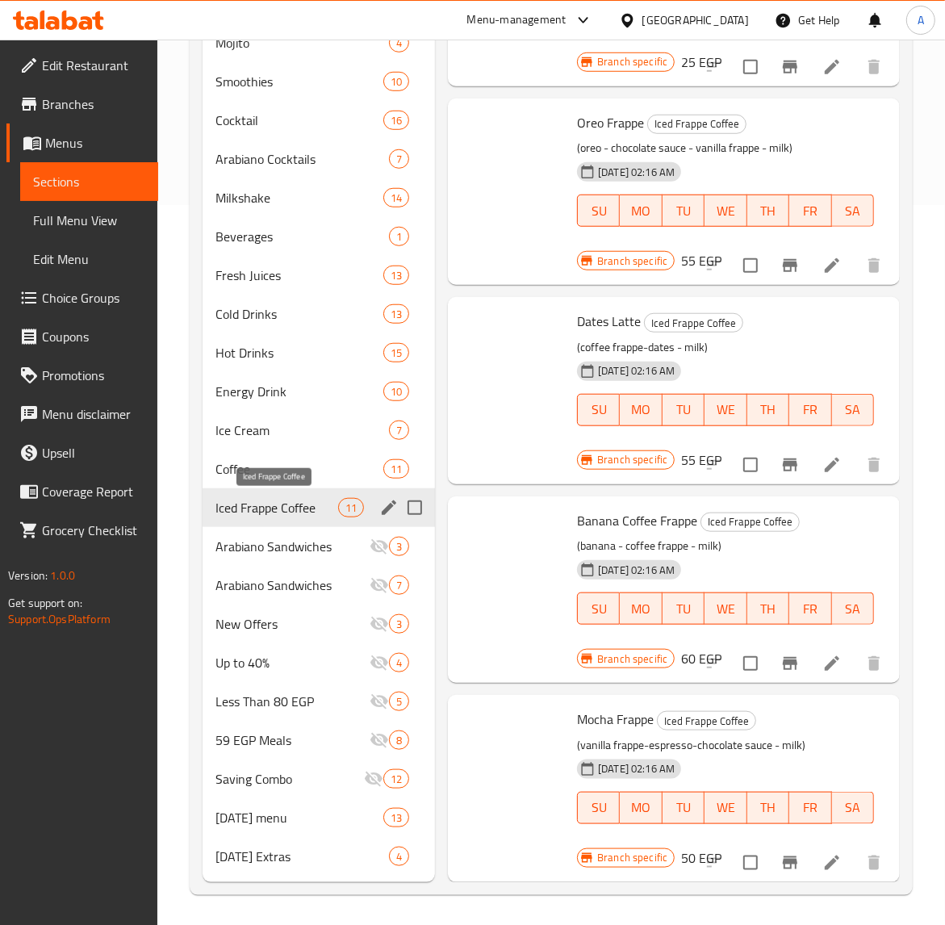
scroll to position [748, 0]
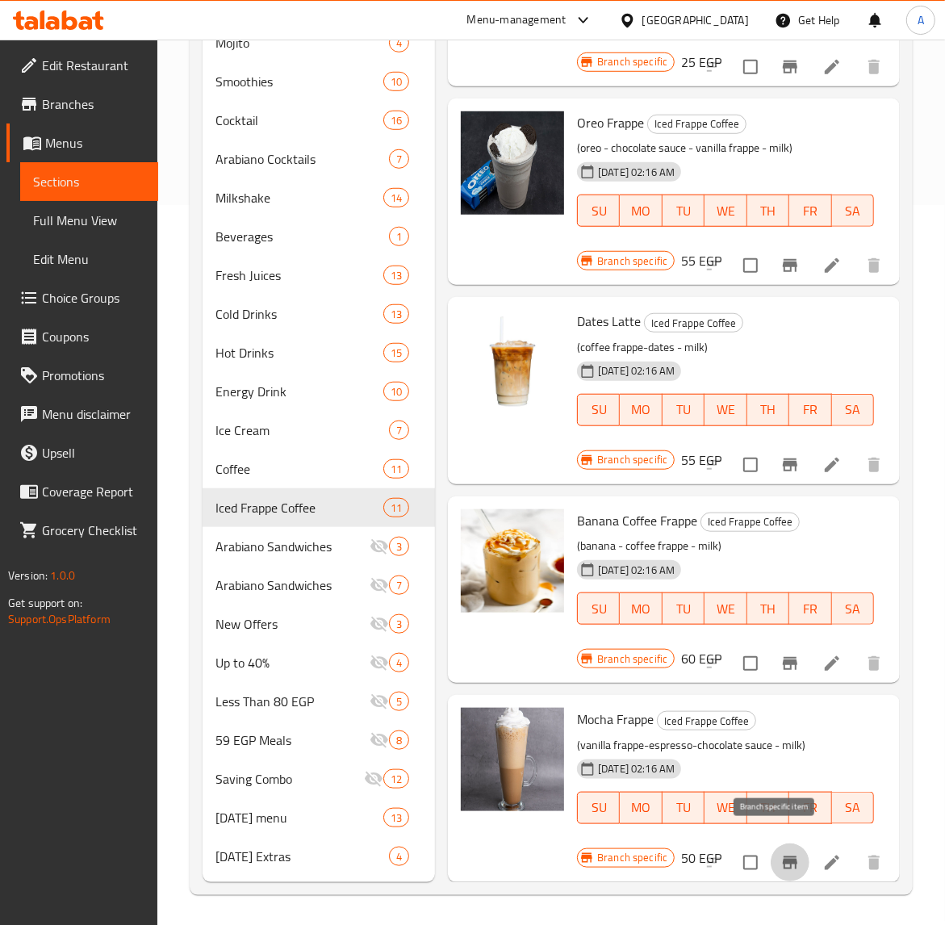
click at [783, 856] on icon "Branch-specific-item" at bounding box center [790, 862] width 15 height 13
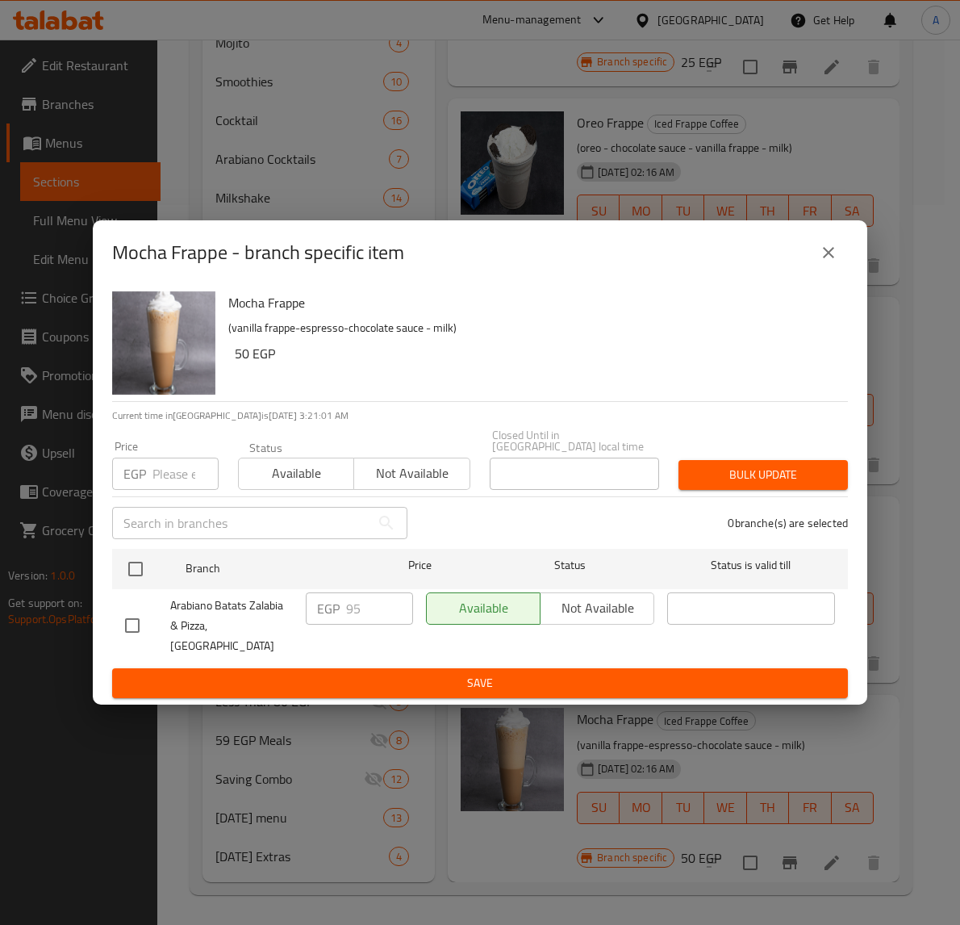
click at [825, 258] on icon "close" at bounding box center [828, 252] width 11 height 11
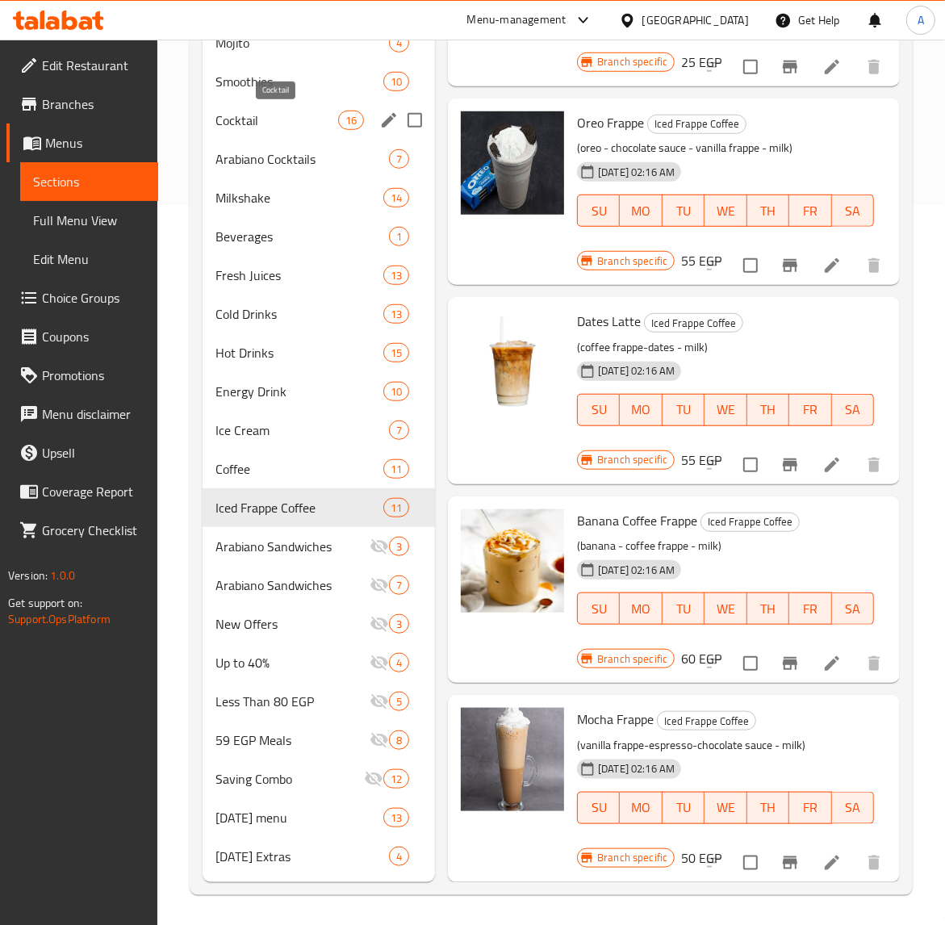
drag, startPoint x: 284, startPoint y: 125, endPoint x: 285, endPoint y: 219, distance: 93.6
click at [284, 125] on span "Cocktail" at bounding box center [276, 120] width 123 height 19
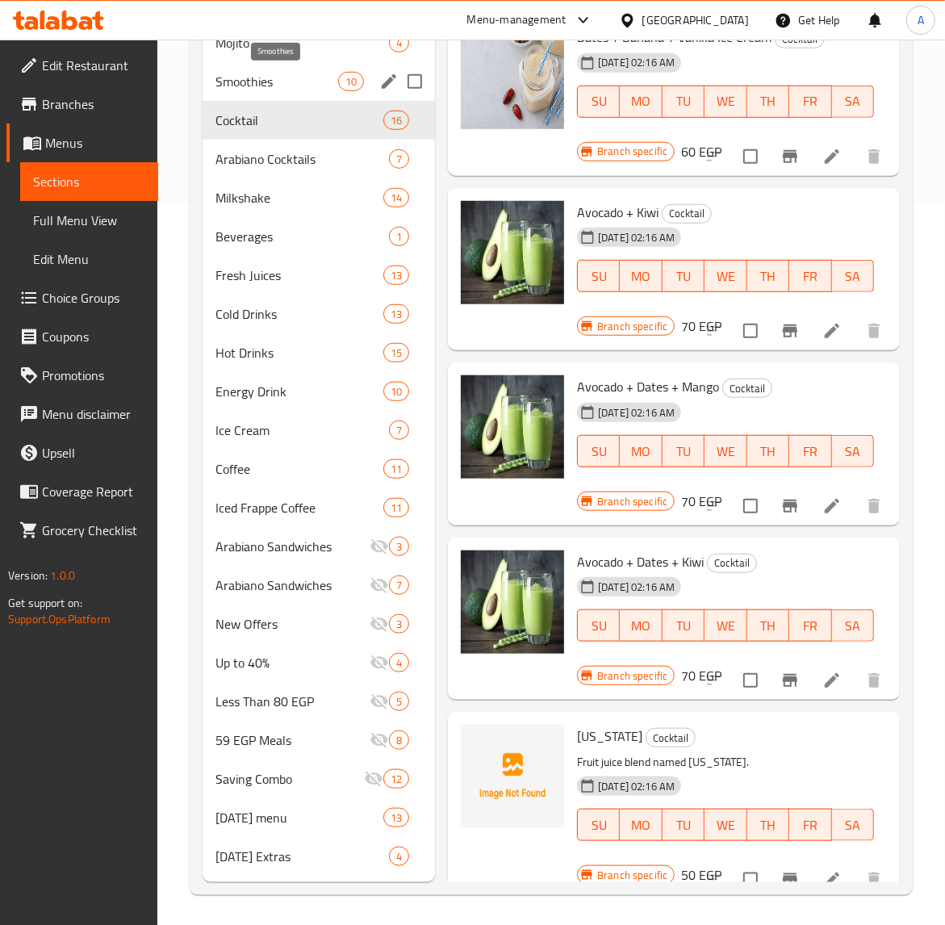
drag, startPoint x: 283, startPoint y: 73, endPoint x: 270, endPoint y: 121, distance: 49.3
click at [283, 73] on span "Smoothies" at bounding box center [276, 81] width 123 height 19
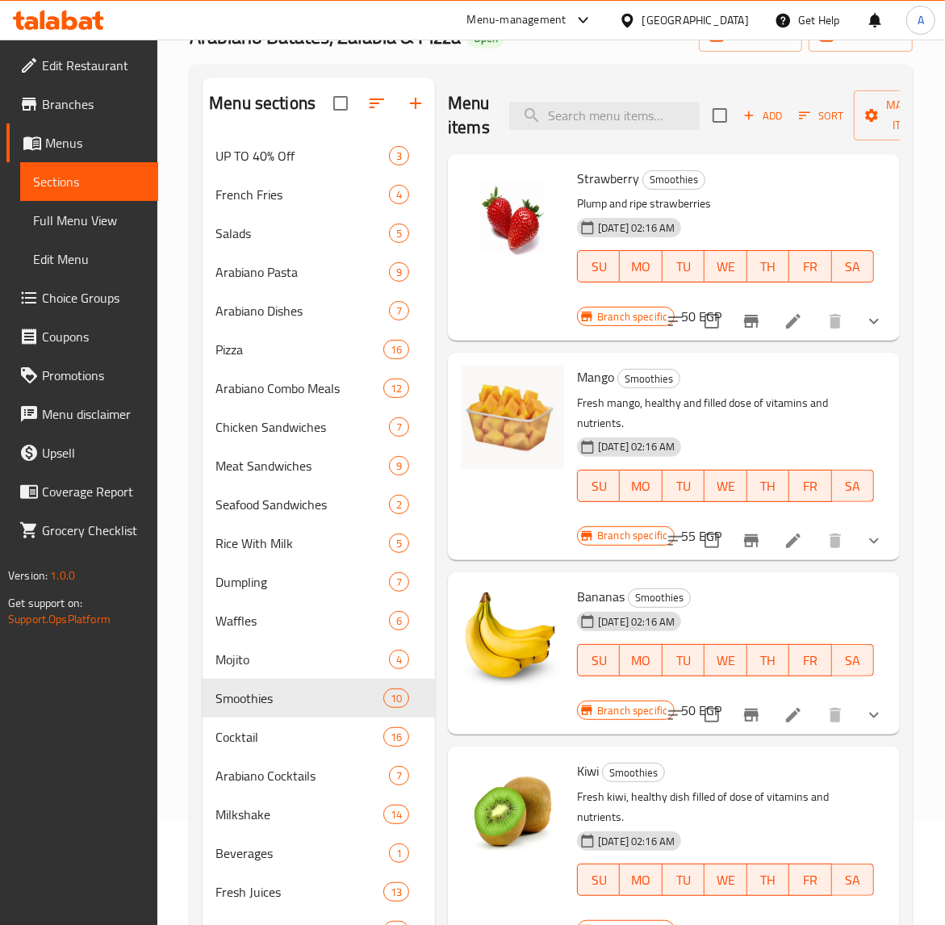
scroll to position [202, 0]
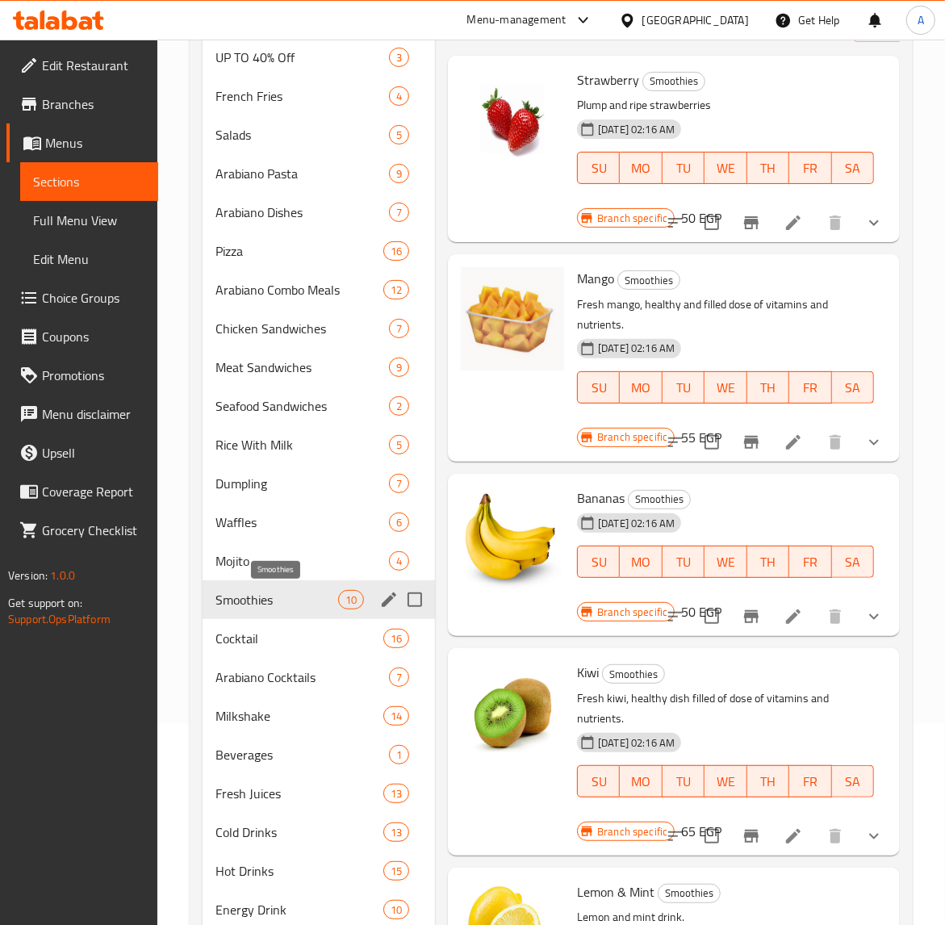
click at [246, 603] on span "Smoothies" at bounding box center [276, 599] width 123 height 19
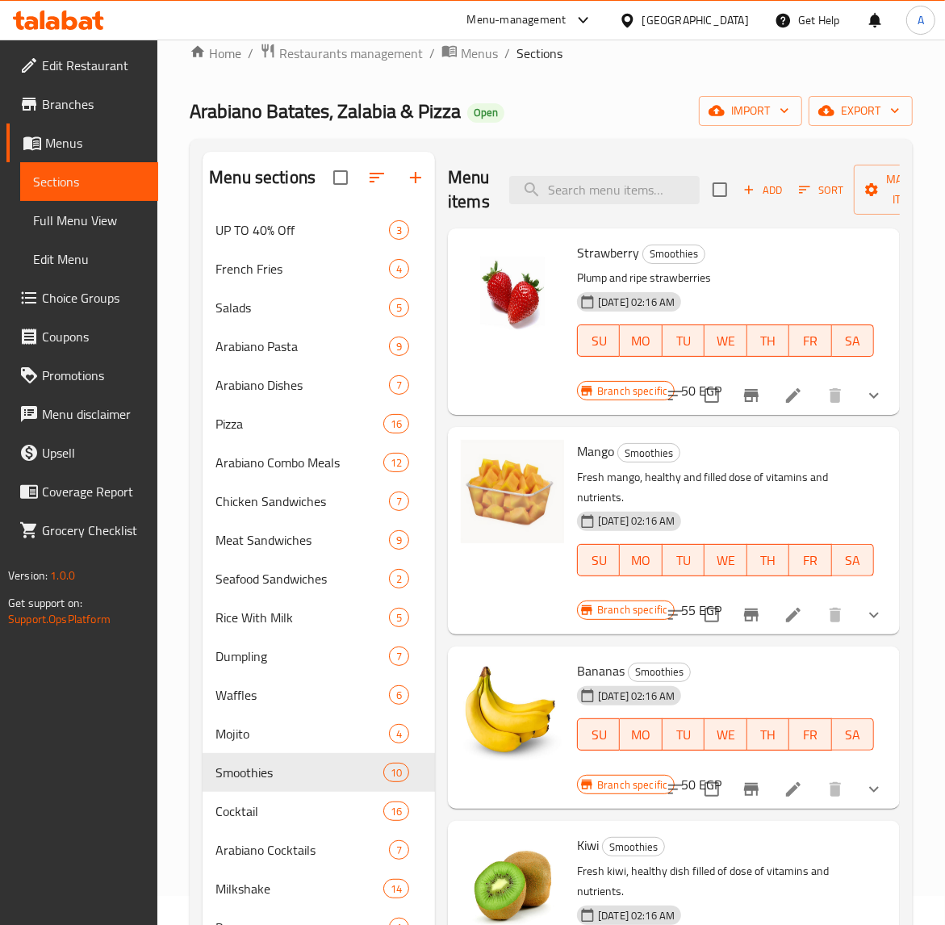
scroll to position [0, 0]
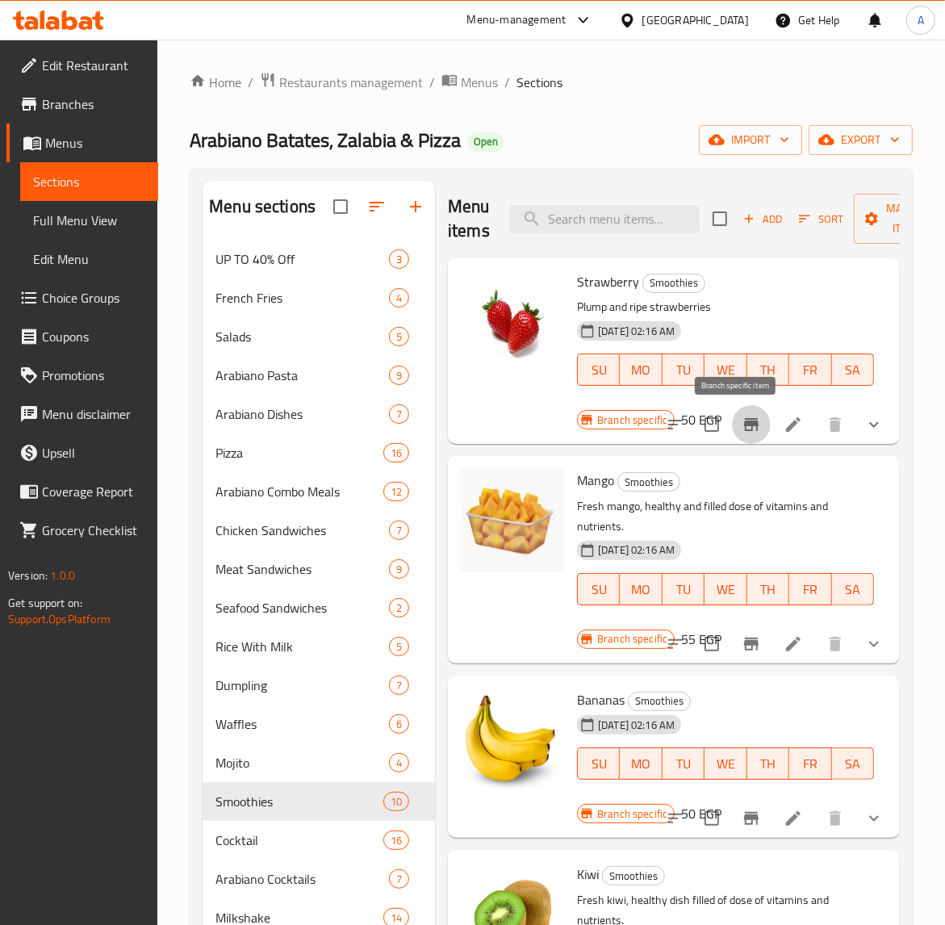
click at [744, 421] on icon "Branch-specific-item" at bounding box center [751, 424] width 15 height 13
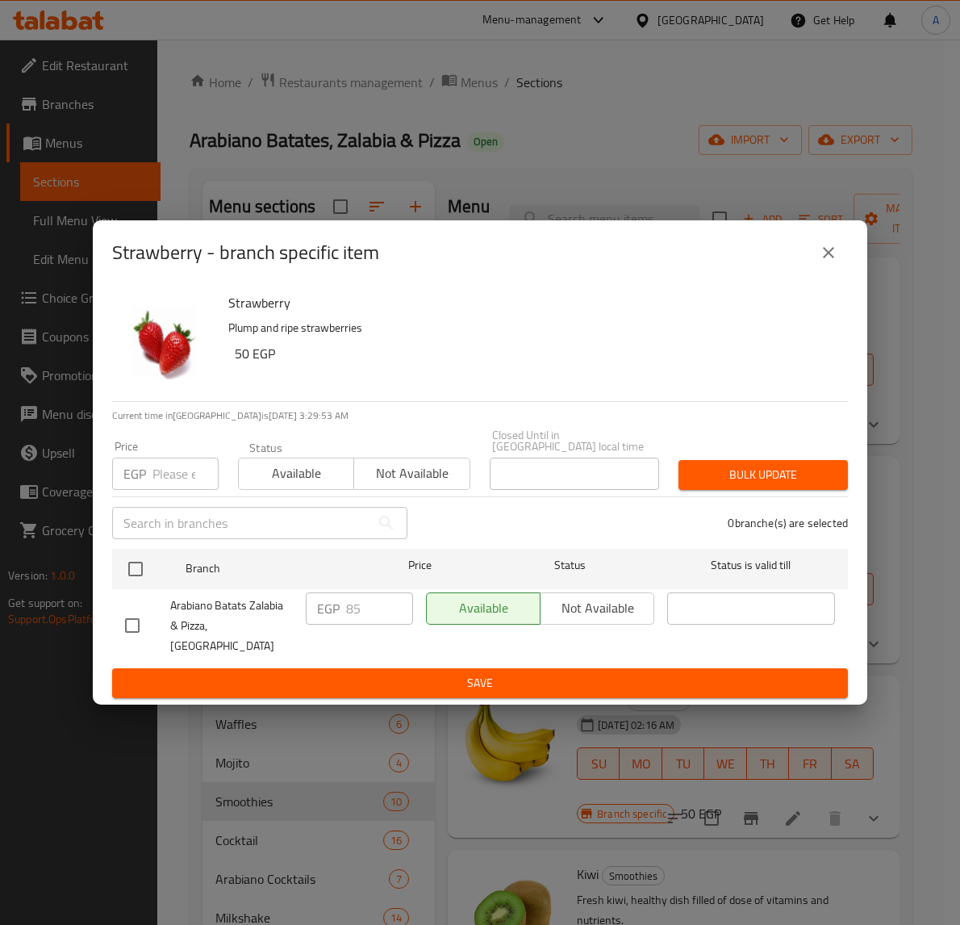
click at [832, 262] on icon "close" at bounding box center [828, 252] width 19 height 19
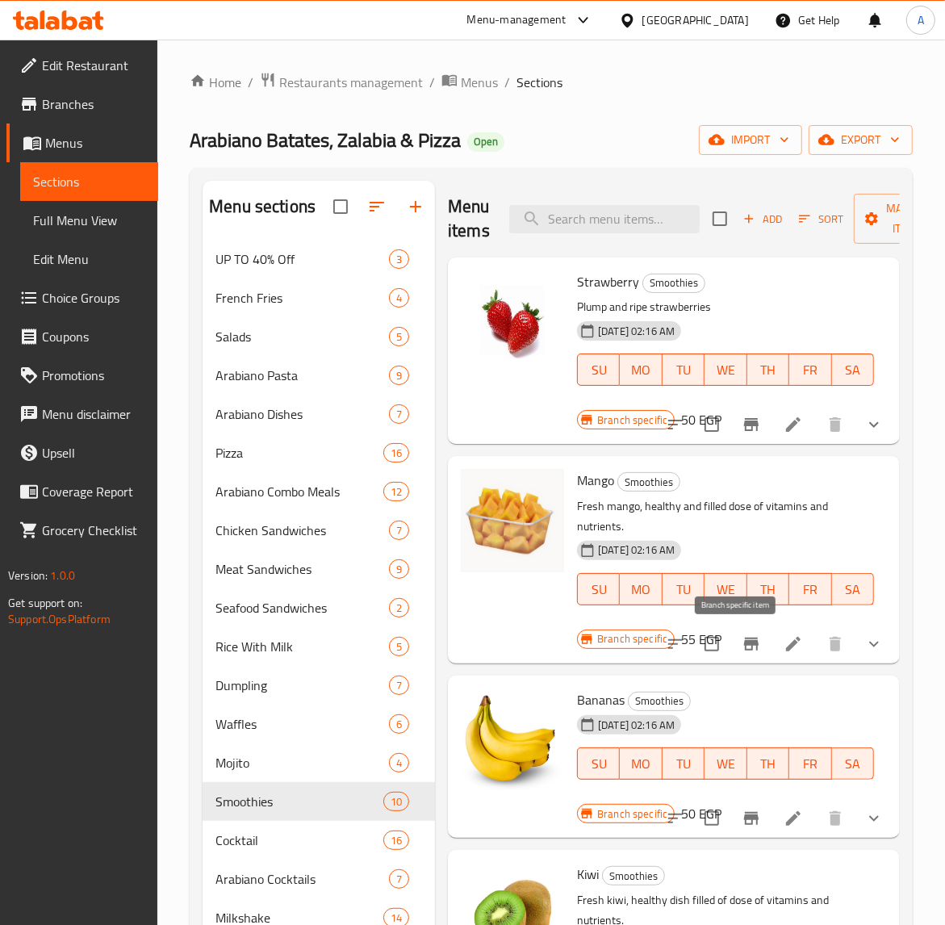
click at [744, 642] on icon "Branch-specific-item" at bounding box center [751, 643] width 15 height 13
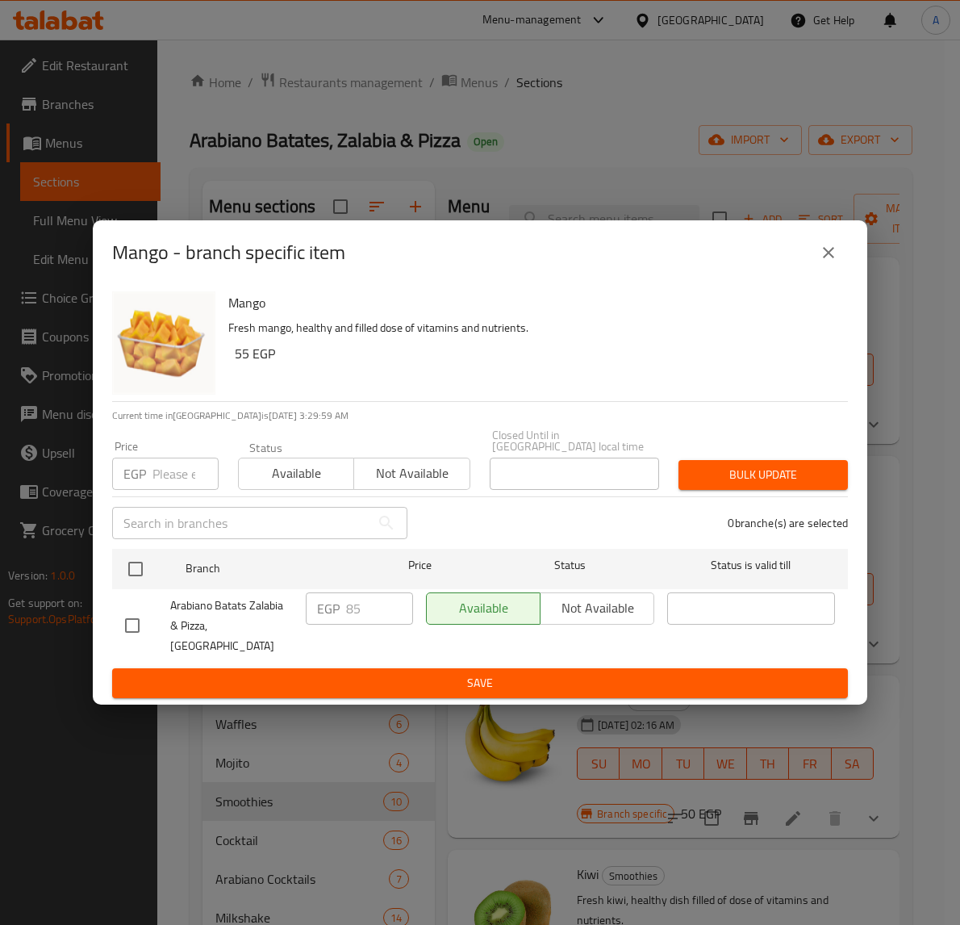
click at [828, 258] on icon "close" at bounding box center [828, 252] width 11 height 11
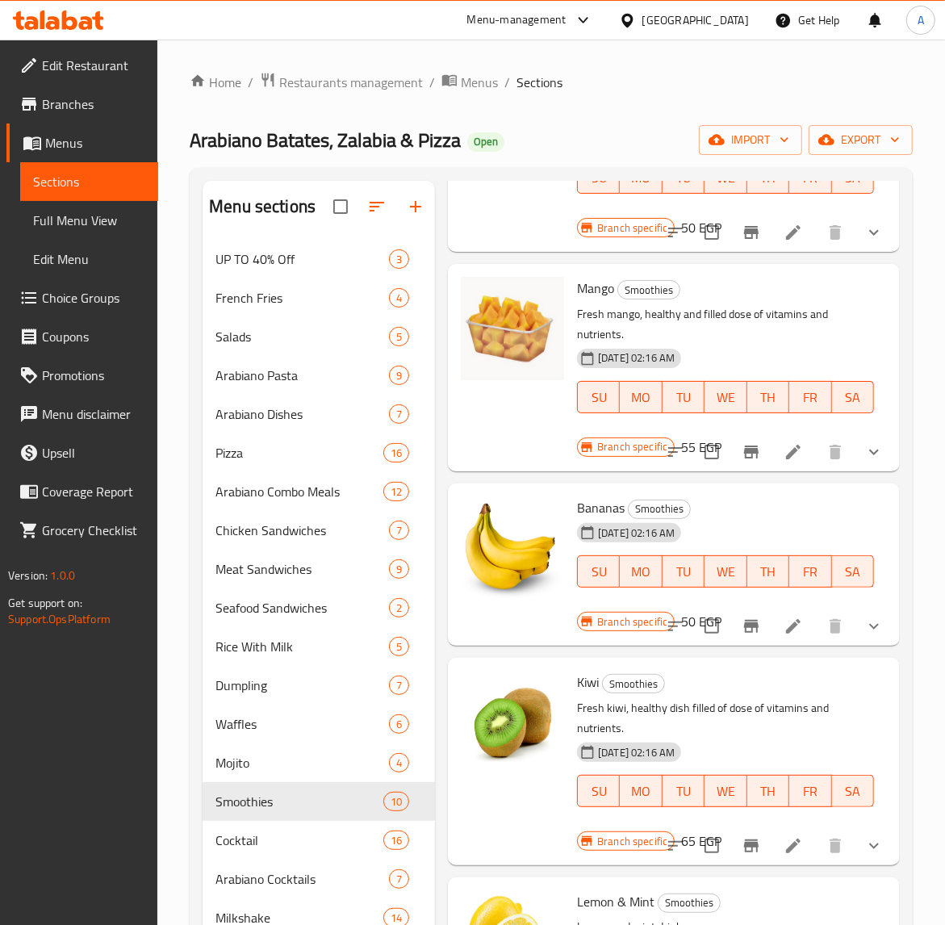
scroll to position [202, 0]
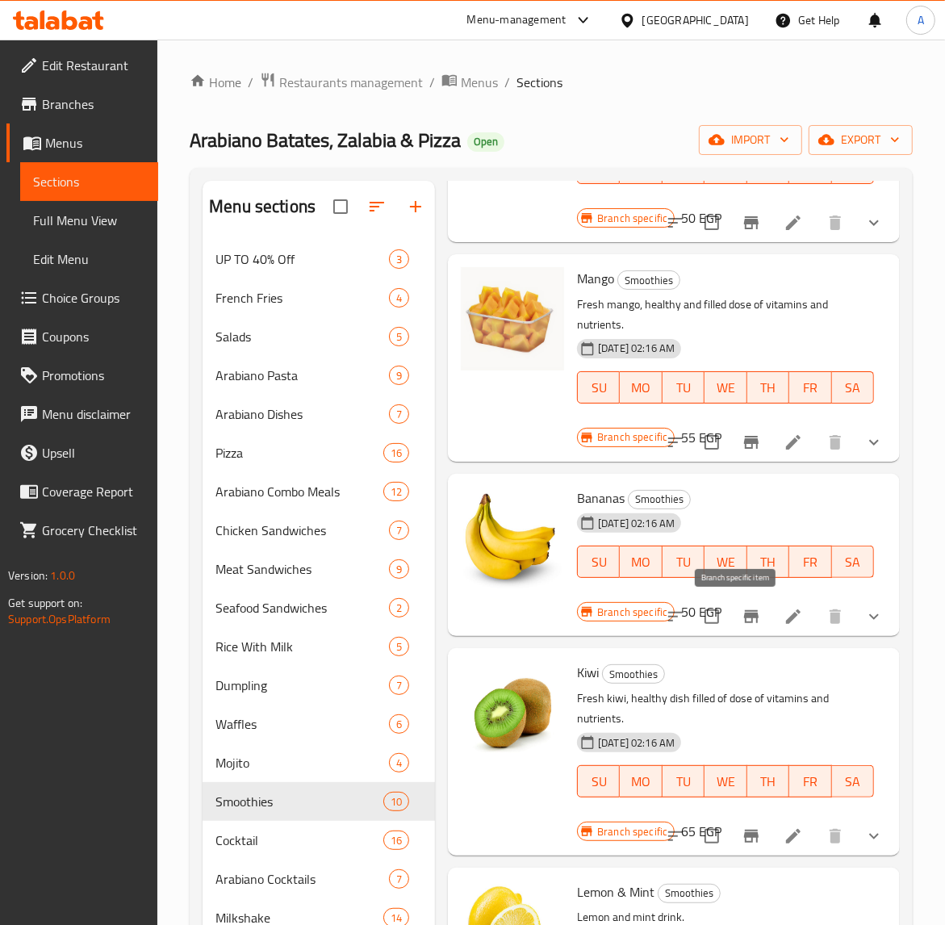
click at [744, 614] on icon "Branch-specific-item" at bounding box center [751, 616] width 15 height 13
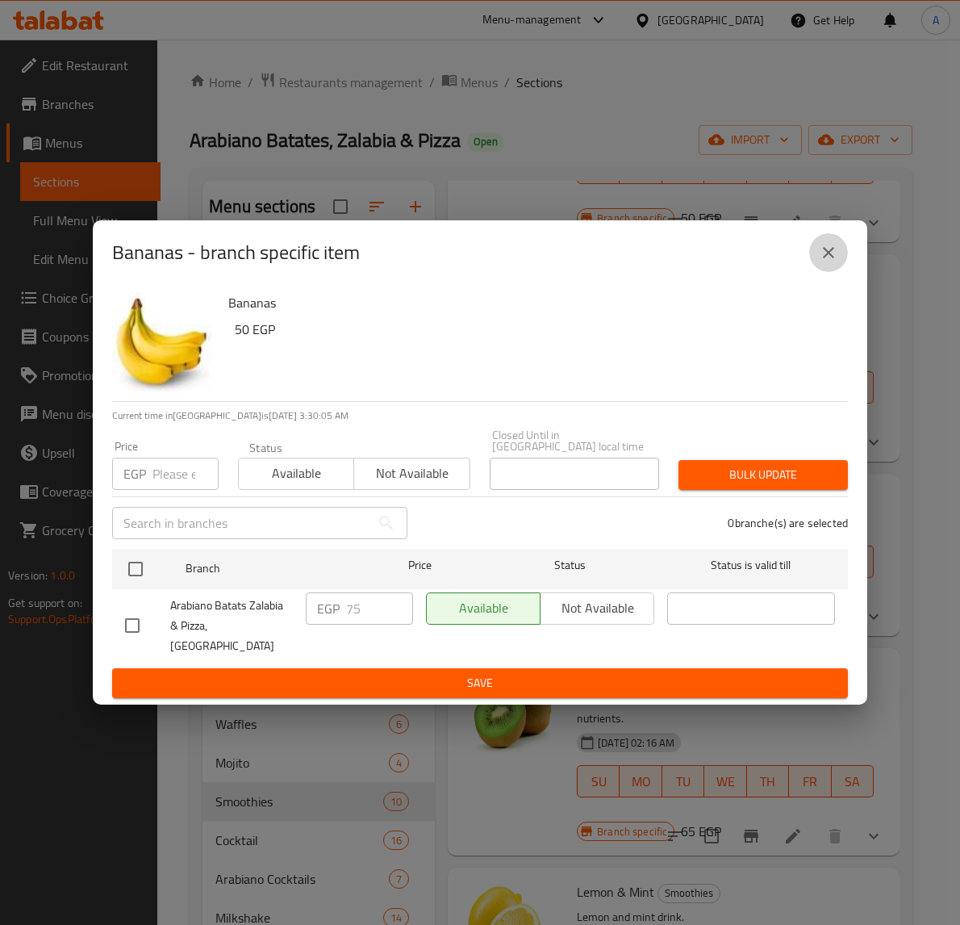
click at [821, 262] on icon "close" at bounding box center [828, 252] width 19 height 19
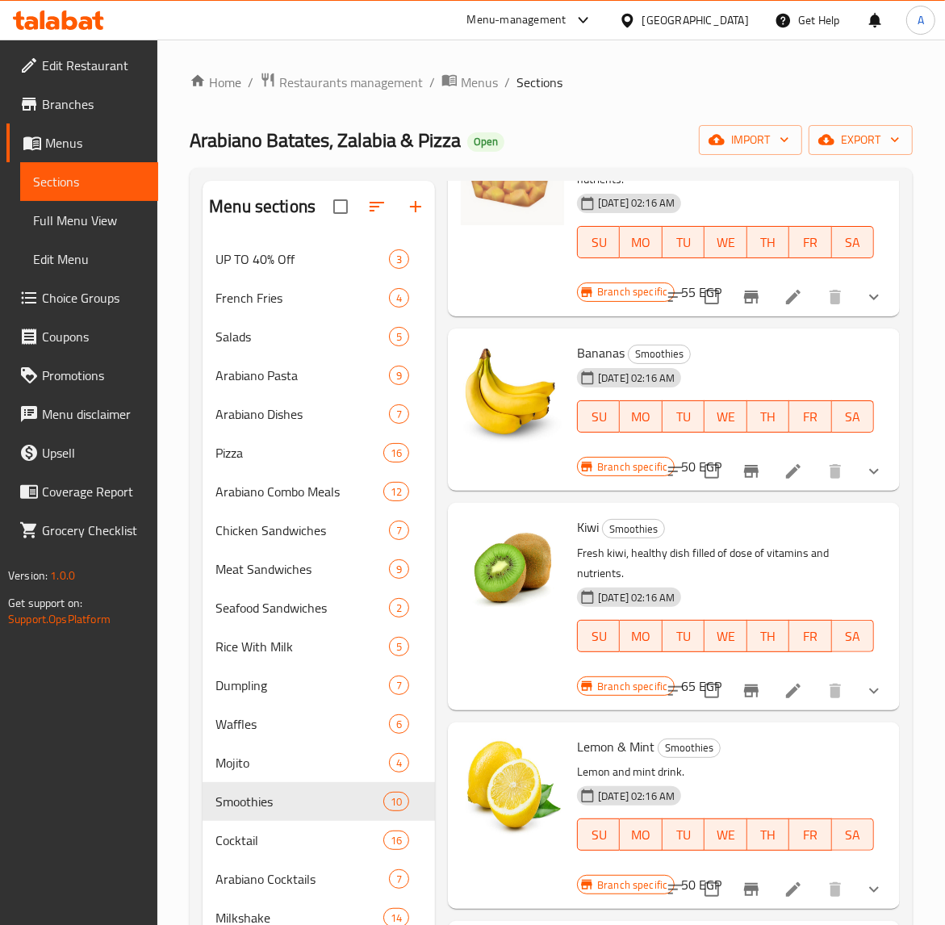
scroll to position [504, 0]
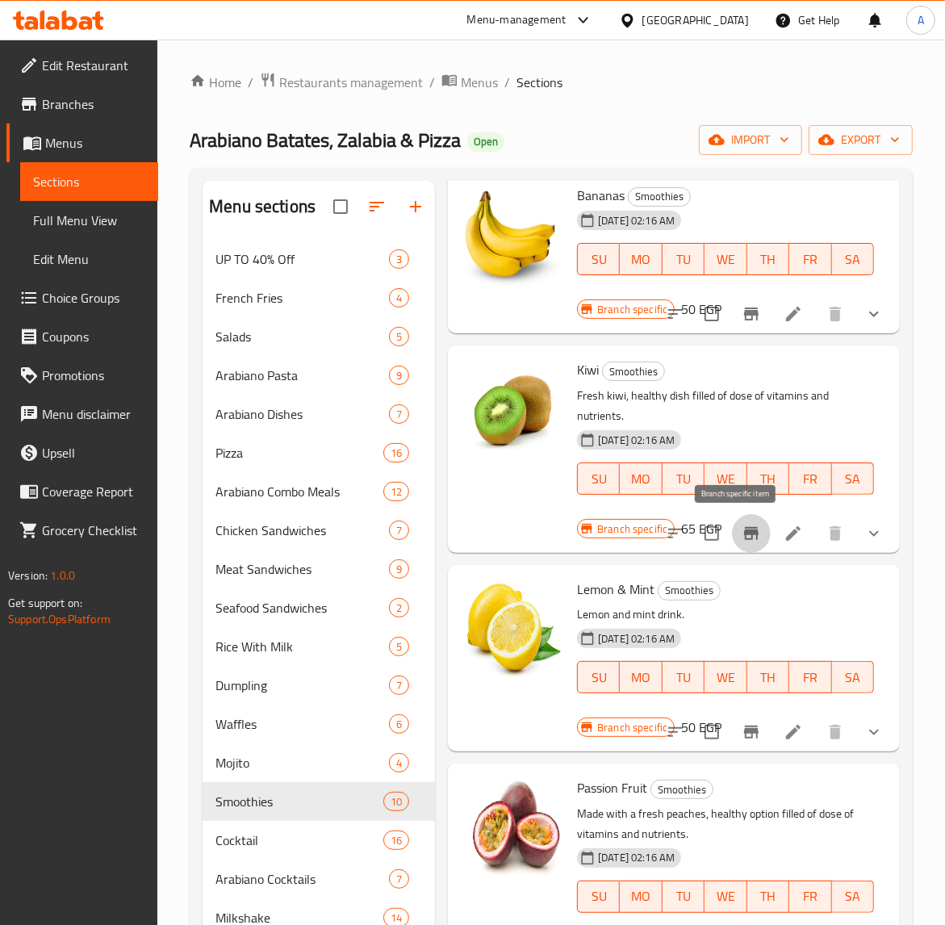
click at [744, 537] on icon "Branch-specific-item" at bounding box center [751, 533] width 15 height 13
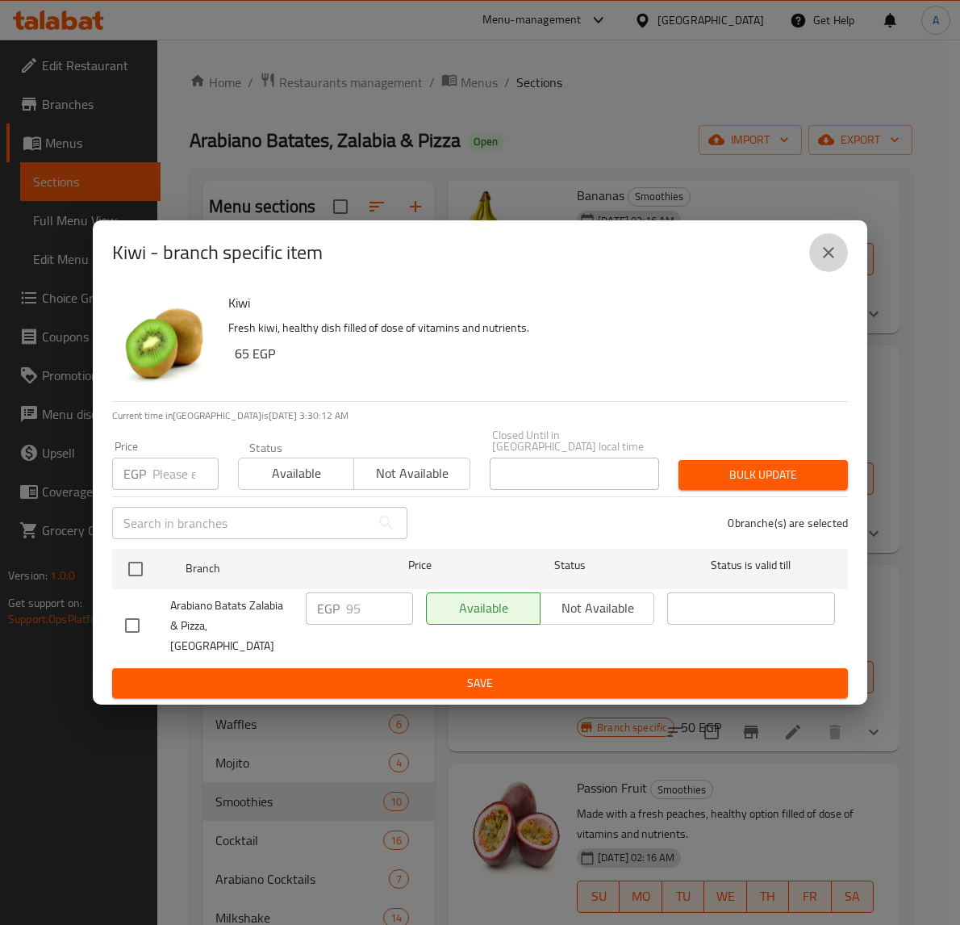
click at [823, 262] on icon "close" at bounding box center [828, 252] width 19 height 19
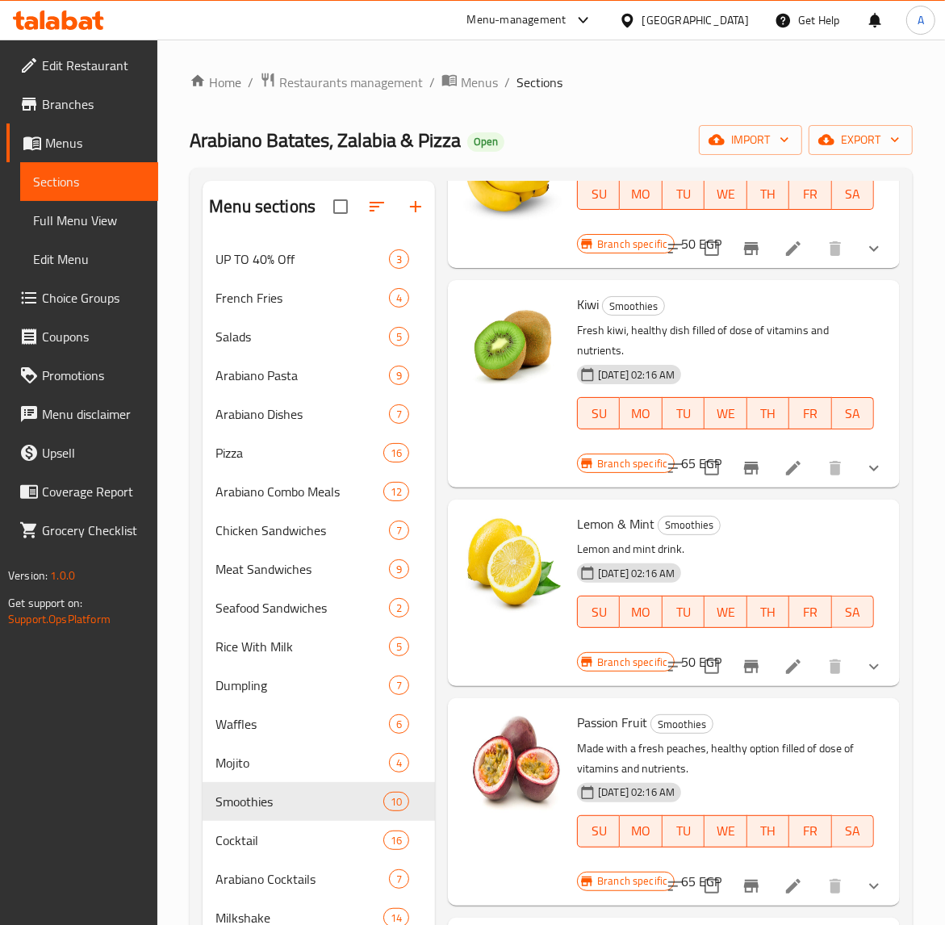
scroll to position [605, 0]
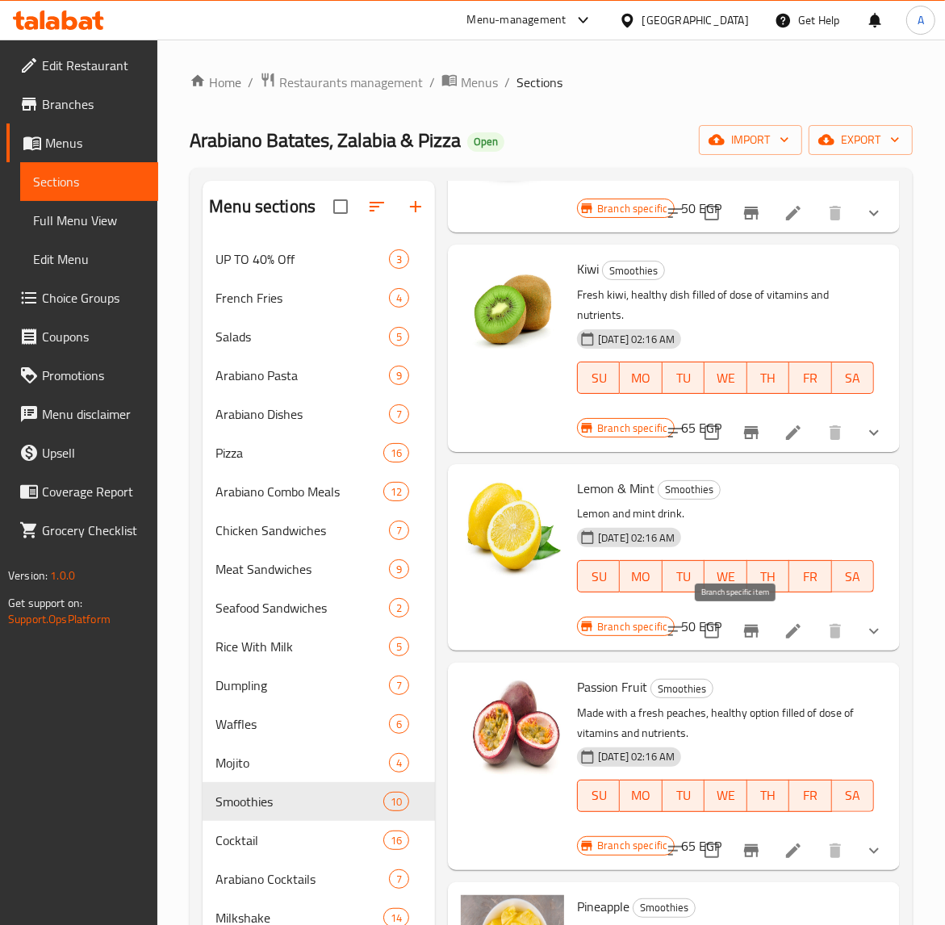
click at [741, 634] on icon "Branch-specific-item" at bounding box center [750, 630] width 19 height 19
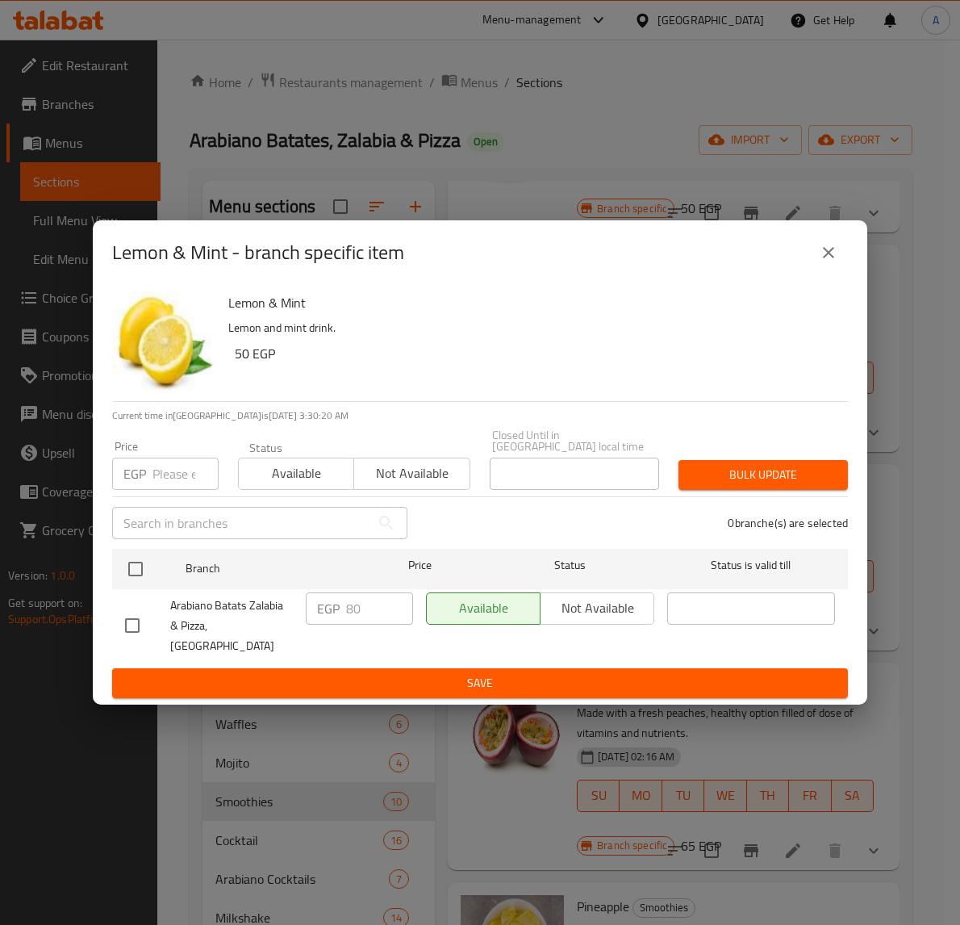
click at [824, 258] on icon "close" at bounding box center [828, 252] width 11 height 11
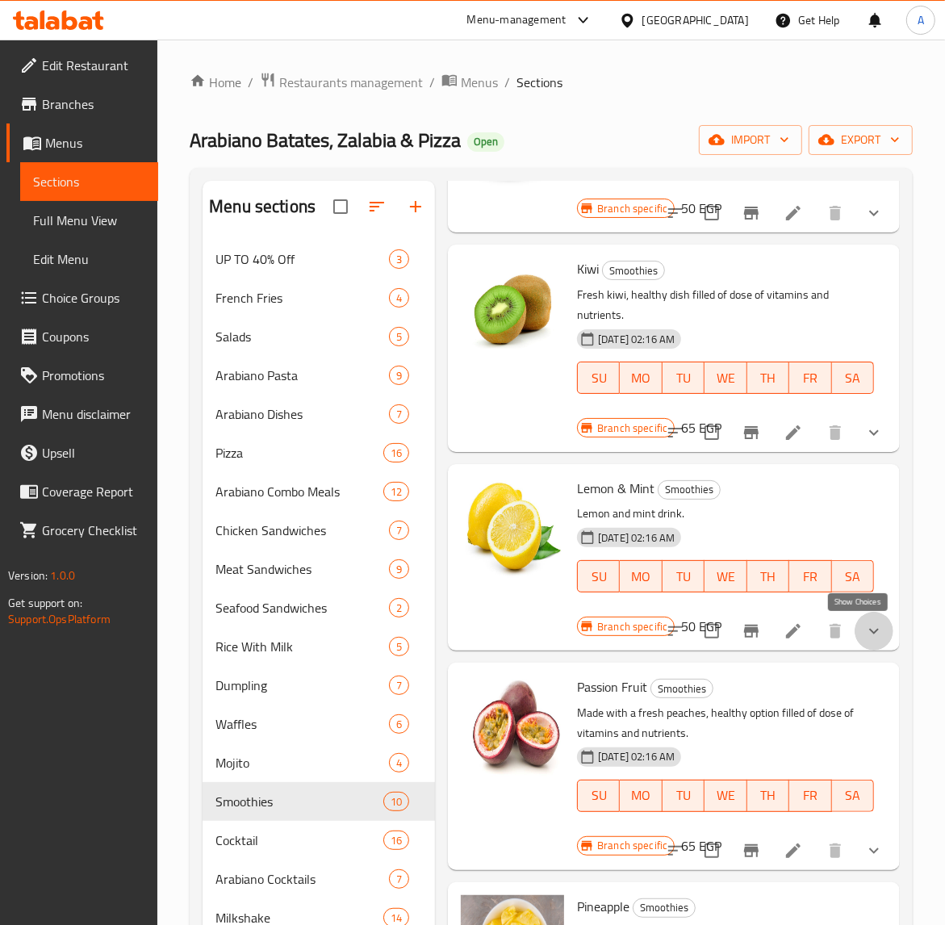
click at [864, 640] on icon "show more" at bounding box center [873, 630] width 19 height 19
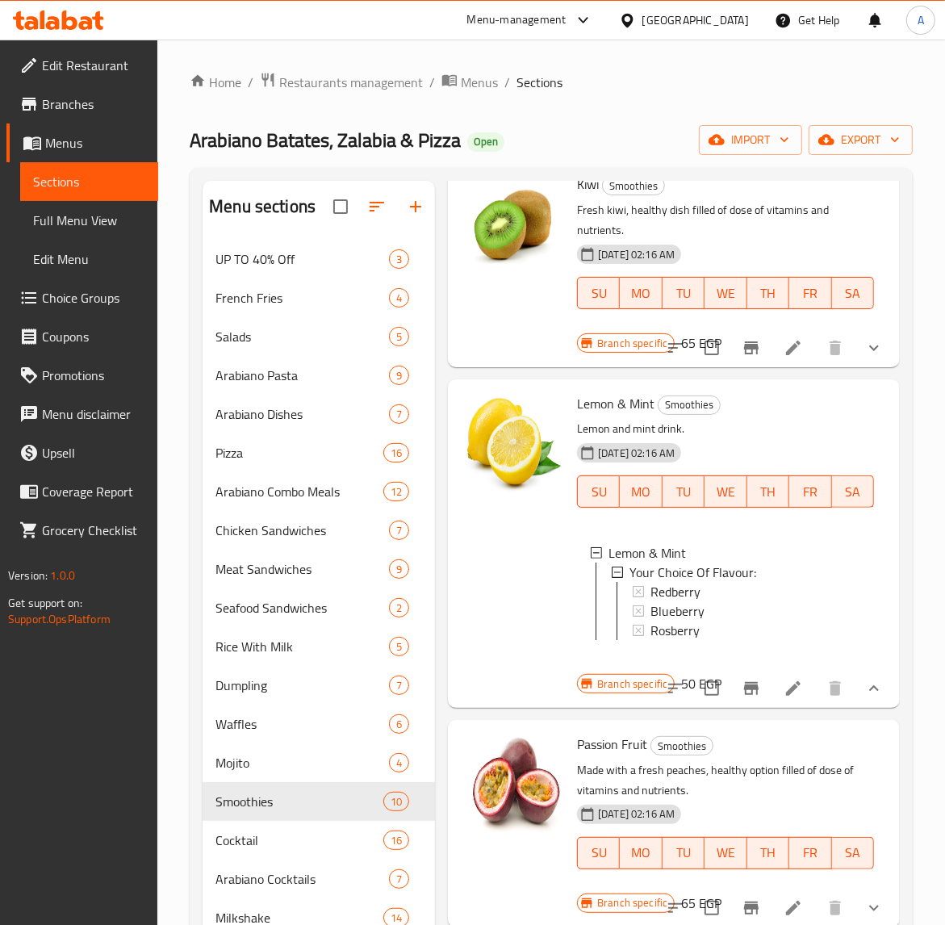
scroll to position [841, 0]
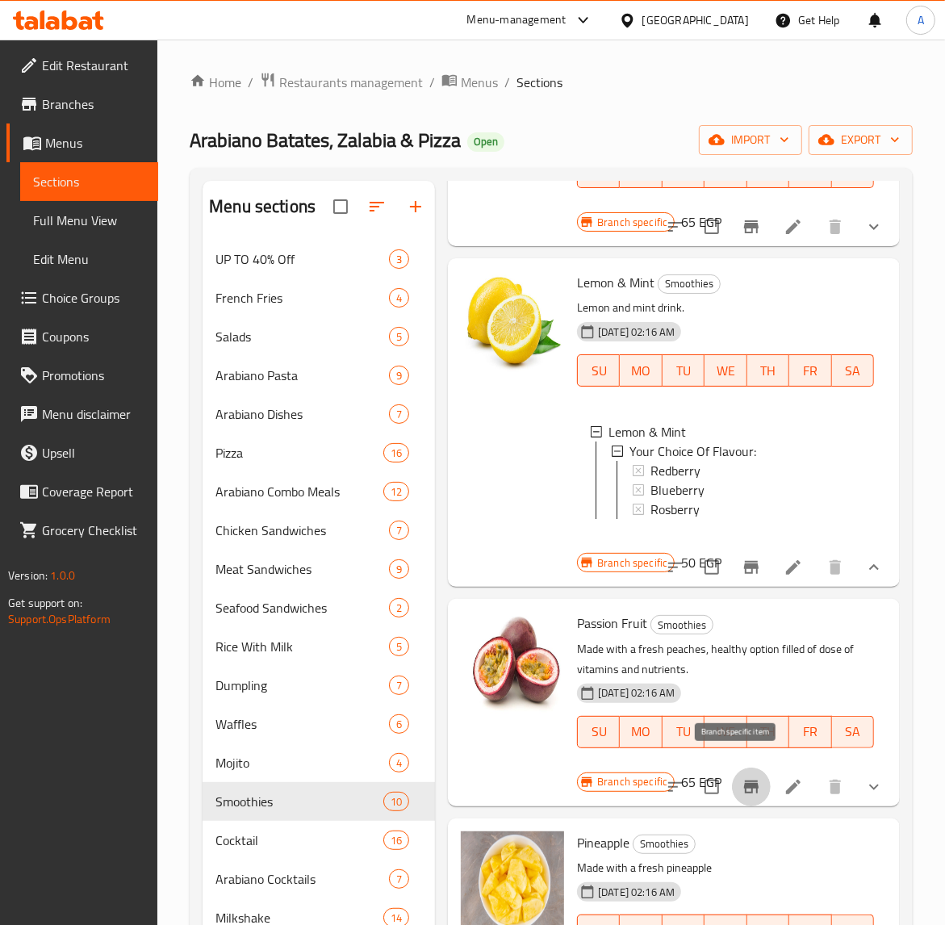
click at [745, 777] on icon "Branch-specific-item" at bounding box center [750, 786] width 19 height 19
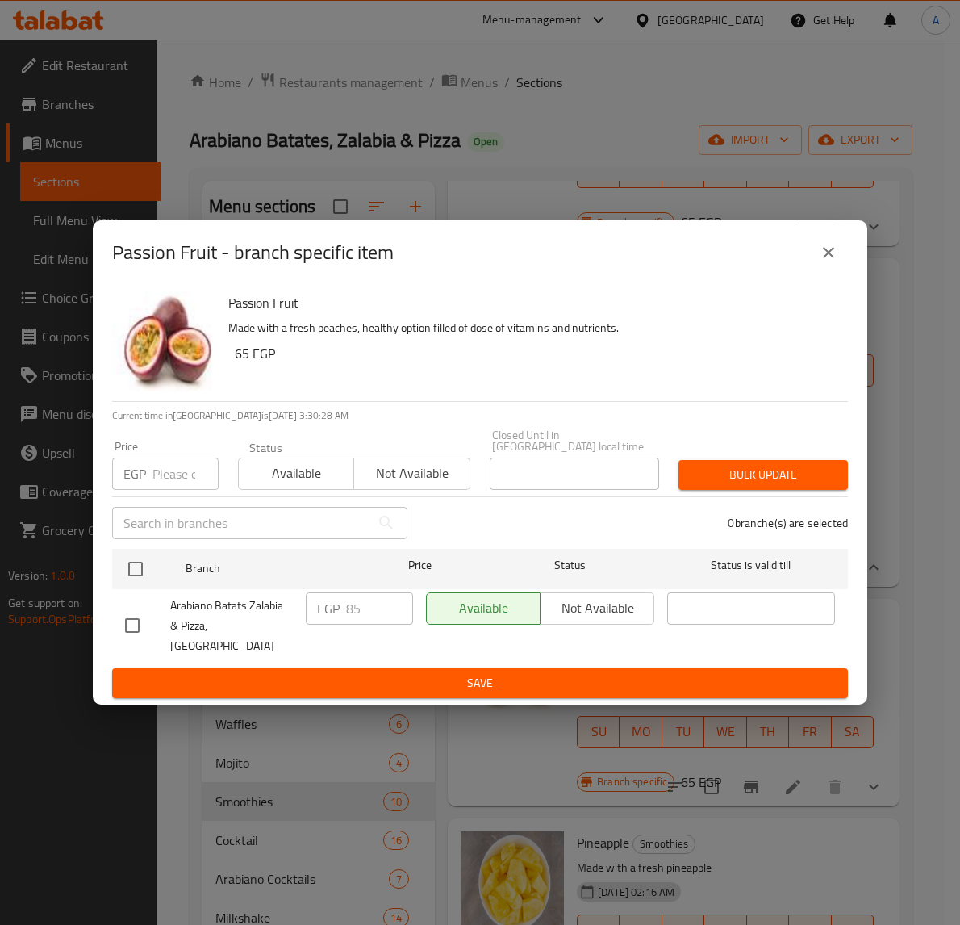
click at [815, 271] on button "close" at bounding box center [828, 252] width 39 height 39
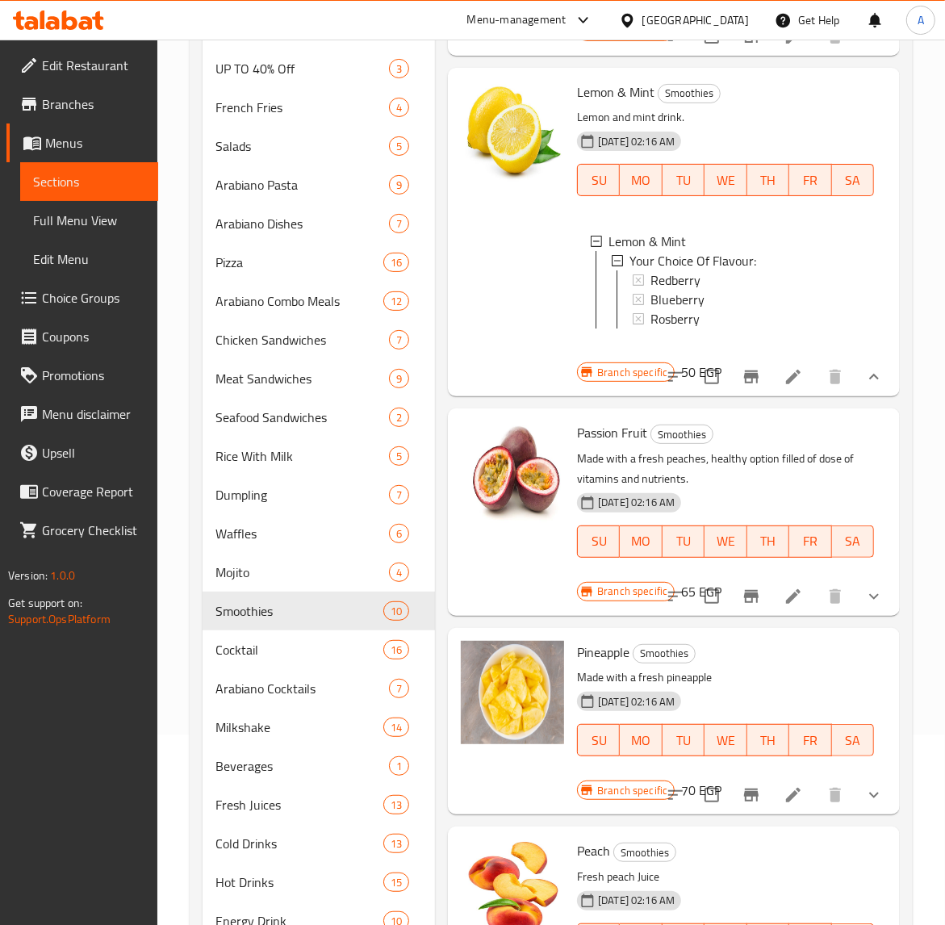
scroll to position [202, 0]
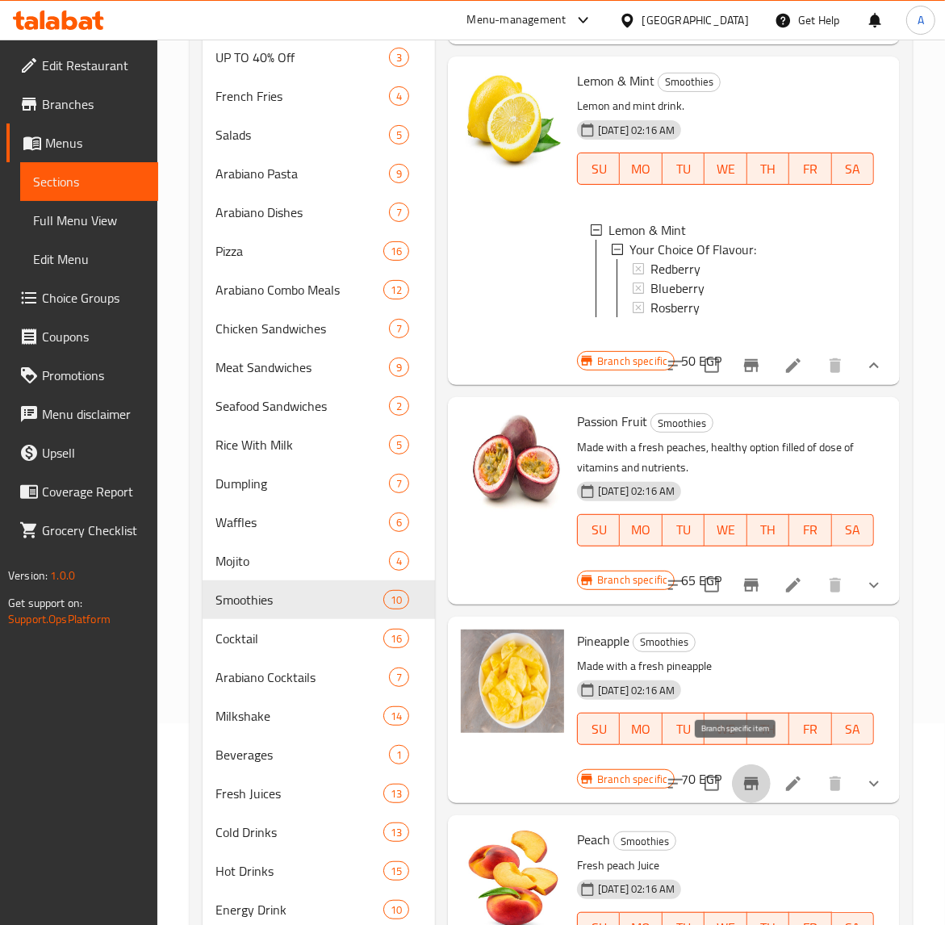
click at [744, 777] on icon "Branch-specific-item" at bounding box center [751, 783] width 15 height 13
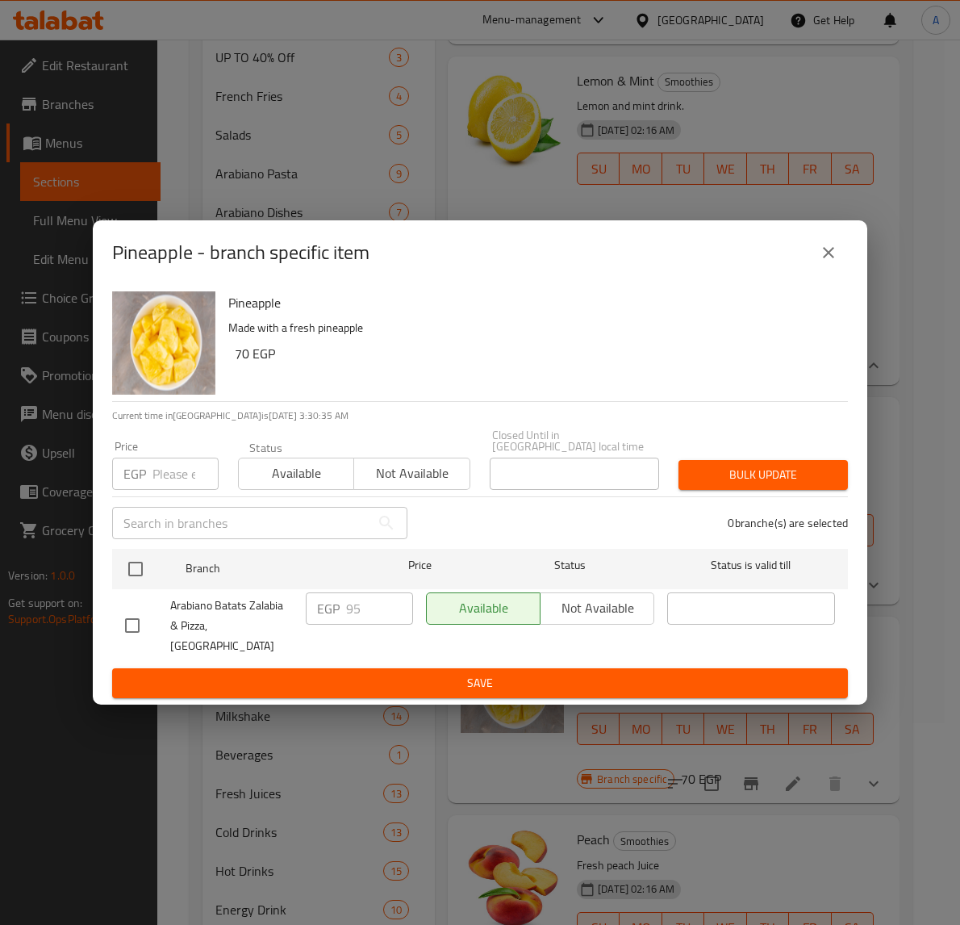
click at [825, 262] on icon "close" at bounding box center [828, 252] width 19 height 19
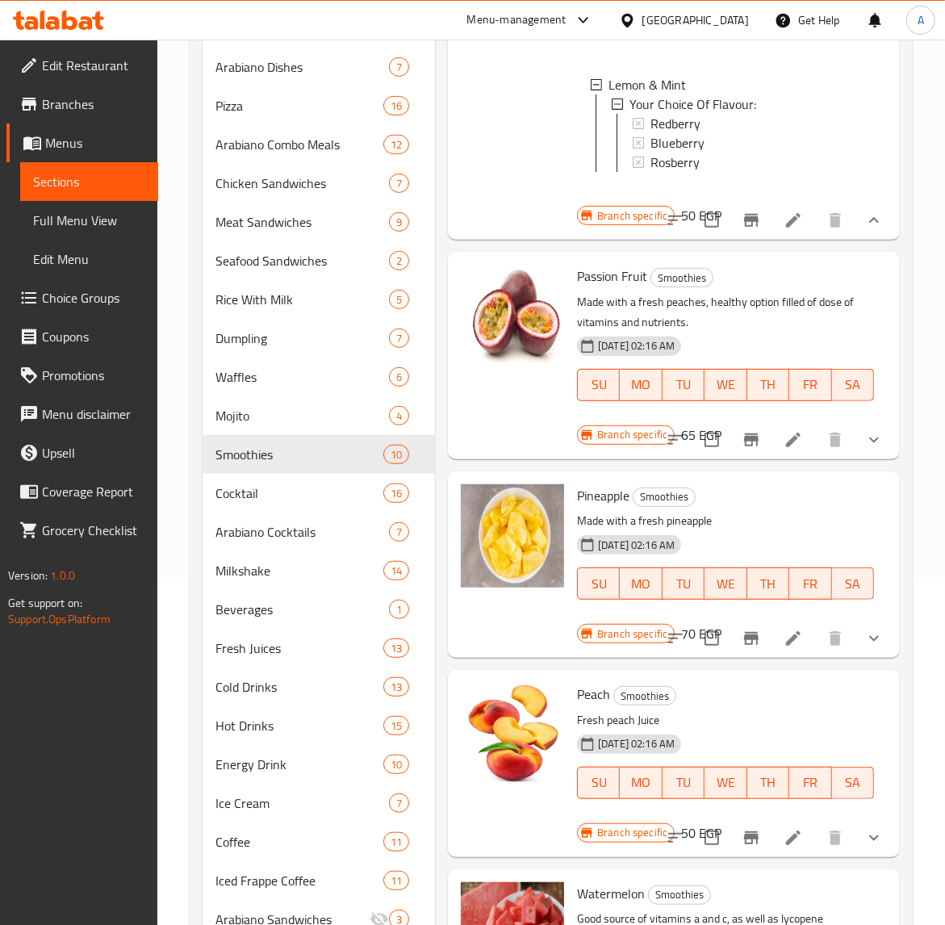
scroll to position [504, 0]
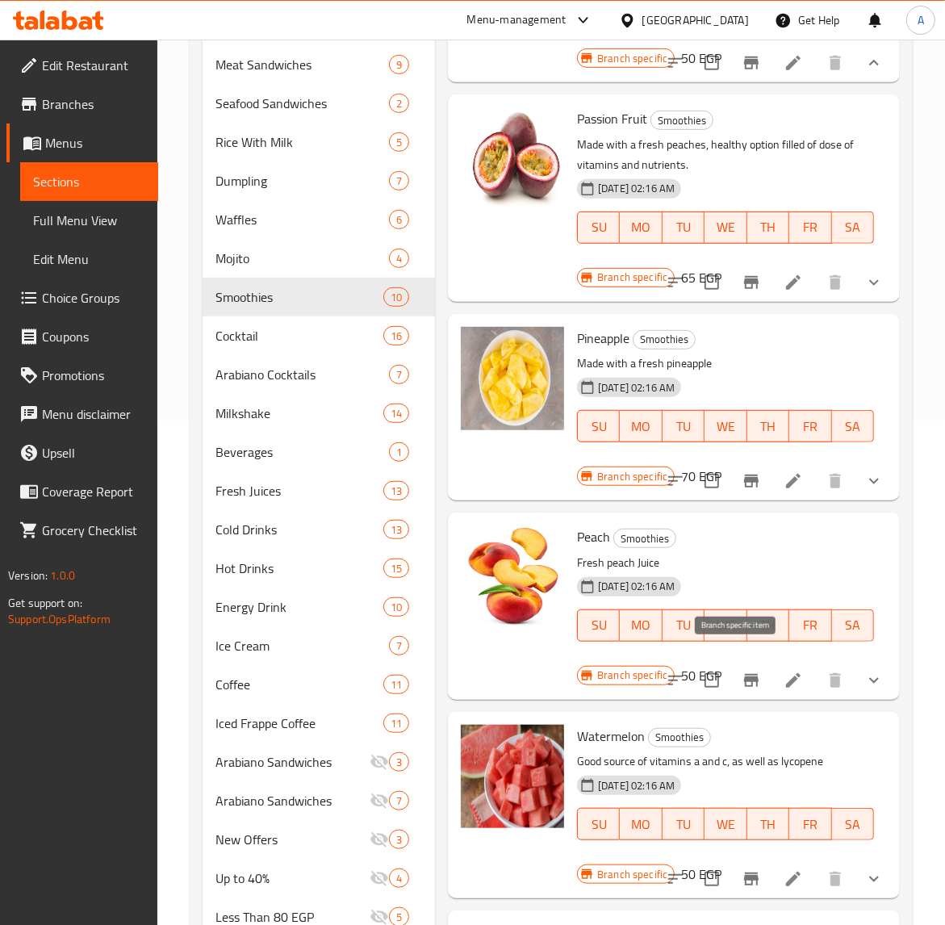
click at [741, 670] on icon "Branch-specific-item" at bounding box center [750, 679] width 19 height 19
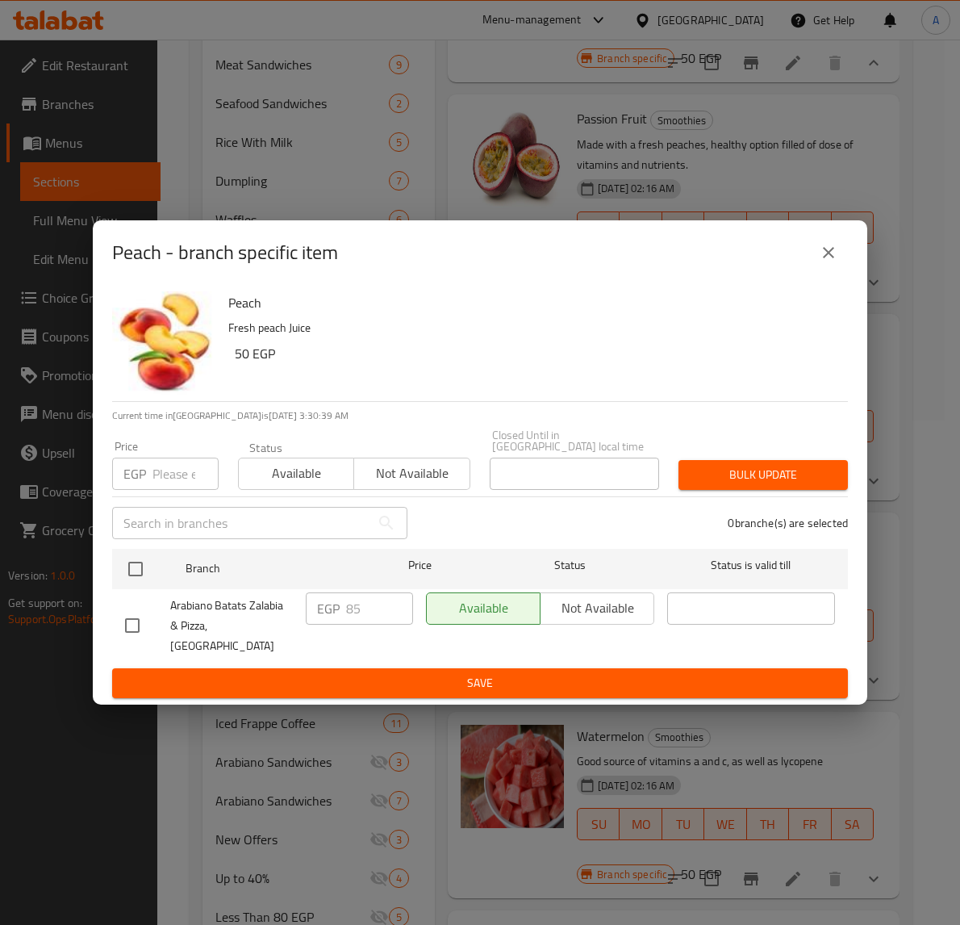
click at [821, 262] on icon "close" at bounding box center [828, 252] width 19 height 19
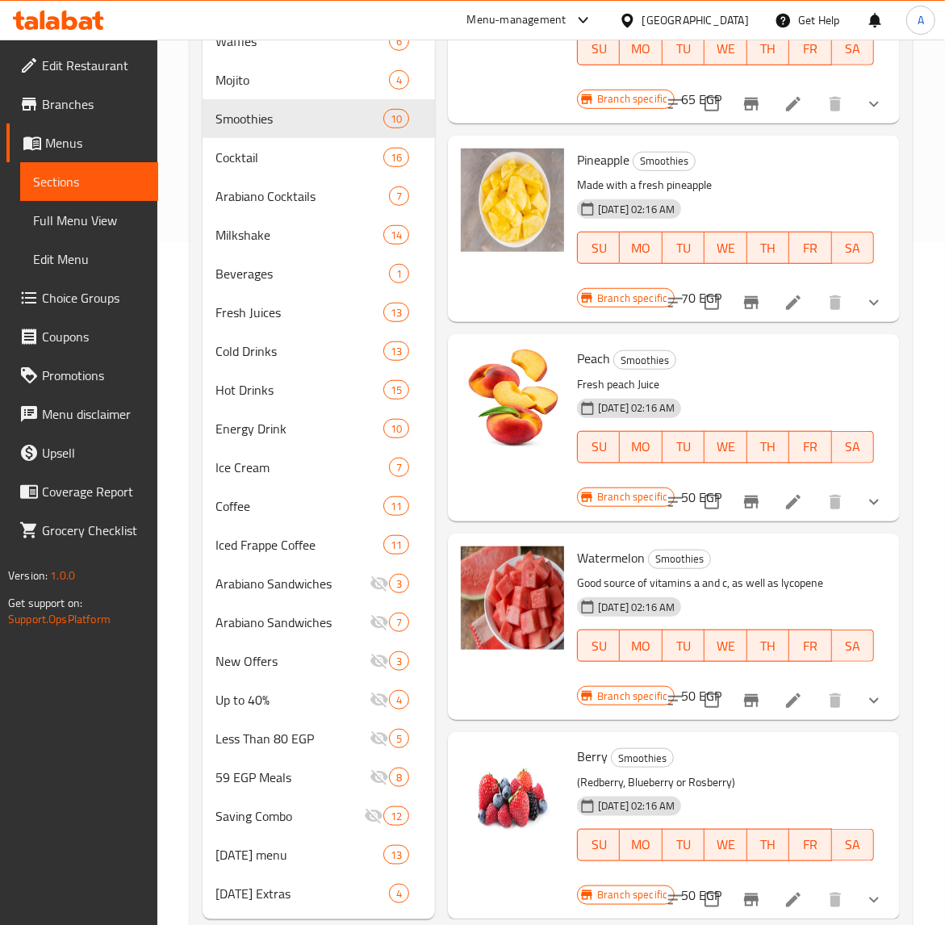
scroll to position [706, 0]
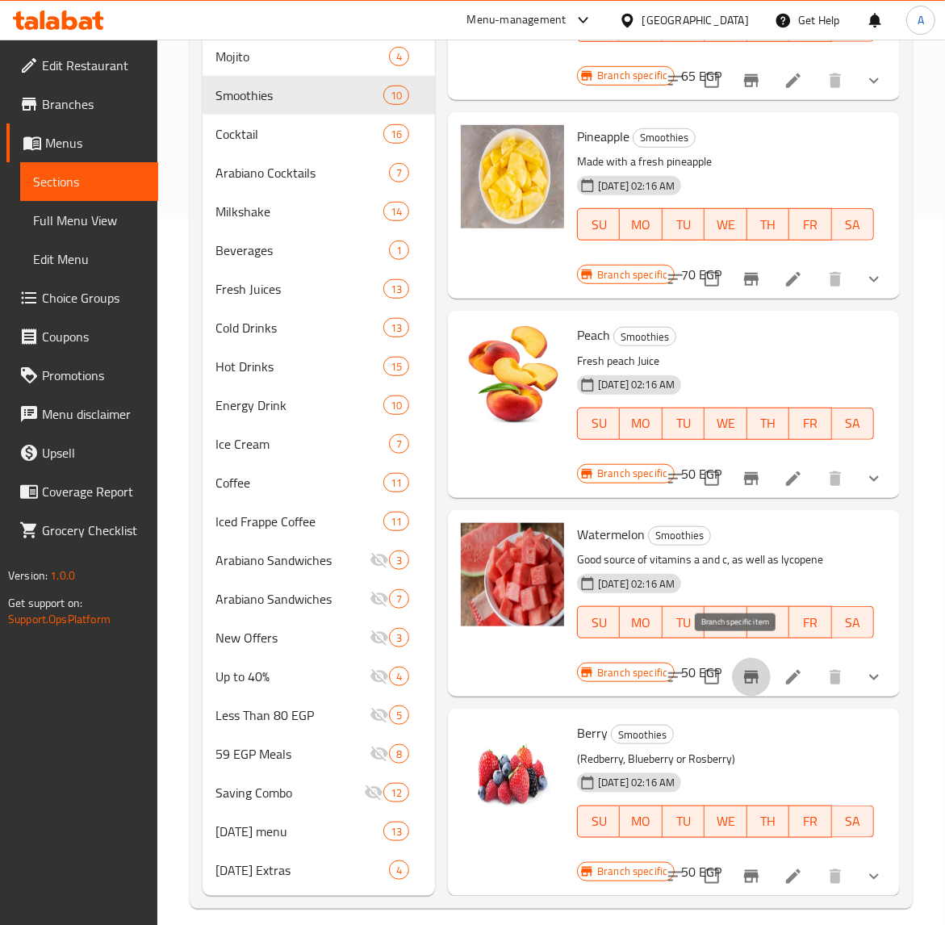
click at [742, 668] on icon "Branch-specific-item" at bounding box center [750, 676] width 19 height 19
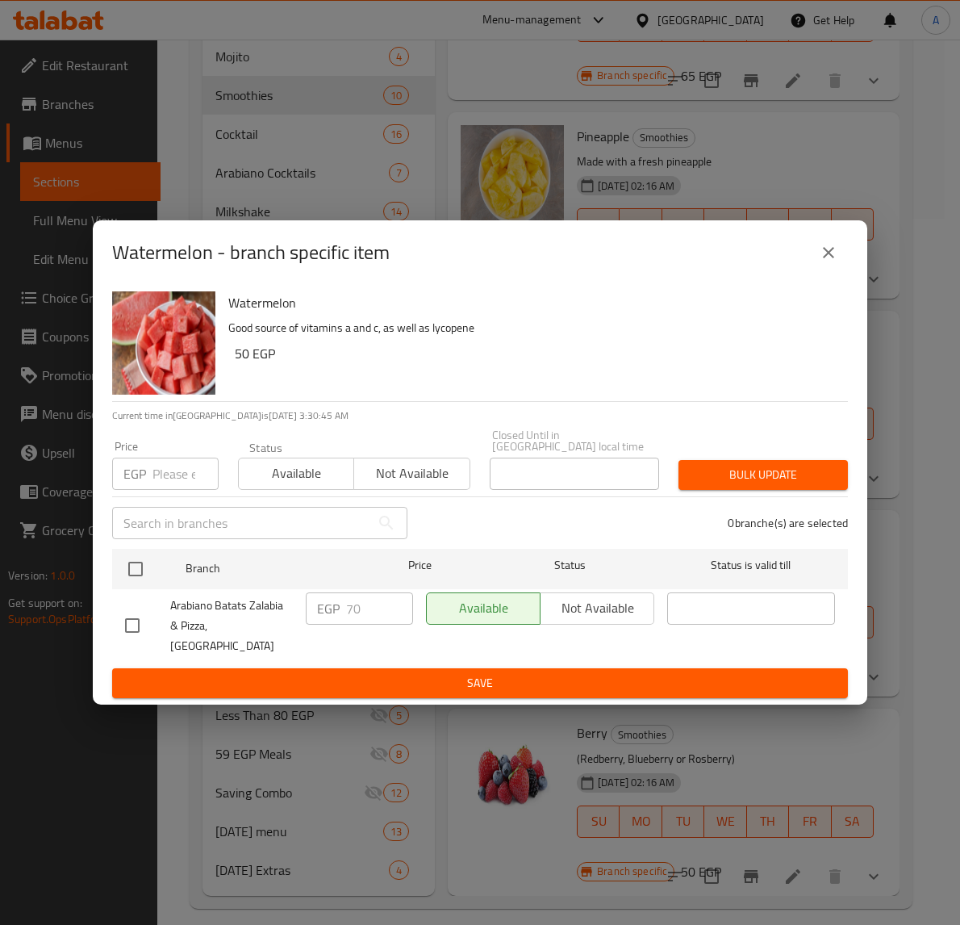
click at [824, 262] on icon "close" at bounding box center [828, 252] width 19 height 19
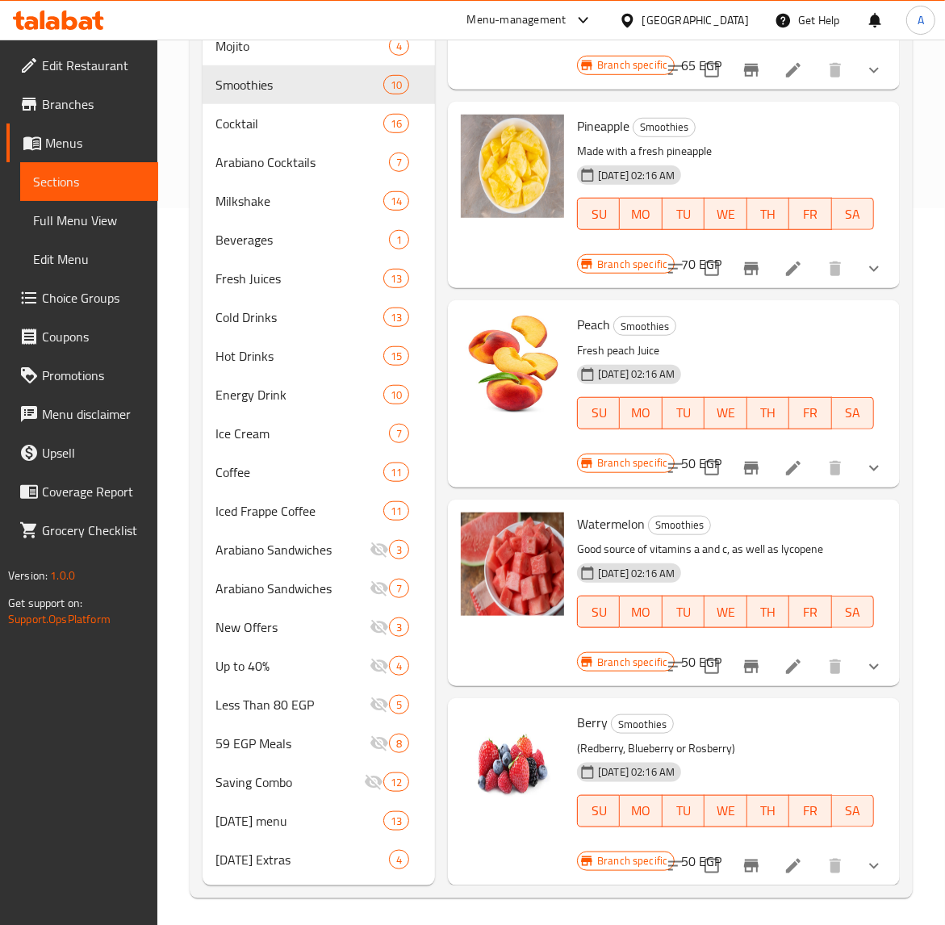
scroll to position [720, 0]
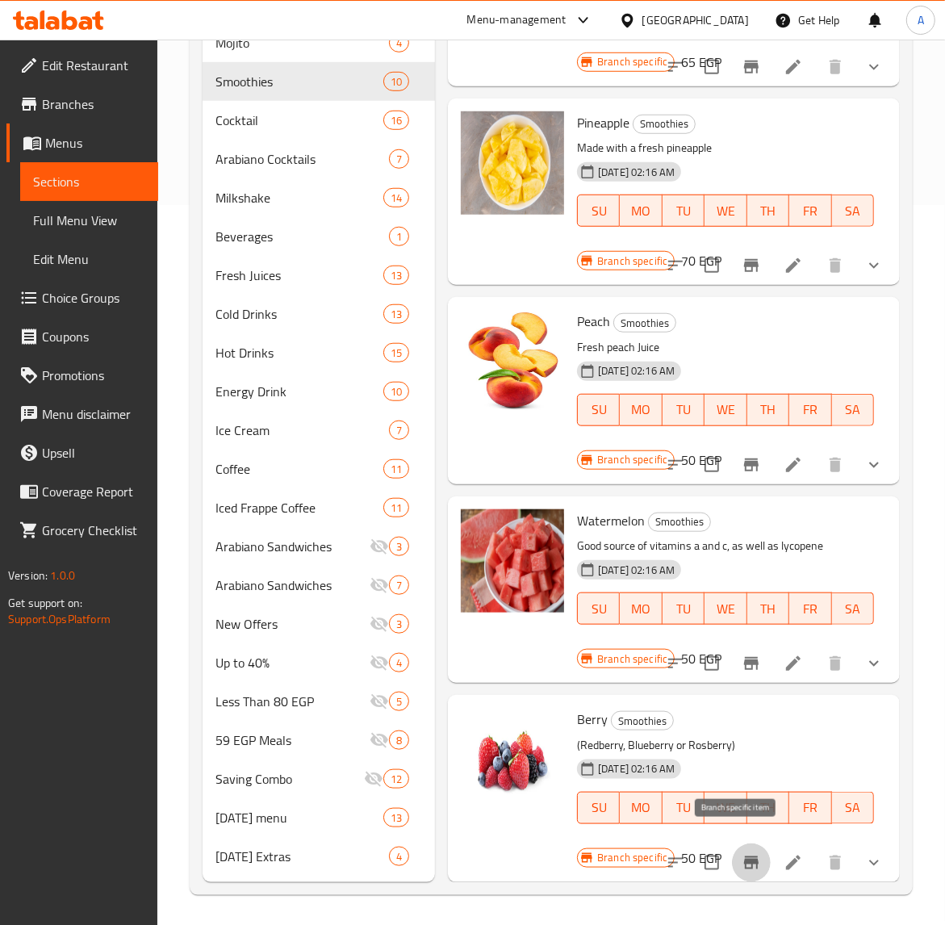
click at [744, 853] on icon "Branch-specific-item" at bounding box center [750, 862] width 19 height 19
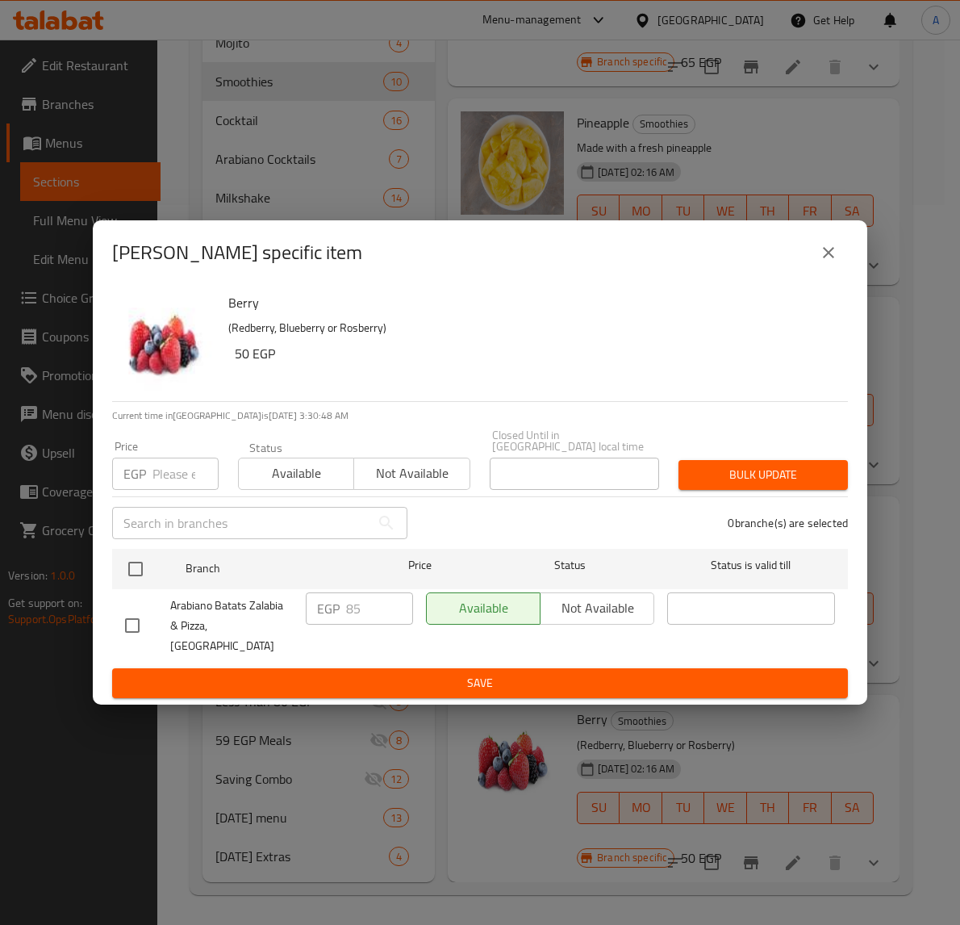
click at [836, 262] on icon "close" at bounding box center [828, 252] width 19 height 19
